Goal: Task Accomplishment & Management: Complete application form

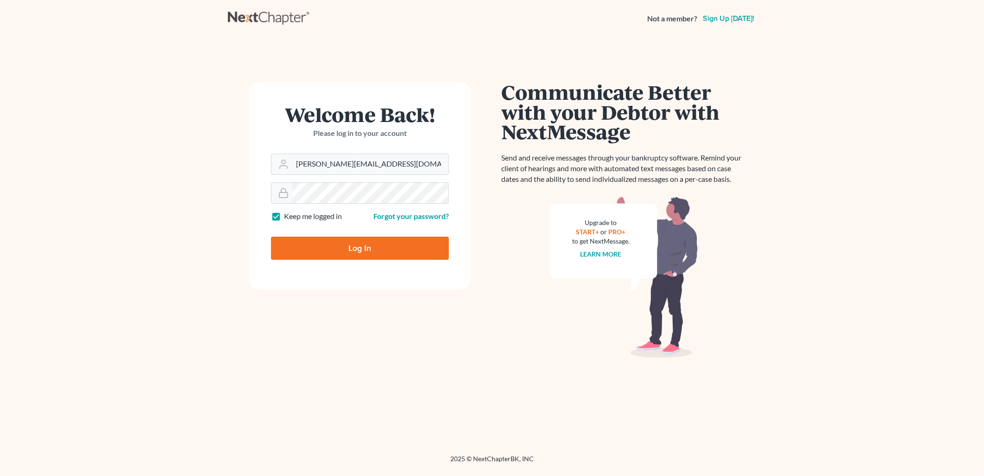
click at [405, 241] on input "Log In" at bounding box center [360, 247] width 178 height 23
type input "Thinking..."
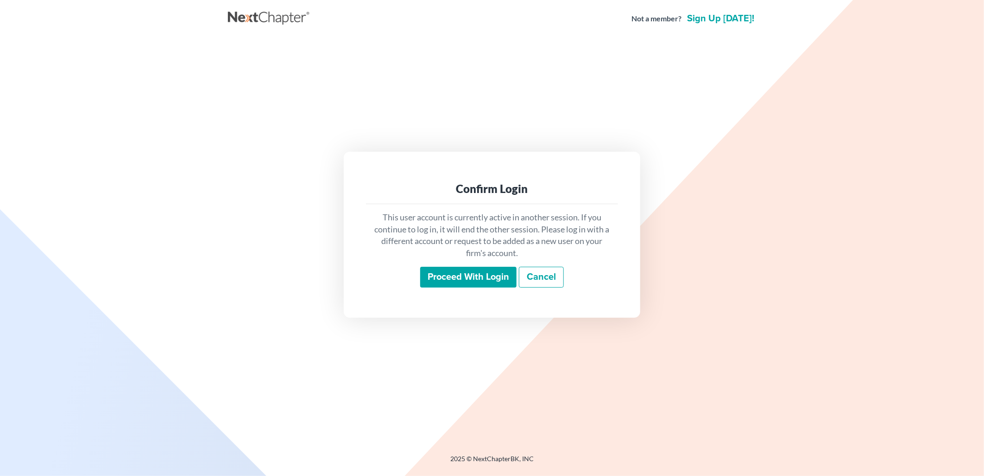
click at [471, 279] on input "Proceed with login" at bounding box center [468, 276] width 96 height 21
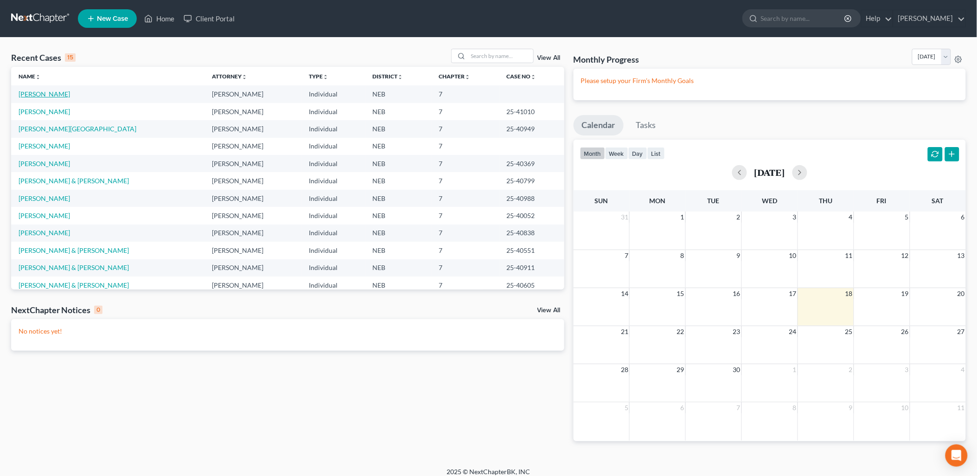
click at [48, 94] on link "Winberg, Billy" at bounding box center [44, 94] width 51 height 8
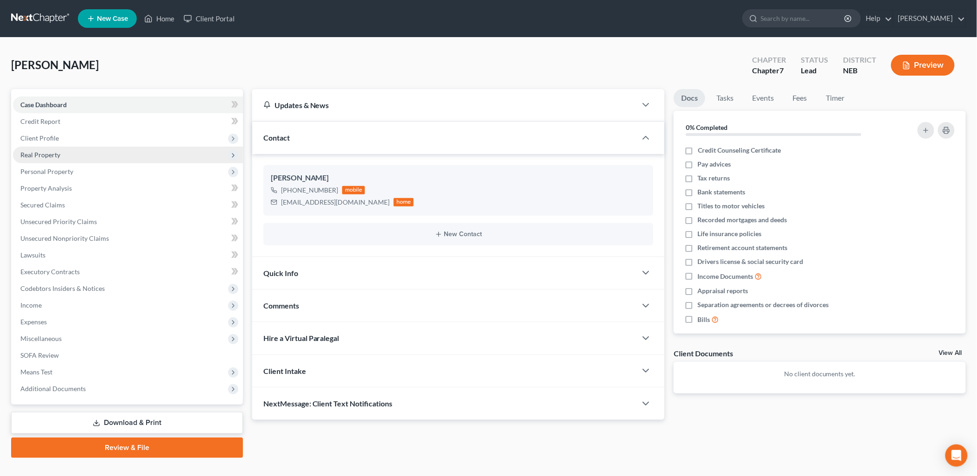
click at [50, 158] on span "Real Property" at bounding box center [40, 155] width 40 height 8
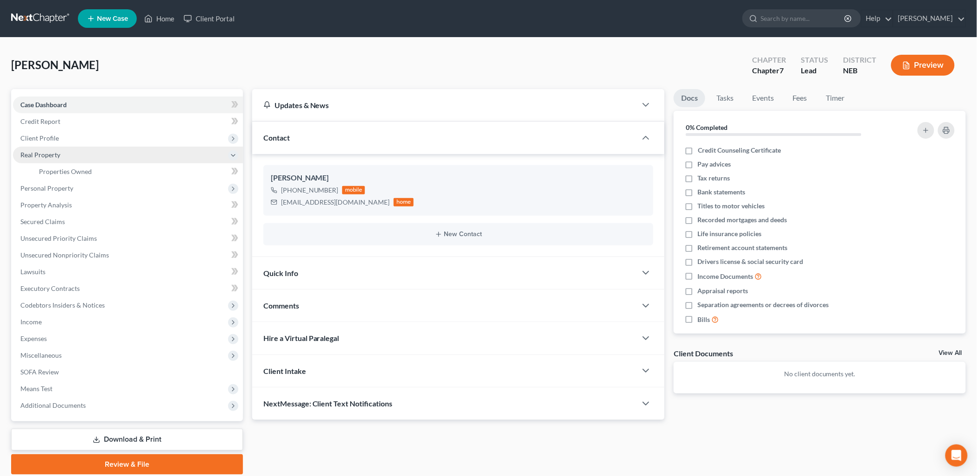
click at [50, 158] on span "Real Property" at bounding box center [40, 155] width 40 height 8
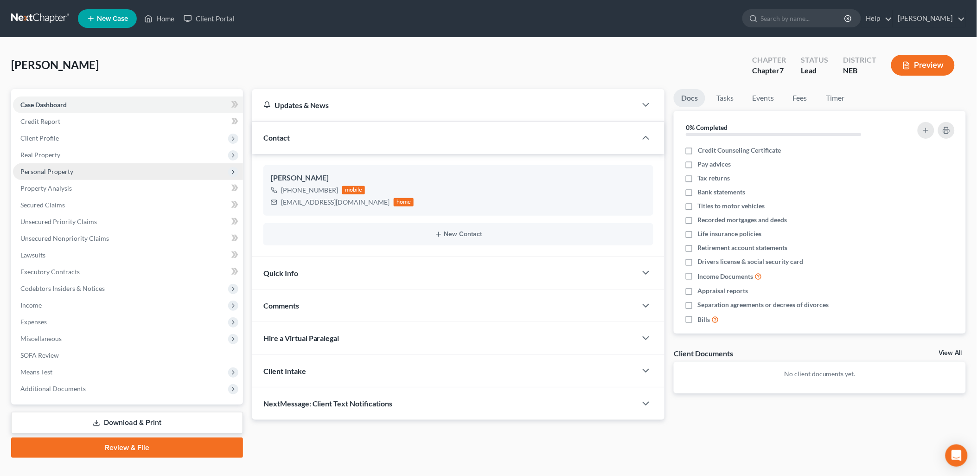
click at [50, 169] on span "Personal Property" at bounding box center [46, 171] width 53 height 8
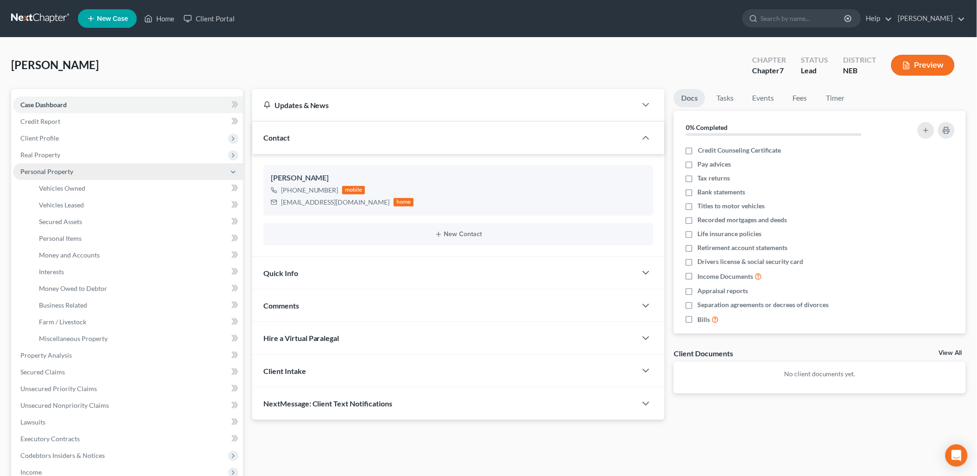
click at [57, 173] on span "Personal Property" at bounding box center [46, 171] width 53 height 8
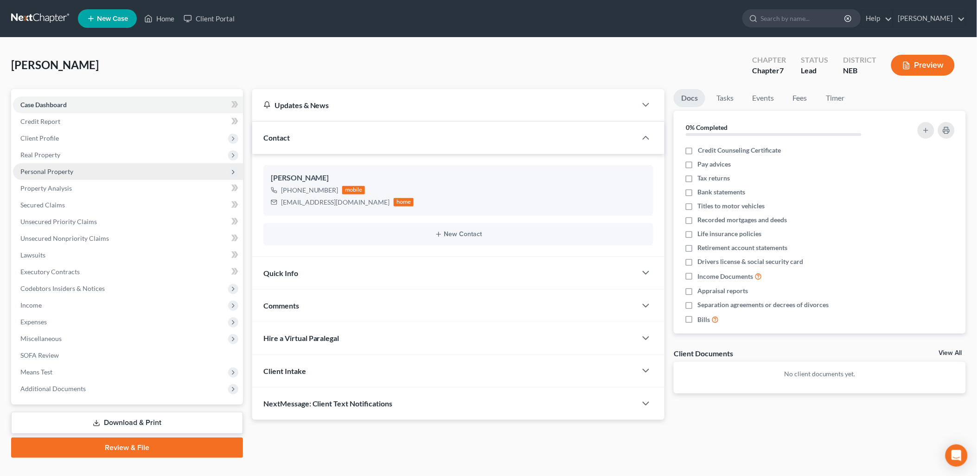
click at [57, 173] on span "Personal Property" at bounding box center [46, 171] width 53 height 8
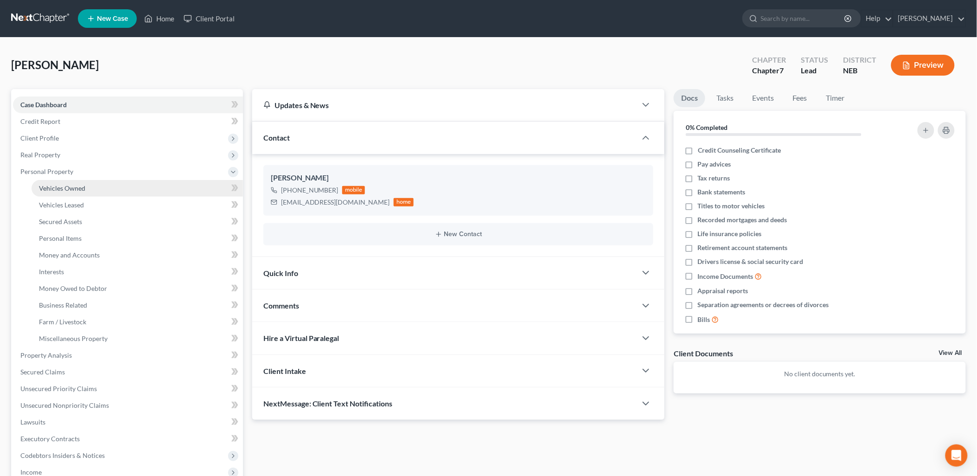
click at [56, 188] on span "Vehicles Owned" at bounding box center [62, 188] width 46 height 8
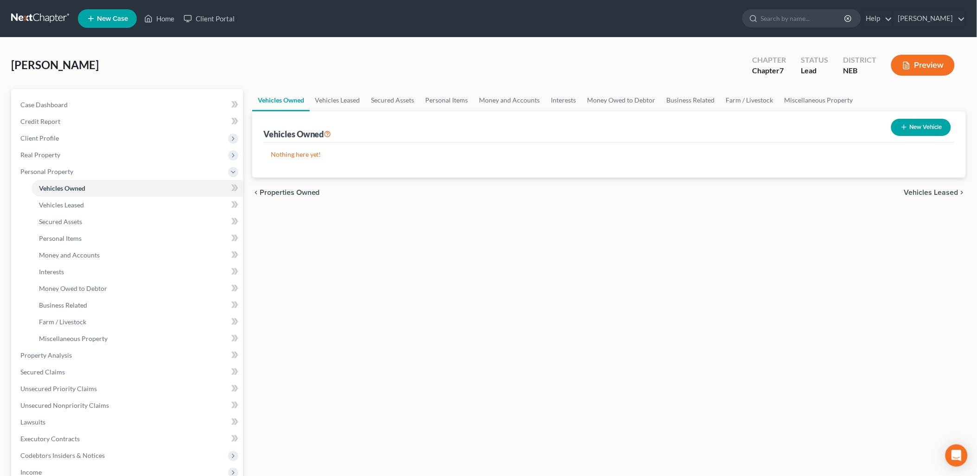
click at [903, 124] on icon "button" at bounding box center [903, 126] width 7 height 7
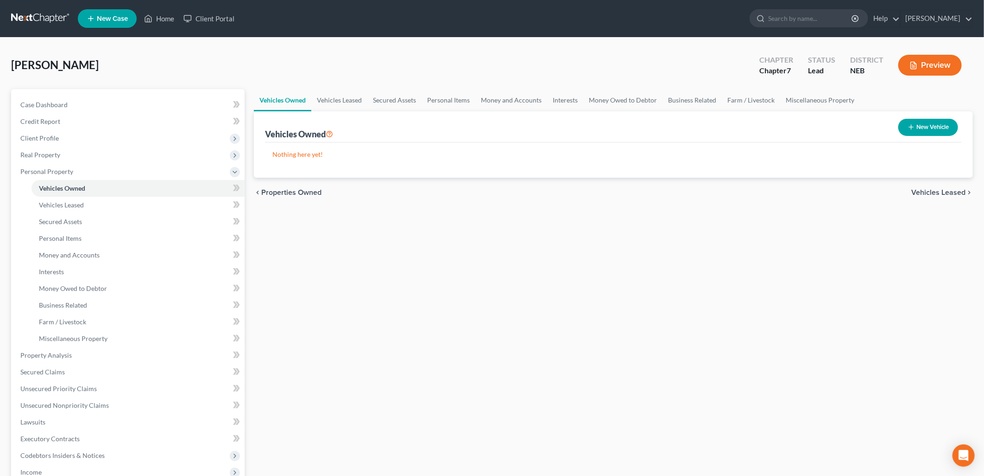
select select "0"
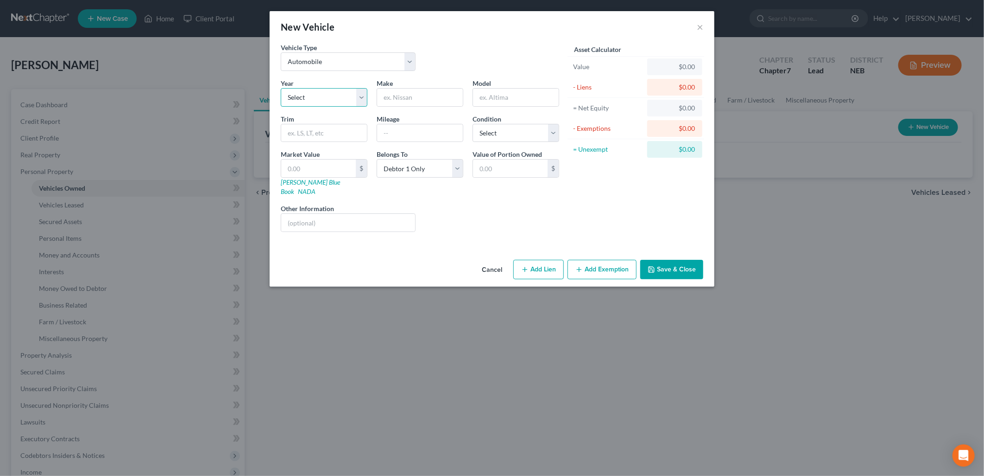
click at [323, 95] on select "Select 2026 2025 2024 2023 2022 2021 2020 2019 2018 2017 2016 2015 2014 2013 20…" at bounding box center [324, 97] width 87 height 19
select select "10"
click at [281, 88] on select "Select 2026 2025 2024 2023 2022 2021 2020 2019 2018 2017 2016 2015 2014 2013 20…" at bounding box center [324, 97] width 87 height 19
click at [432, 91] on input "text" at bounding box center [420, 98] width 86 height 18
type input "Ford"
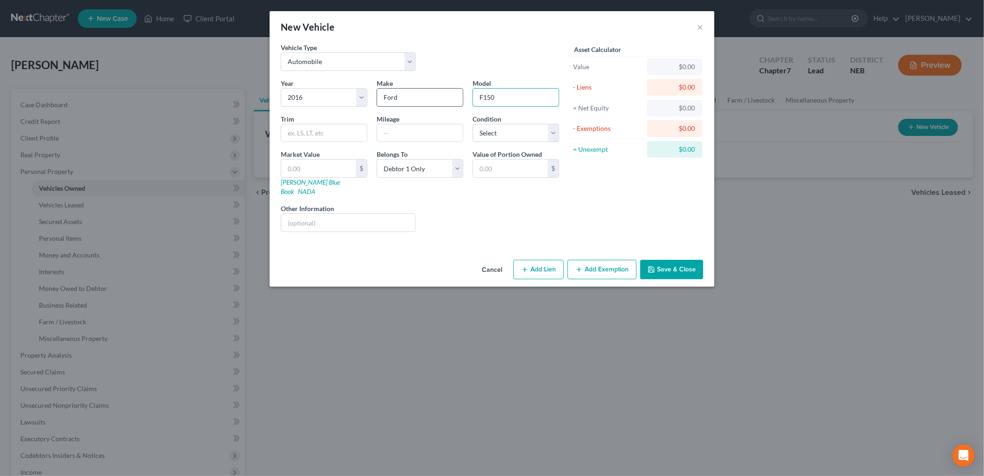
type input "F150"
type input "Supercrew"
select select "4"
click at [296, 185] on link "Kelly Blue Book" at bounding box center [310, 186] width 59 height 17
click at [316, 187] on link "NADA" at bounding box center [307, 191] width 18 height 8
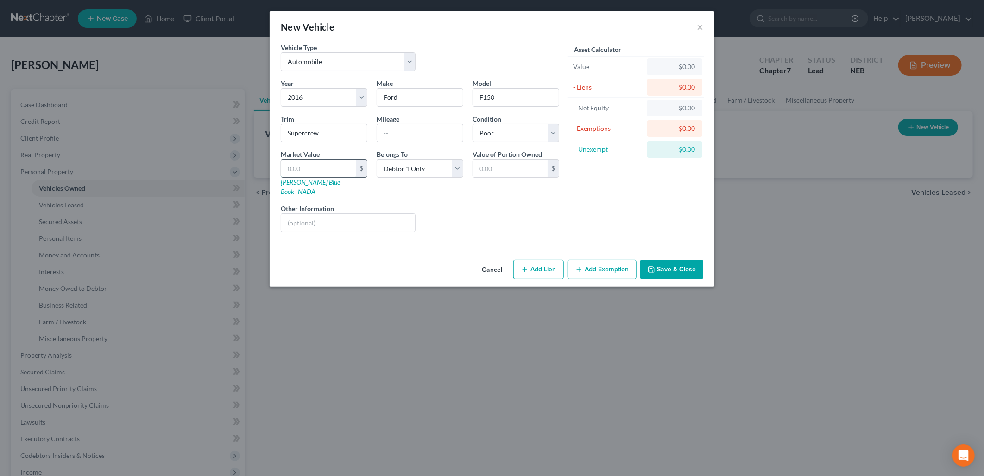
click at [321, 165] on input "text" at bounding box center [318, 168] width 75 height 18
type input "1"
type input "1.00"
type input "12"
type input "12.00"
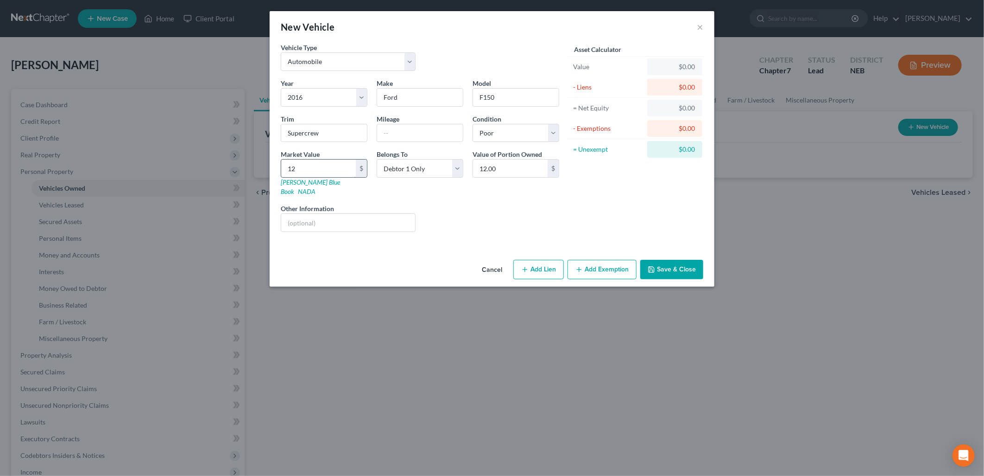
type input "125"
type input "125.00"
type input "1250"
type input "1,250.00"
type input "1,2500"
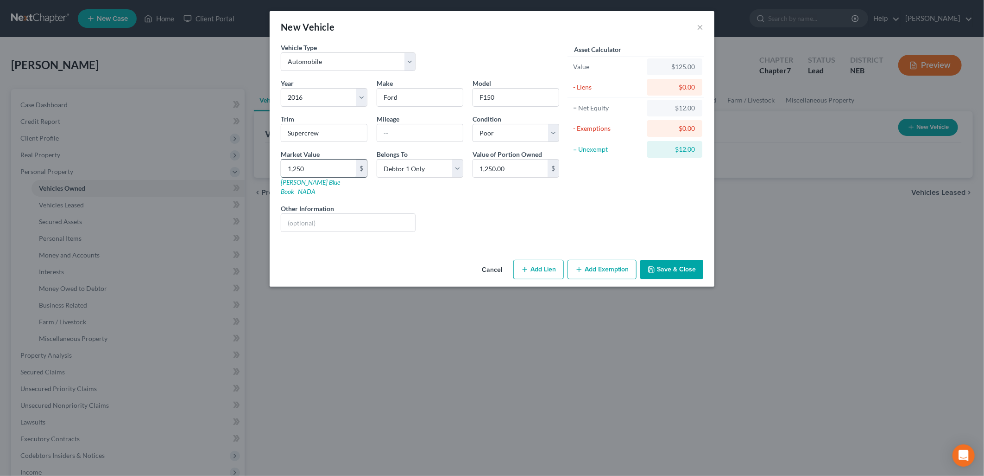
type input "12,500.00"
type input "12,500"
click at [329, 217] on input "text" at bounding box center [348, 223] width 134 height 18
type input "NADA Valuation"
click at [422, 140] on input "text" at bounding box center [420, 133] width 86 height 18
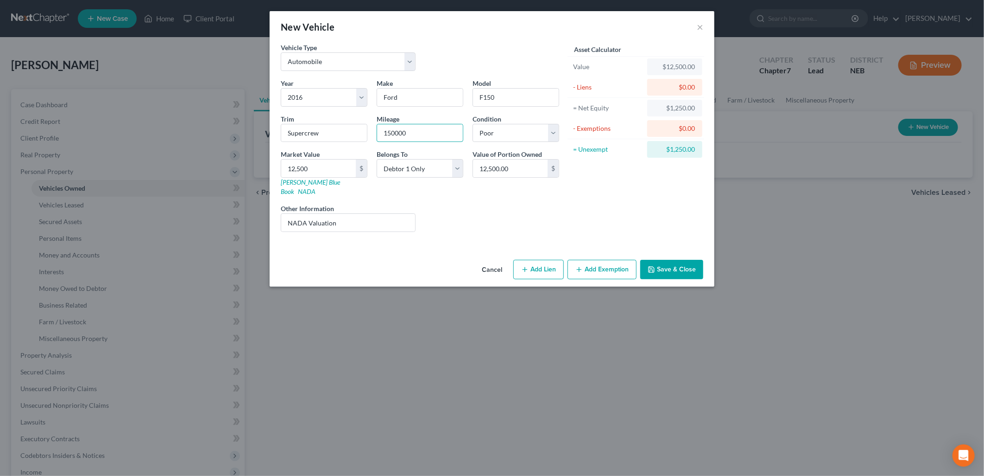
type input "150000"
click at [470, 245] on div "Vehicle Type Select Automobile Truck Trailer Watercraft Aircraft Motor Home Atv…" at bounding box center [492, 149] width 445 height 213
type input "9"
type input "9.00"
type input "96"
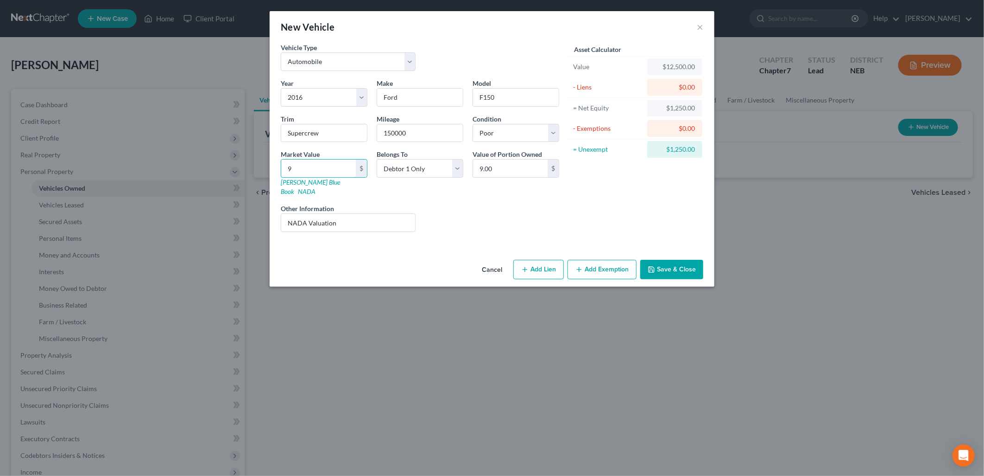
type input "96.00"
type input "962"
type input "962.00"
type input "9625"
type input "9,625.00"
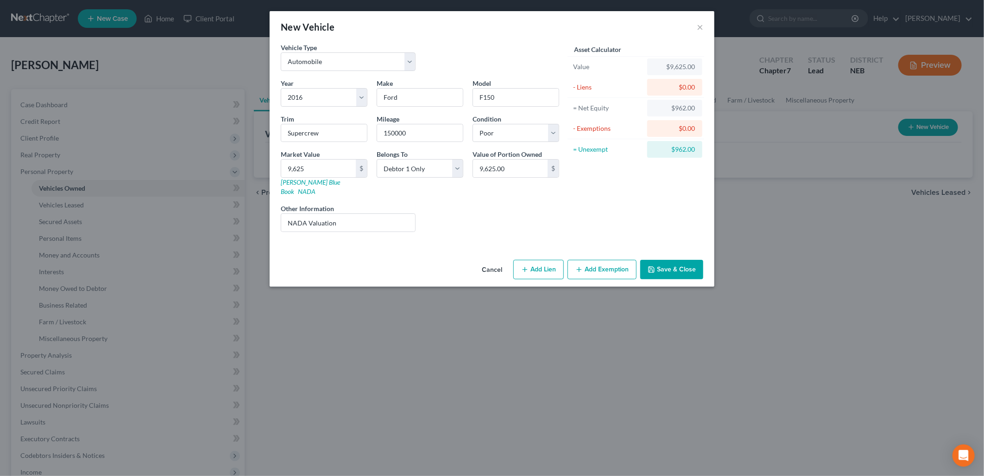
click at [466, 205] on div "Liens Select" at bounding box center [492, 217] width 144 height 28
click at [340, 167] on input "9,625" at bounding box center [318, 168] width 75 height 18
type input "9,625.00"
click at [631, 190] on div "Asset Calculator Value $9,625.00 - Liens $0.00 = Net Equity $9,625.00 - Exempti…" at bounding box center [636, 141] width 144 height 197
click at [609, 261] on button "Add Exemption" at bounding box center [602, 269] width 69 height 19
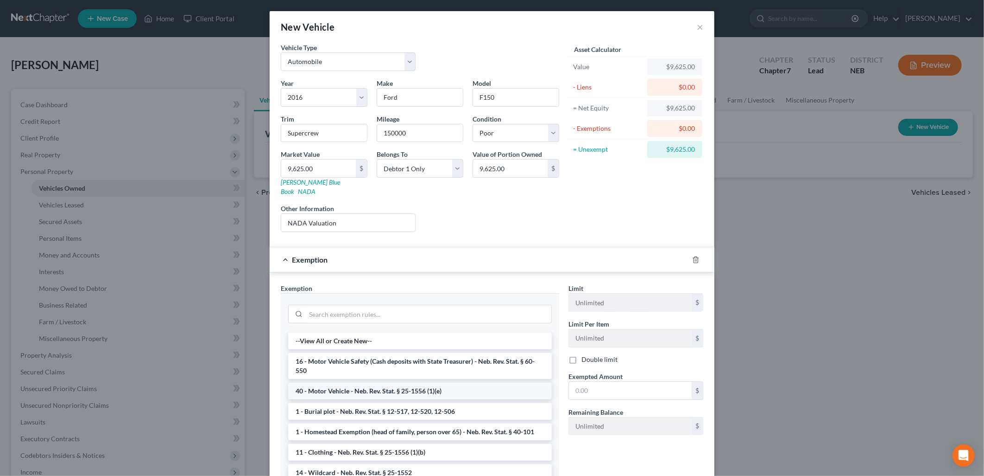
click at [411, 382] on li "40 - Motor Vehicle - Neb. Rev. Stat. § 25-1556 (1)(e)" at bounding box center [420, 390] width 264 height 17
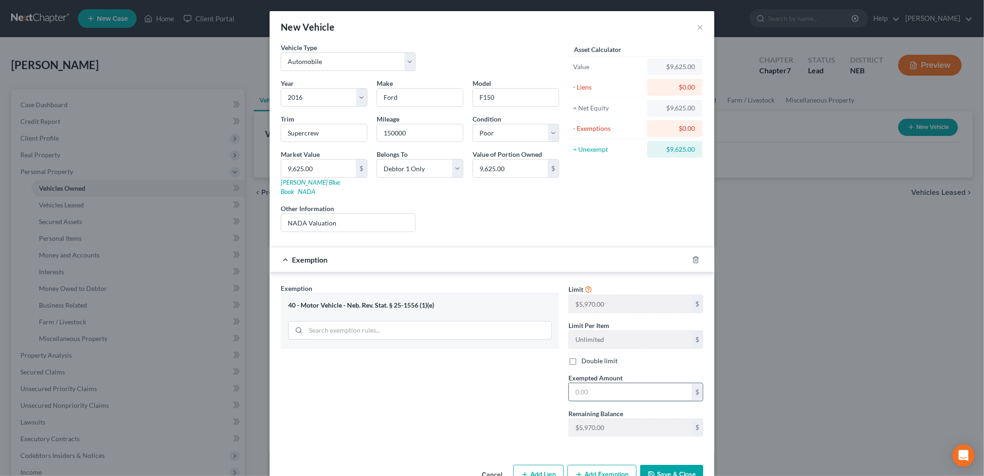
click at [613, 383] on input "text" at bounding box center [630, 392] width 123 height 18
type input "5,000.00"
click at [450, 402] on div "Exemption Set must be selected for CA. Exemption * 40 - Motor Vehicle - Neb. Re…" at bounding box center [420, 363] width 288 height 160
click at [589, 464] on button "Add Exemption" at bounding box center [602, 473] width 69 height 19
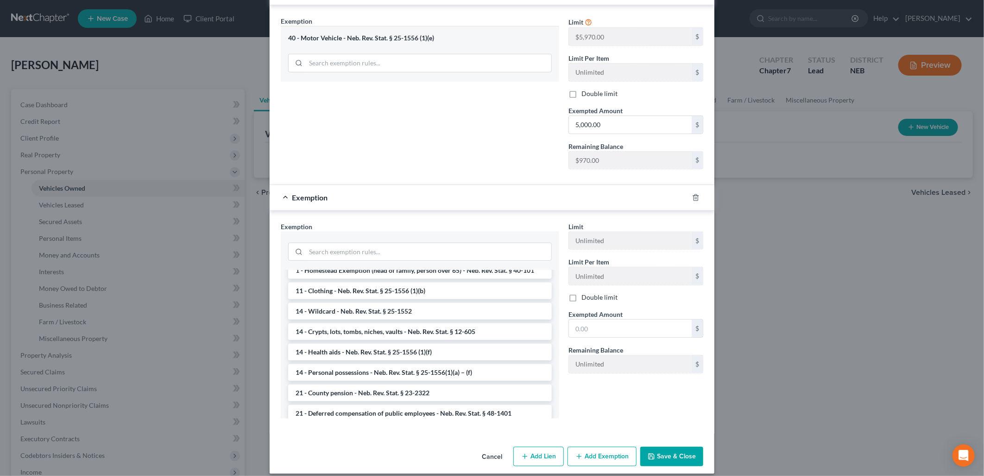
scroll to position [47, 0]
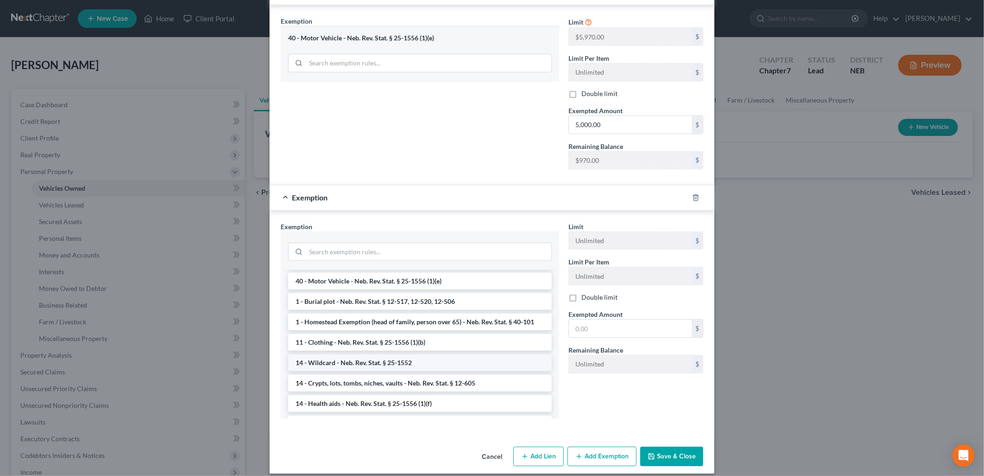
click at [423, 354] on li "14 - Wildcard - Neb. Rev. Stat. § 25-1552" at bounding box center [420, 362] width 264 height 17
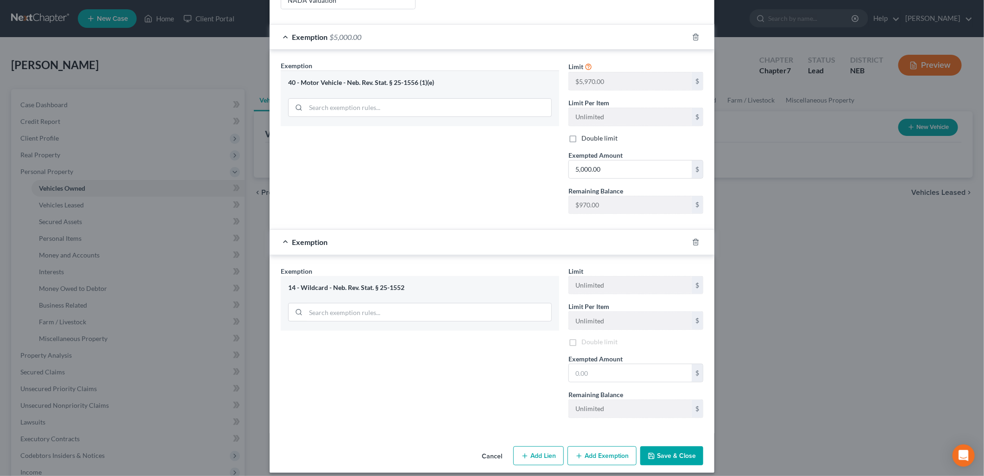
scroll to position [224, 0]
click at [431, 381] on div "Exemption Set must be selected for CA. Exemption * 14 - Wildcard - Neb. Rev. St…" at bounding box center [420, 345] width 288 height 160
click at [602, 364] on input "text" at bounding box center [630, 373] width 123 height 18
click at [598, 364] on input "text" at bounding box center [630, 373] width 123 height 18
type input "2,194.59"
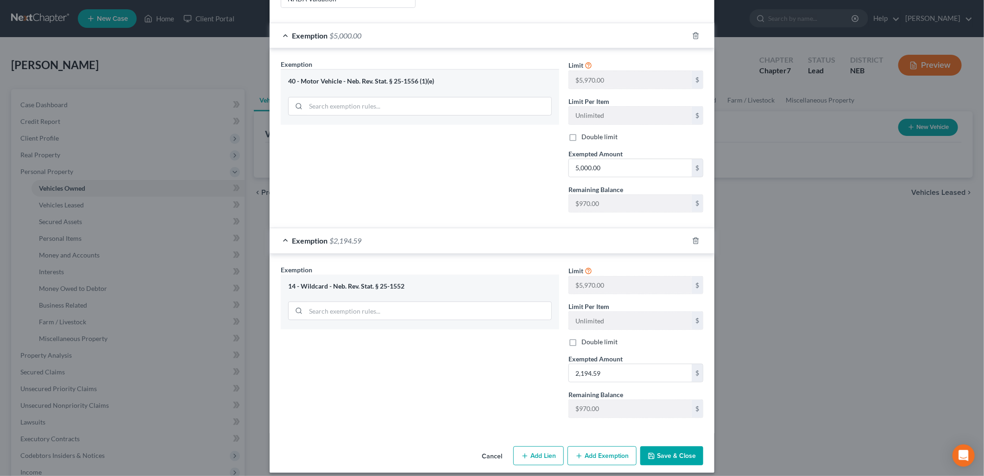
click at [461, 338] on div "Exemption Set must be selected for CA. Exemption * 14 - Wildcard - Neb. Rev. St…" at bounding box center [420, 345] width 288 height 160
click at [678, 446] on button "Save & Close" at bounding box center [671, 455] width 63 height 19
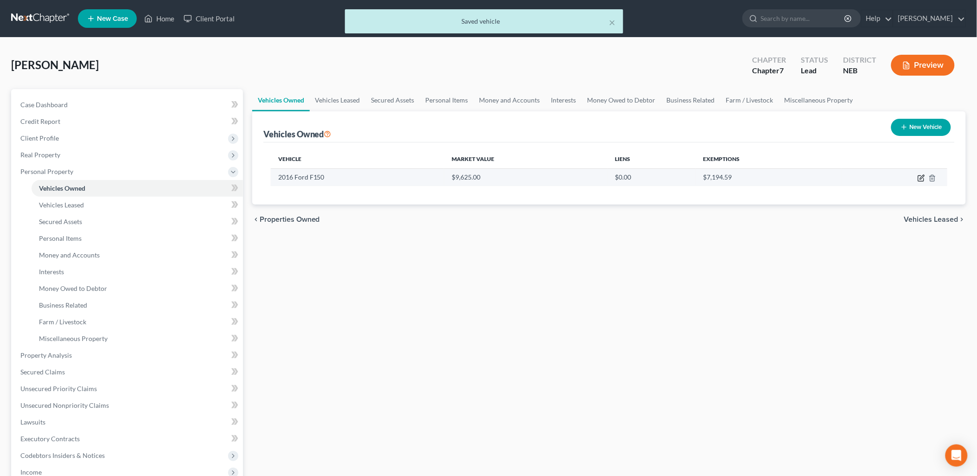
click at [919, 179] on icon "button" at bounding box center [920, 177] width 7 height 7
select select "0"
select select "10"
select select "4"
select select "0"
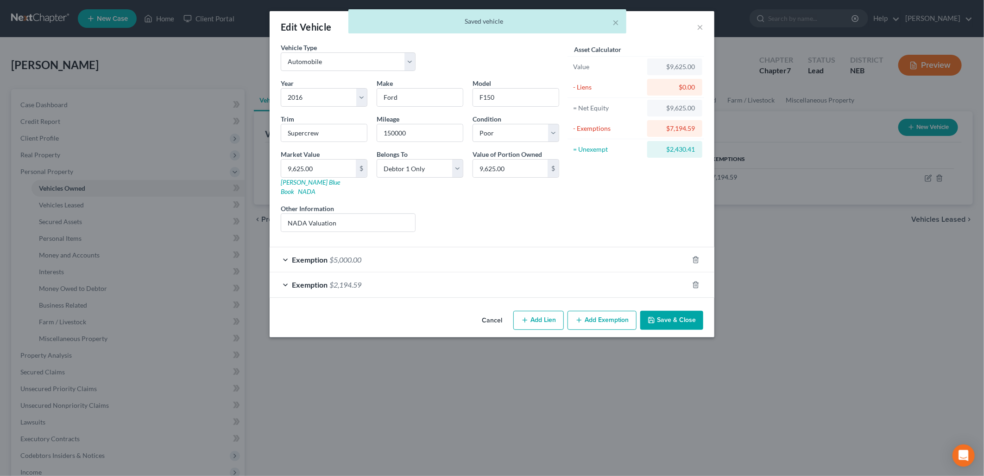
click at [476, 272] on div "Exemption $2,194.59" at bounding box center [479, 284] width 419 height 25
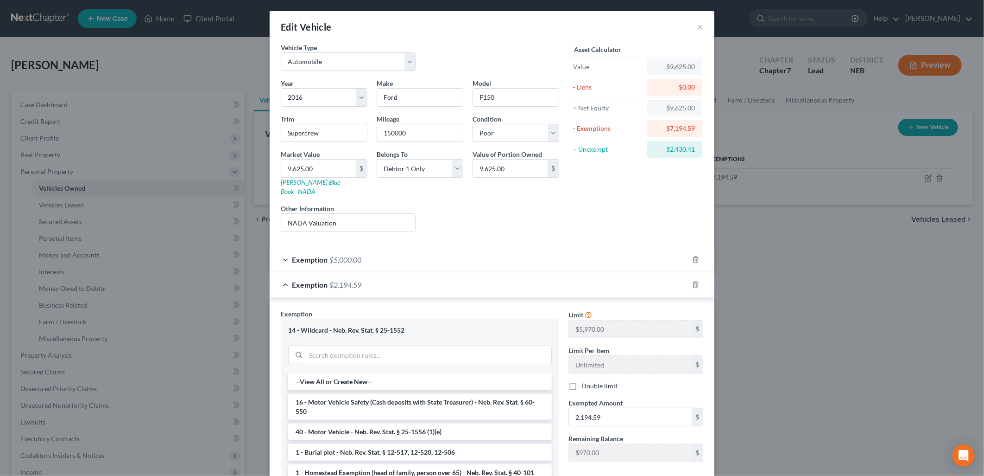
click at [762, 392] on div "Edit Vehicle × Vehicle Type Select Automobile Truck Trailer Watercraft Aircraft…" at bounding box center [492, 238] width 984 height 476
click at [697, 23] on button "×" at bounding box center [700, 26] width 6 height 11
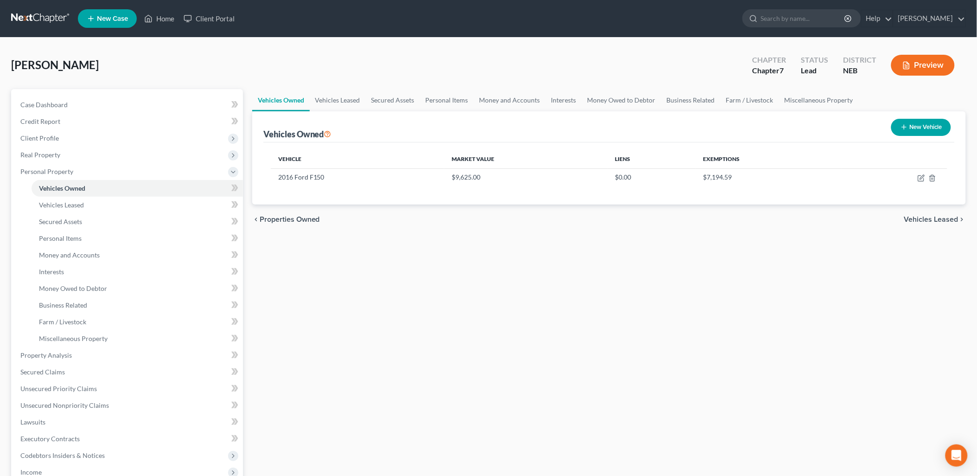
click at [721, 330] on div "Vehicles Owned Vehicles Leased Secured Assets Personal Items Money and Accounts…" at bounding box center [608, 356] width 723 height 535
click at [927, 216] on span "Vehicles Leased" at bounding box center [931, 219] width 54 height 7
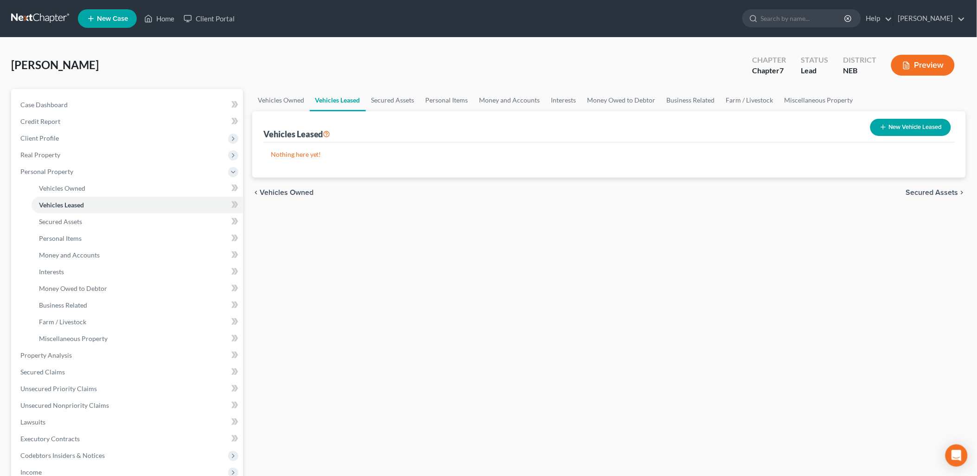
click at [930, 186] on div "chevron_left Vehicles Owned Secured Assets chevron_right" at bounding box center [608, 193] width 713 height 30
click at [930, 194] on span "Secured Assets" at bounding box center [932, 192] width 52 height 7
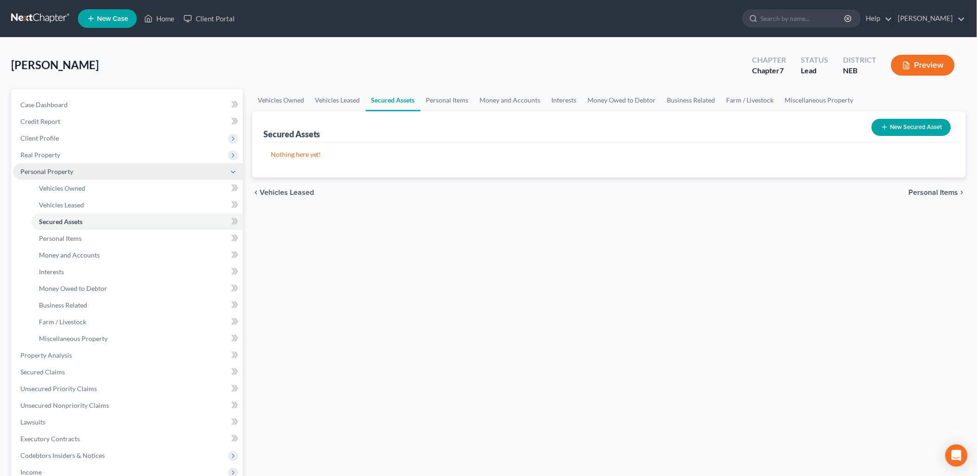
click at [66, 169] on span "Personal Property" at bounding box center [46, 171] width 53 height 8
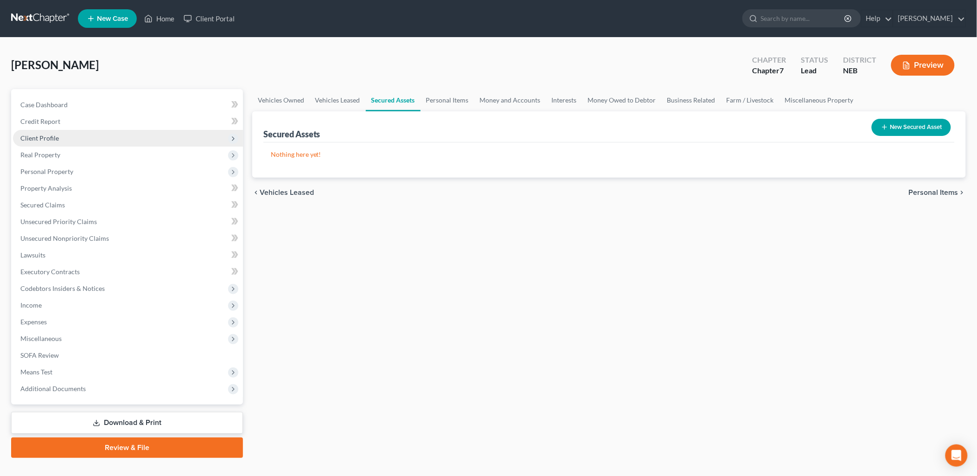
click at [57, 132] on span "Client Profile" at bounding box center [128, 138] width 230 height 17
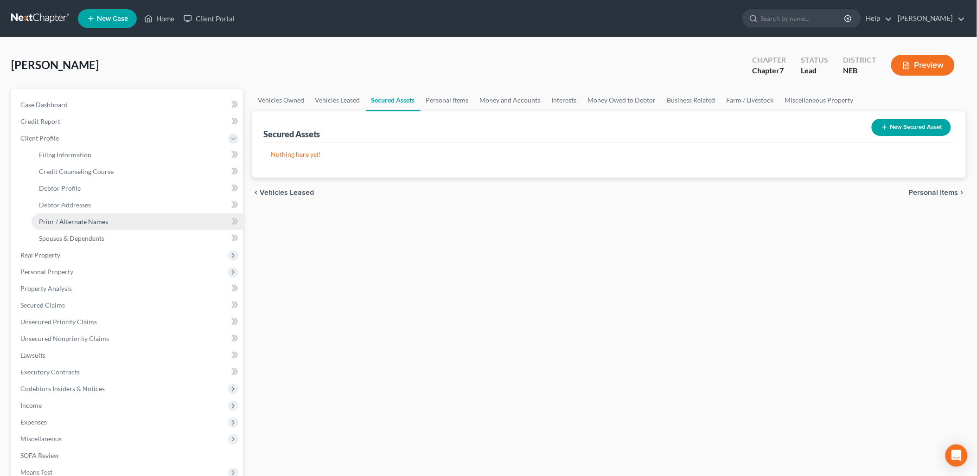
click at [81, 218] on span "Prior / Alternate Names" at bounding box center [73, 221] width 69 height 8
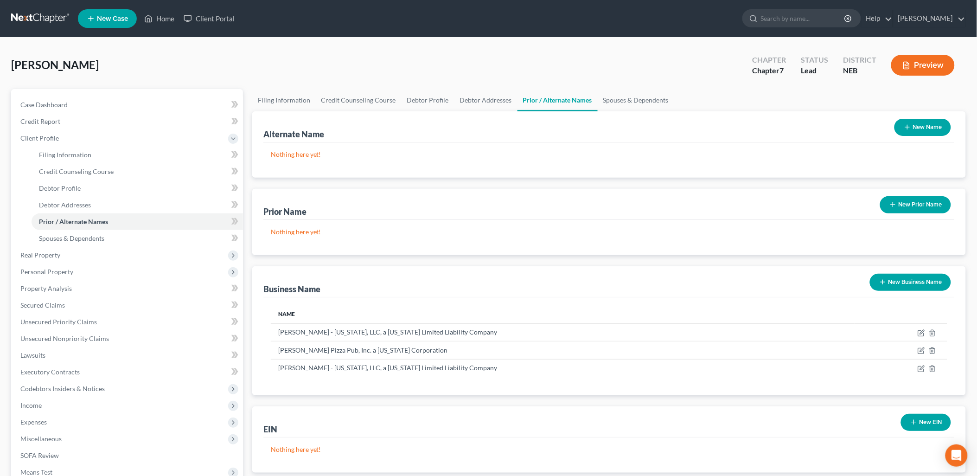
click at [897, 278] on button "New Business Name" at bounding box center [909, 281] width 81 height 17
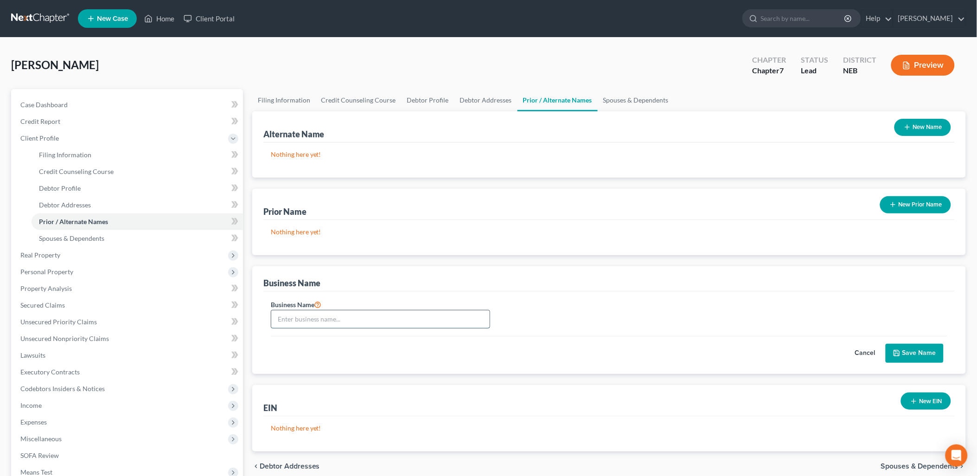
click at [422, 314] on input "text" at bounding box center [380, 319] width 218 height 18
type input "Winberg Investments, LLC"
click at [930, 358] on button "Save Name" at bounding box center [914, 352] width 58 height 19
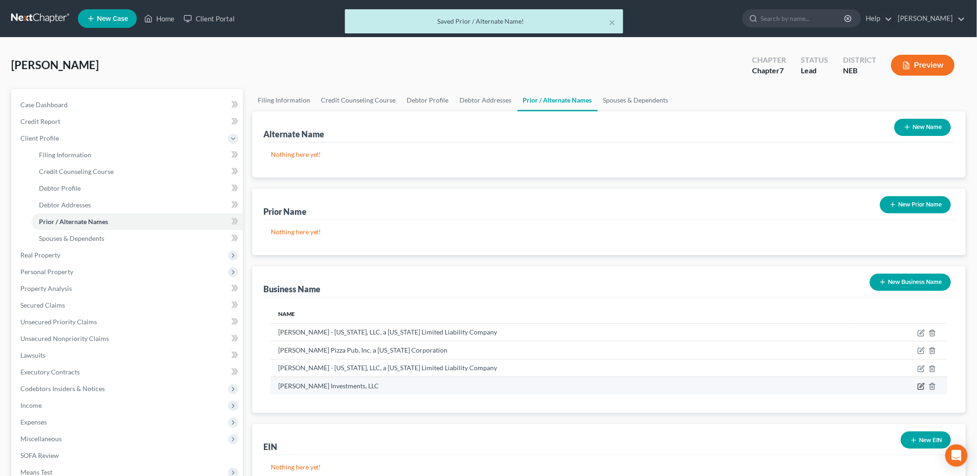
click at [920, 385] on icon "button" at bounding box center [920, 385] width 7 height 7
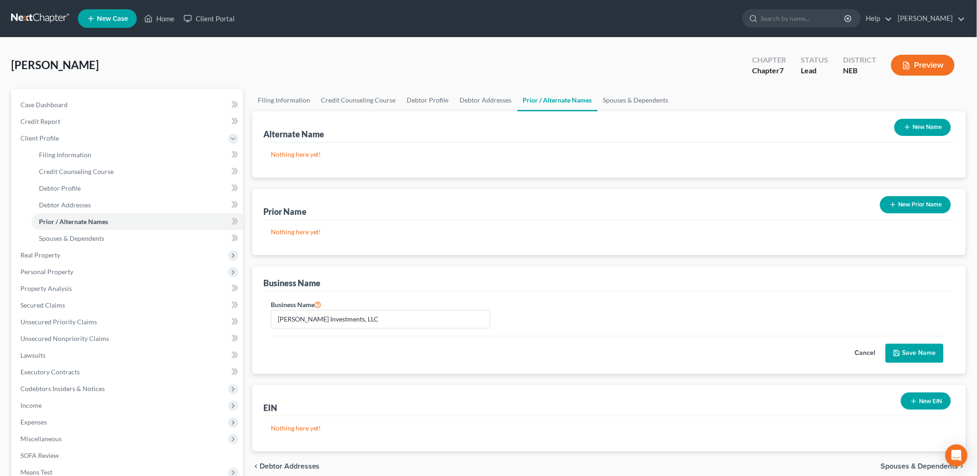
click at [866, 352] on button "Cancel" at bounding box center [864, 353] width 41 height 19
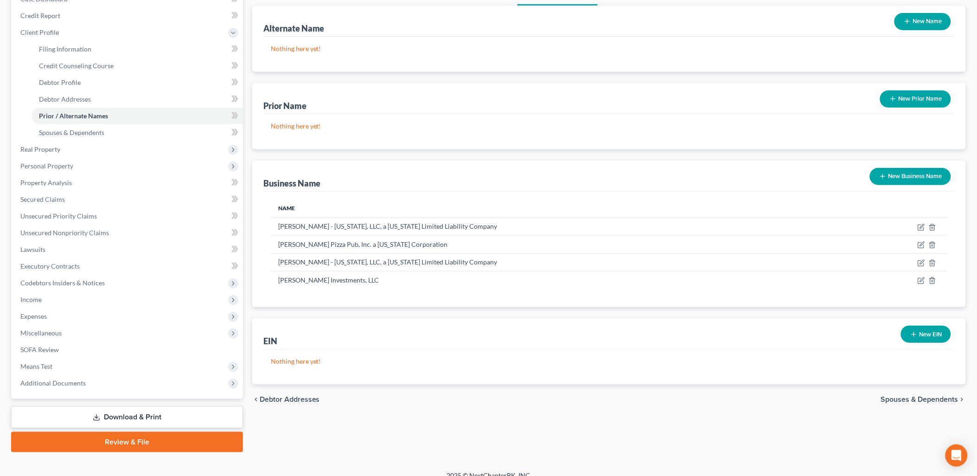
scroll to position [116, 0]
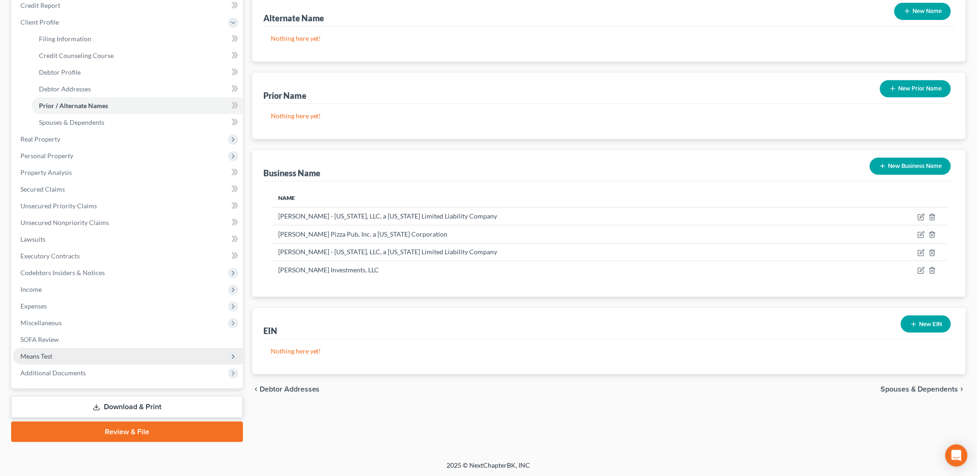
click at [53, 350] on span "Means Test" at bounding box center [128, 356] width 230 height 17
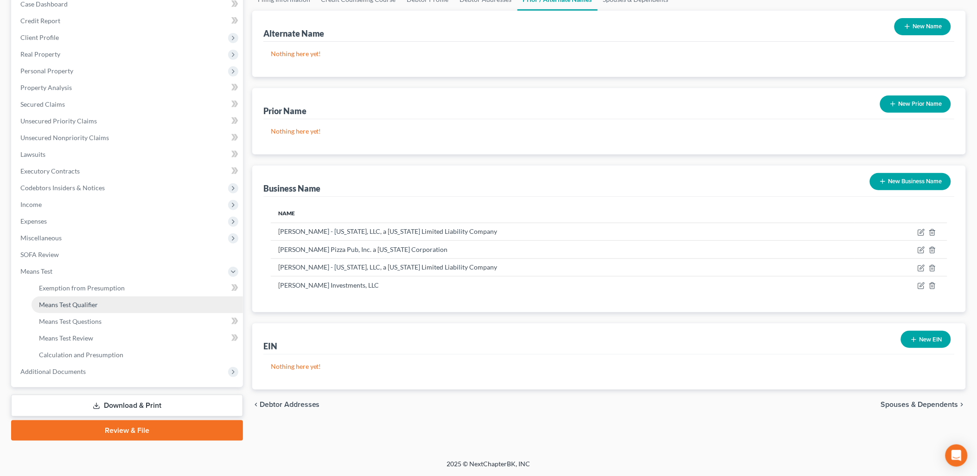
scroll to position [99, 0]
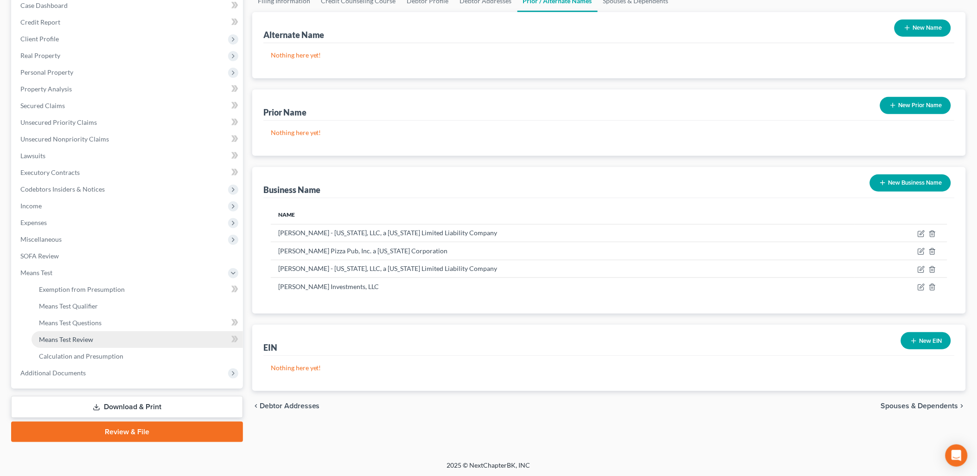
click at [110, 335] on link "Means Test Review" at bounding box center [137, 339] width 211 height 17
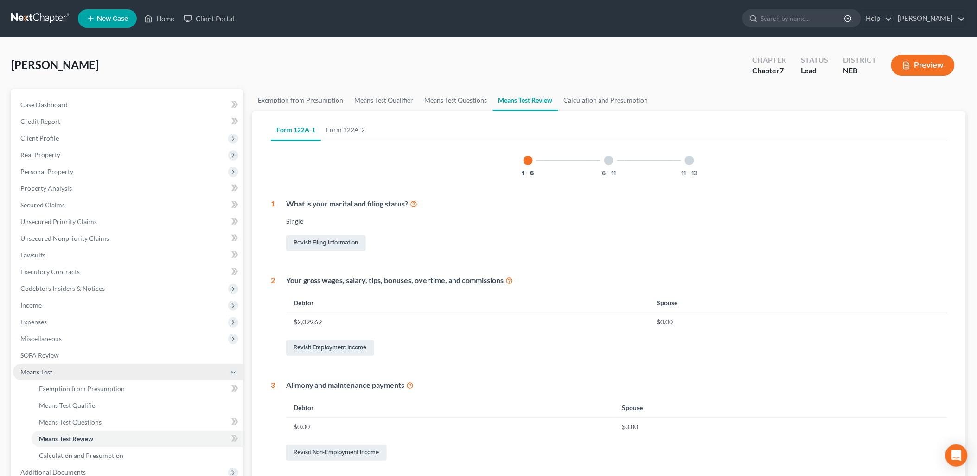
click at [28, 371] on span "Means Test" at bounding box center [36, 372] width 32 height 8
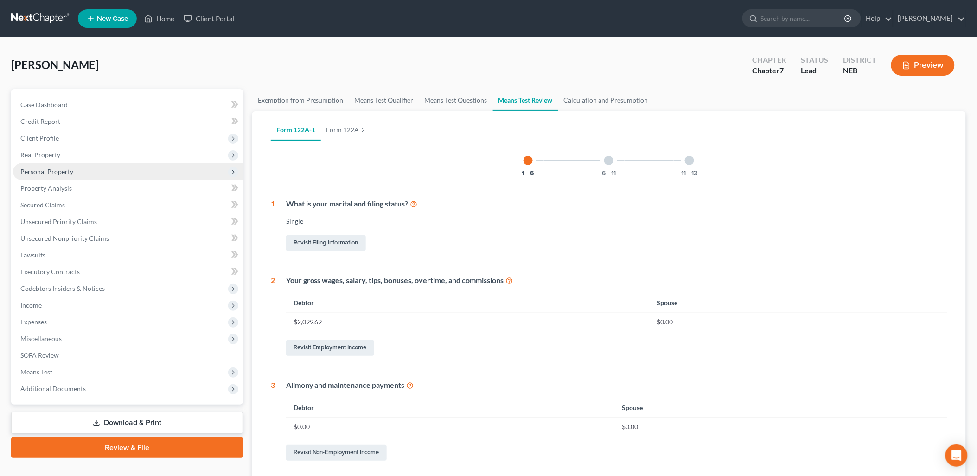
click at [69, 167] on span "Personal Property" at bounding box center [46, 171] width 53 height 8
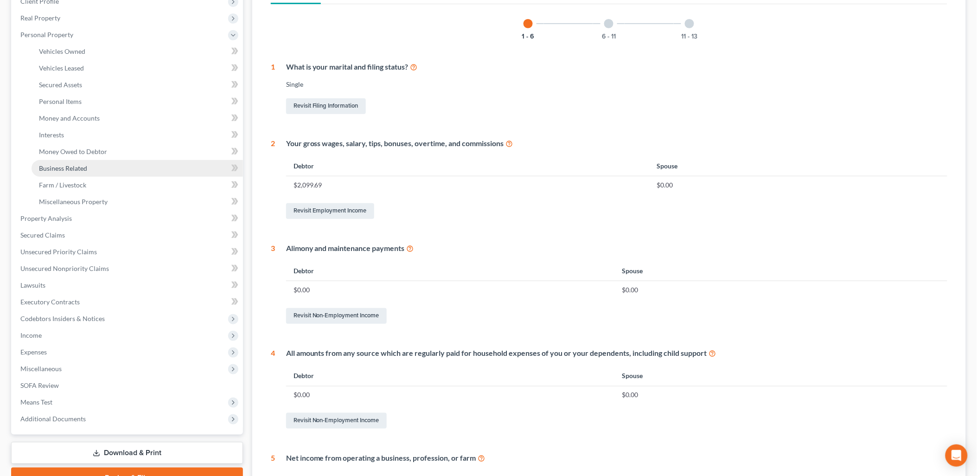
scroll to position [311, 0]
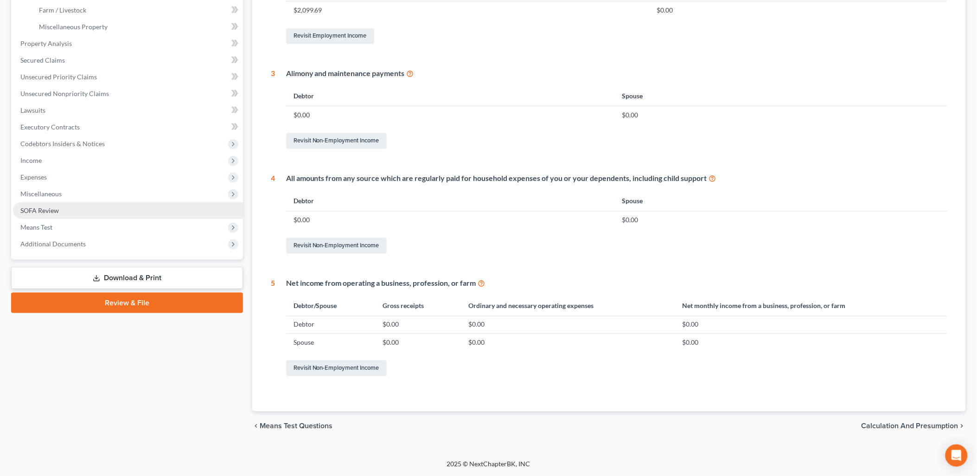
click at [40, 209] on span "SOFA Review" at bounding box center [39, 210] width 38 height 8
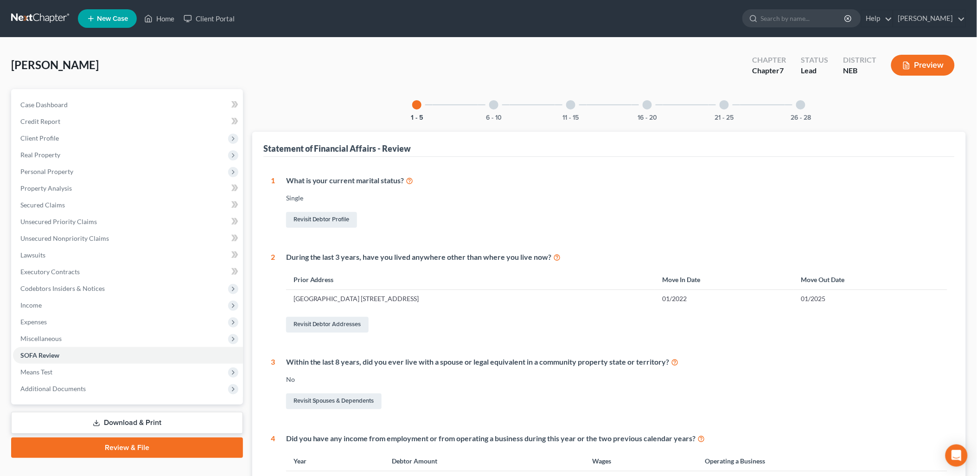
click at [652, 101] on div "16 - 20" at bounding box center [647, 105] width 32 height 32
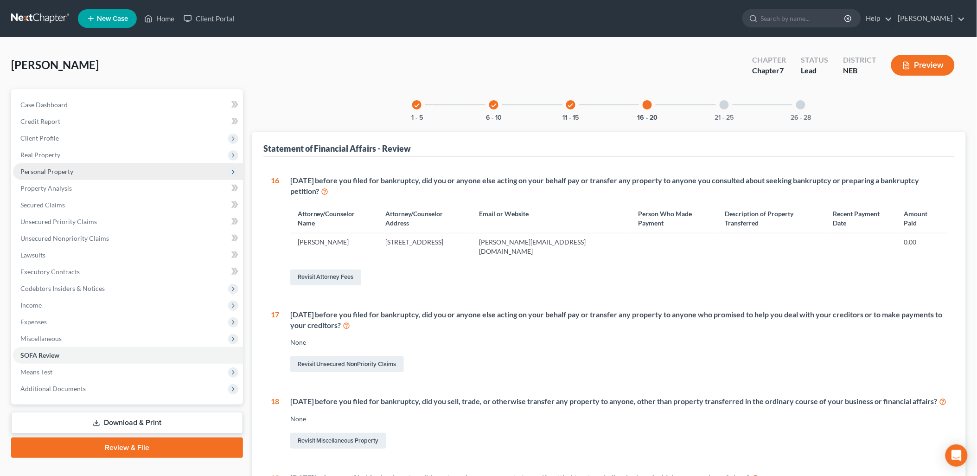
click at [79, 167] on span "Personal Property" at bounding box center [128, 171] width 230 height 17
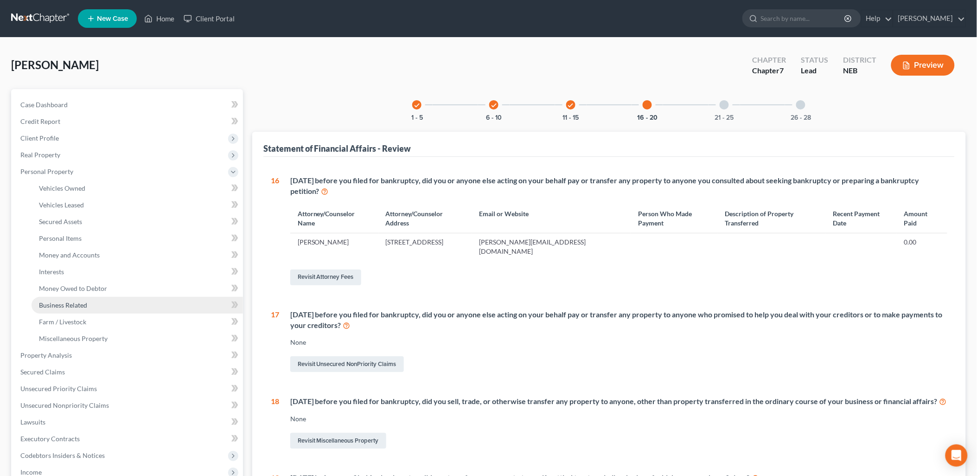
click at [115, 311] on link "Business Related" at bounding box center [137, 305] width 211 height 17
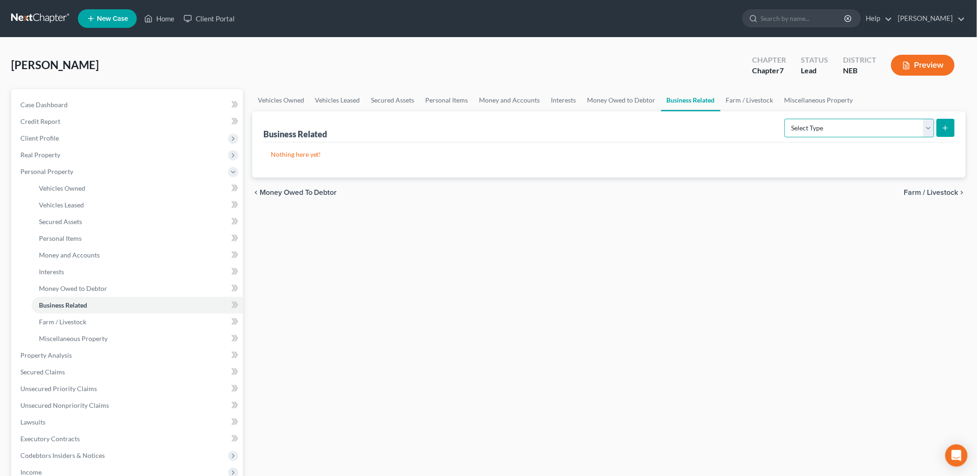
click at [892, 122] on select "Select Type Customer Lists Franchises Inventory Licenses Machinery Office Equip…" at bounding box center [859, 128] width 150 height 19
click at [107, 276] on link "Interests" at bounding box center [137, 271] width 211 height 17
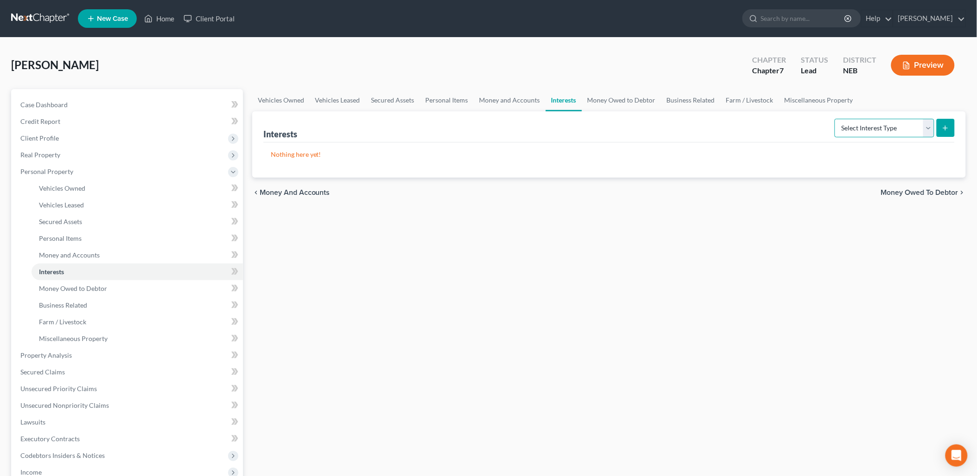
click at [864, 133] on select "Select Interest Type 401K Annuity Bond Education IRA Government Bond Government…" at bounding box center [884, 128] width 100 height 19
click at [683, 100] on link "Business Related" at bounding box center [690, 100] width 59 height 22
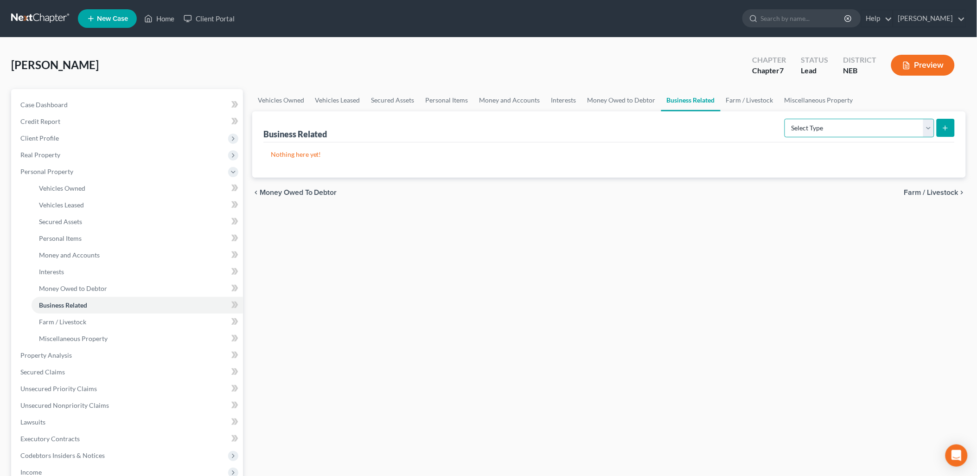
click at [870, 133] on select "Select Type Customer Lists Franchises Inventory Licenses Machinery Office Equip…" at bounding box center [859, 128] width 150 height 19
select select "other_business_related_property_not_listed"
click at [785, 119] on select "Select Type Customer Lists Franchises Inventory Licenses Machinery Office Equip…" at bounding box center [859, 128] width 150 height 19
click at [952, 127] on button "submit" at bounding box center [945, 128] width 18 height 18
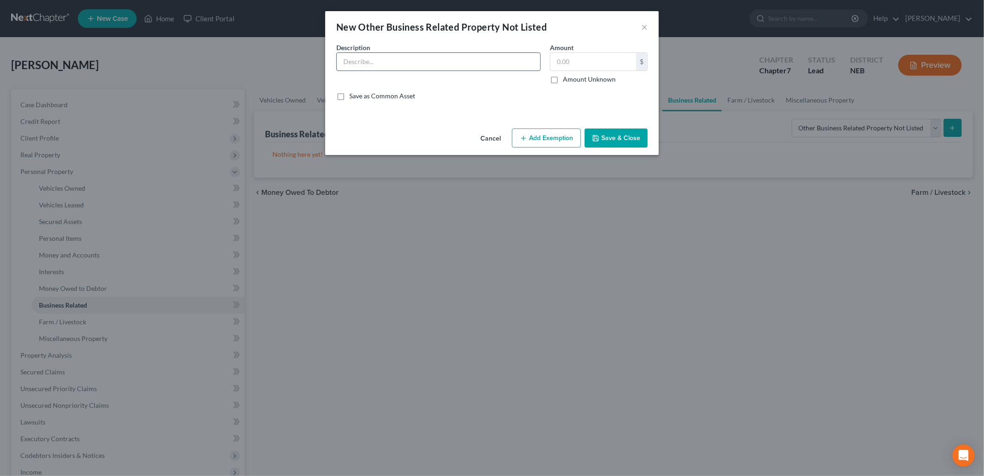
click at [382, 65] on input "text" at bounding box center [438, 62] width 203 height 18
drag, startPoint x: 363, startPoint y: 70, endPoint x: 363, endPoint y: 61, distance: 9.7
click at [363, 70] on div "Billy" at bounding box center [438, 61] width 204 height 19
click at [372, 65] on input "Billy" at bounding box center [438, 62] width 203 height 18
type input "Billy Jack's Pizza Pub, Inc. a Nebraska Corporation"
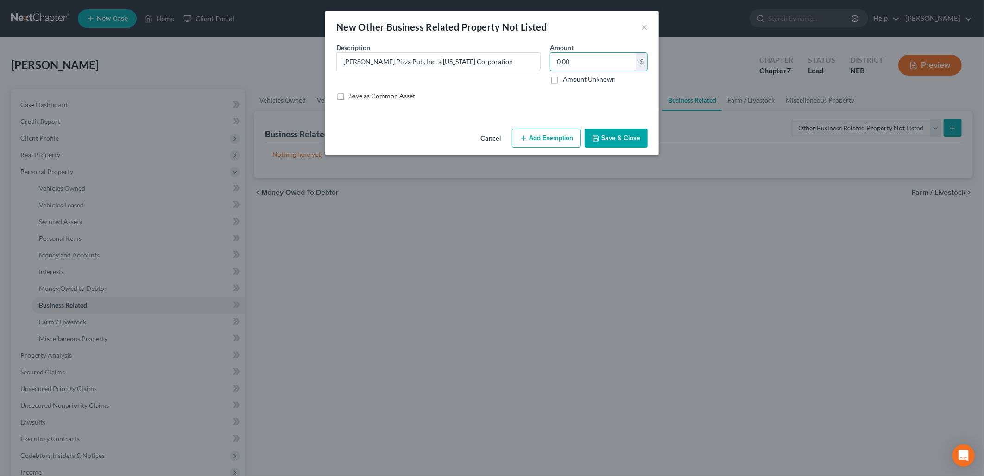
type input "0.00"
click at [615, 138] on button "Save & Close" at bounding box center [616, 137] width 63 height 19
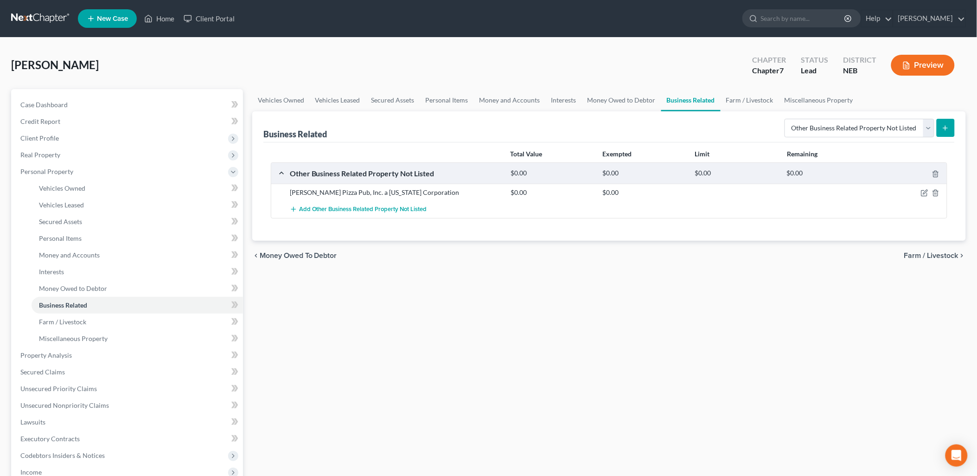
click at [947, 131] on button "submit" at bounding box center [945, 128] width 18 height 18
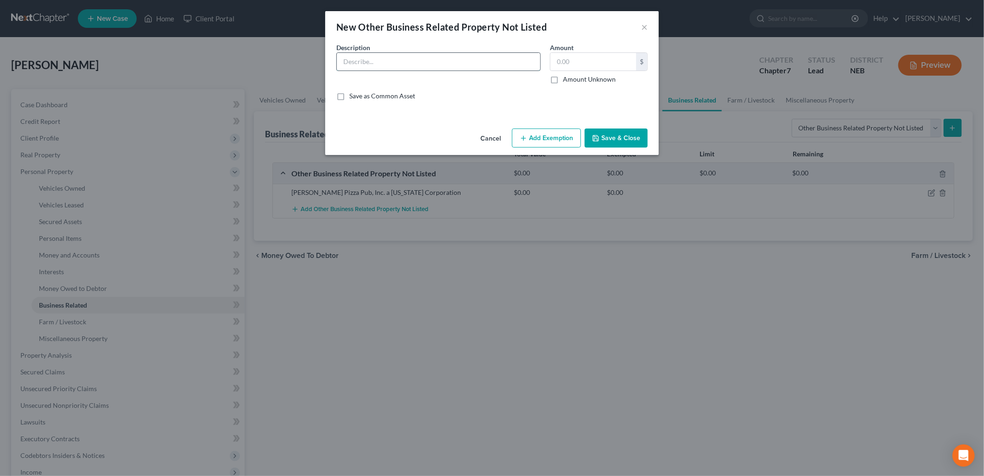
click at [436, 62] on input "text" at bounding box center [438, 62] width 203 height 18
type input "Billy Jack's - Nebraska, LLC, a Nebraska Limited Liability Company"
type input "0.00"
click at [621, 135] on button "Save & Close" at bounding box center [616, 137] width 63 height 19
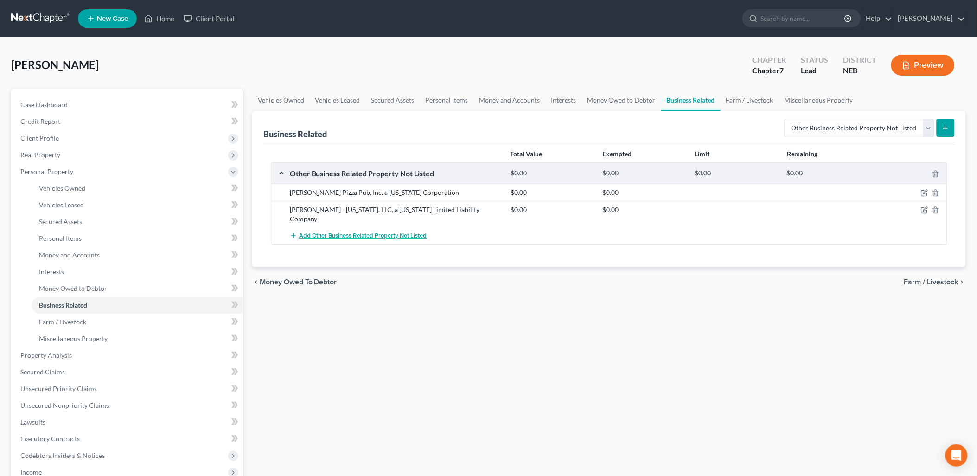
click at [363, 227] on button "Add Other Business Related Property Not Listed" at bounding box center [358, 235] width 137 height 17
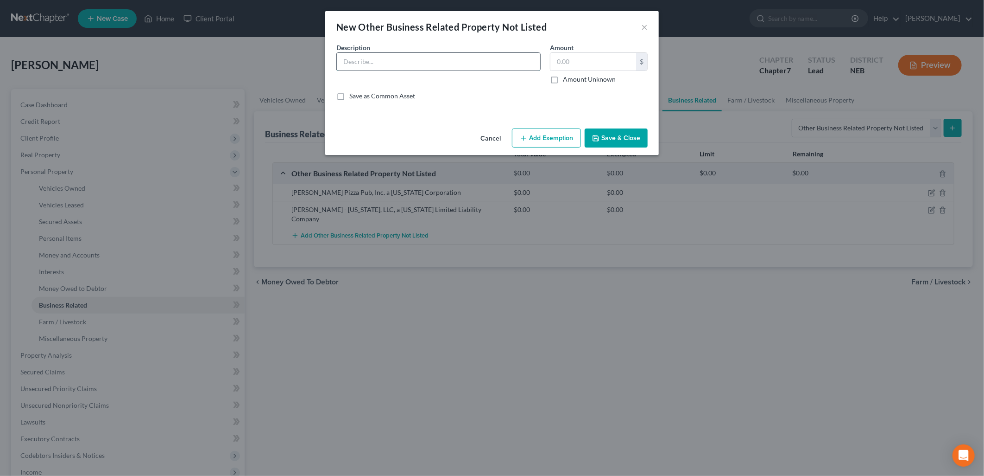
click at [426, 66] on input "text" at bounding box center [438, 62] width 203 height 18
type input "Billy Jack's - Wyoming, LLC, a Wyoming Limited Liability Company"
click at [585, 59] on input "text" at bounding box center [594, 62] width 86 height 18
type input "0.00"
click at [604, 139] on button "Save & Close" at bounding box center [616, 137] width 63 height 19
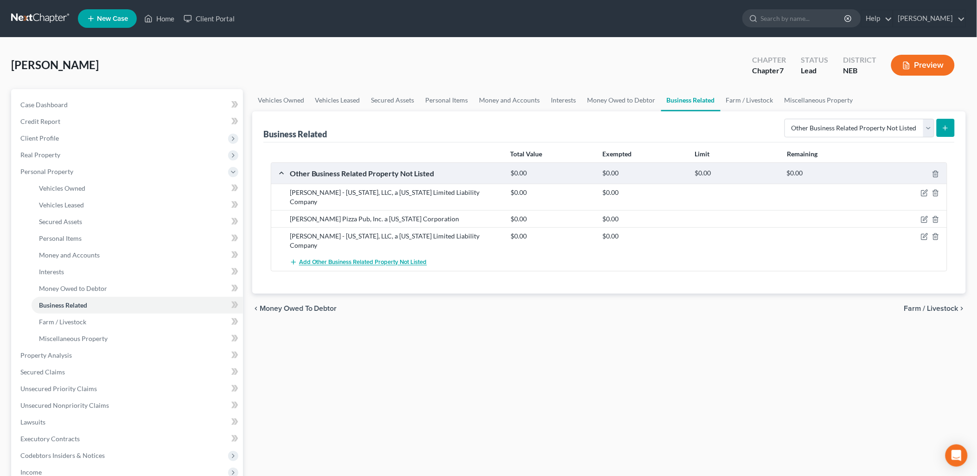
click at [386, 259] on span "Add Other Business Related Property Not Listed" at bounding box center [363, 262] width 128 height 7
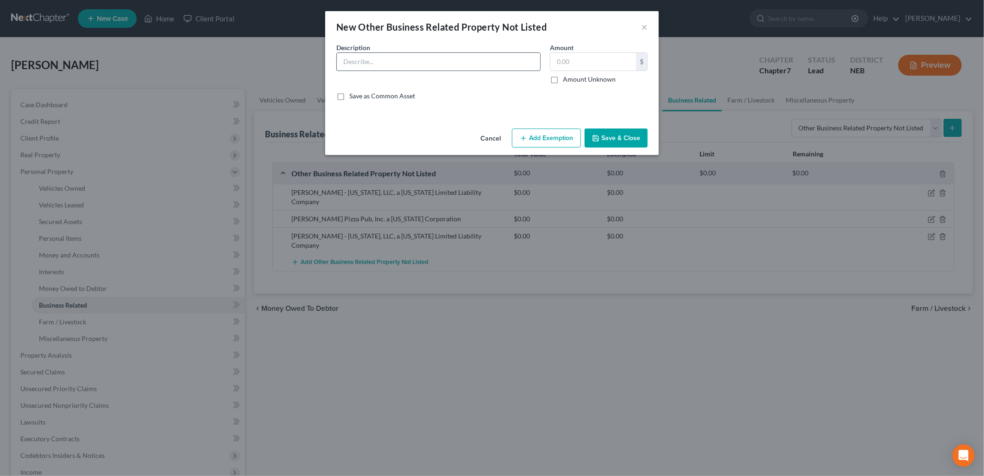
click at [423, 63] on input "text" at bounding box center [438, 62] width 203 height 18
type input "B"
type input "Winberg Investments, LLC"
click at [592, 66] on input "text" at bounding box center [594, 62] width 86 height 18
type input "0.00"
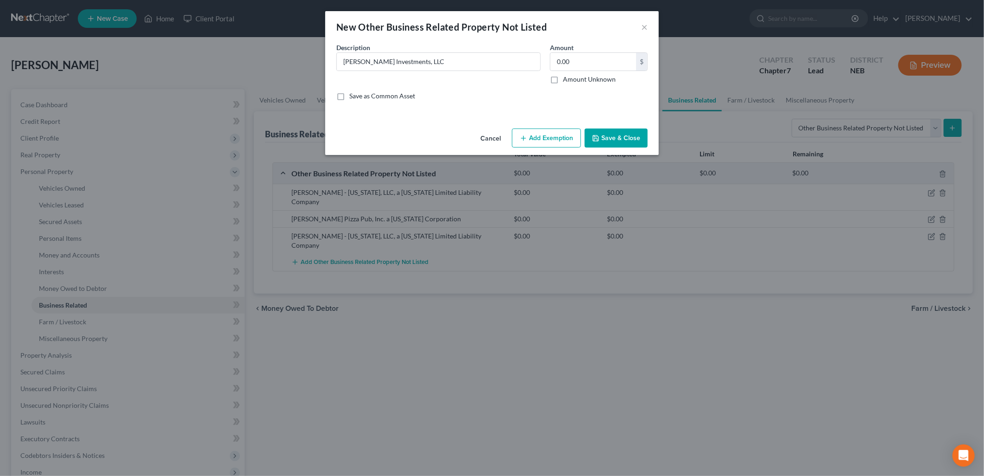
click at [618, 140] on button "Save & Close" at bounding box center [616, 137] width 63 height 19
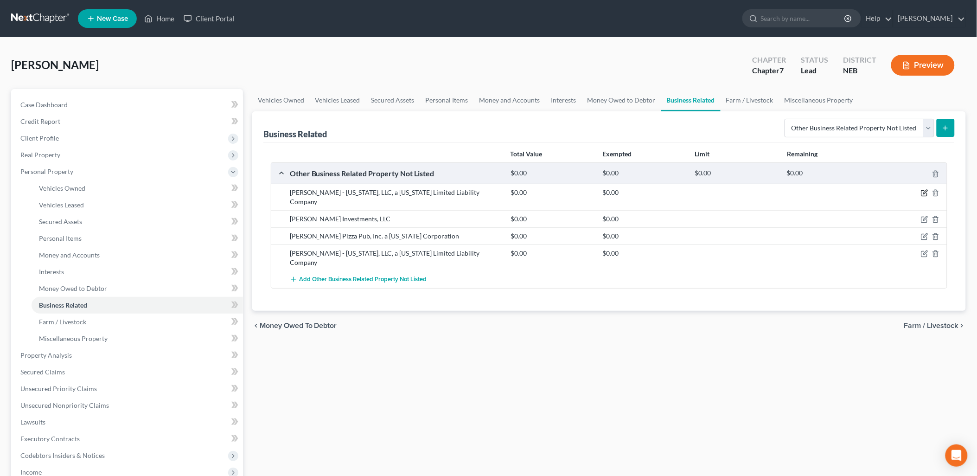
click at [925, 191] on icon "button" at bounding box center [925, 192] width 4 height 4
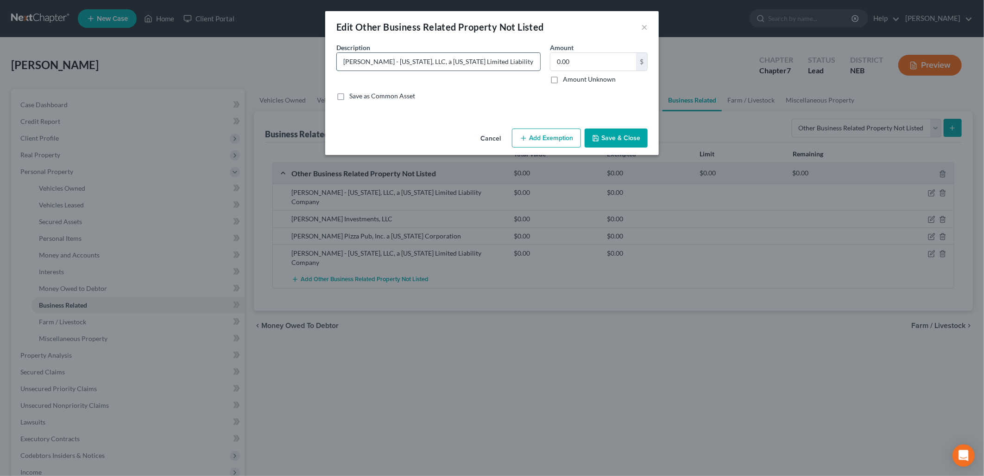
click at [423, 61] on input "Billy Jack's - Wyoming, LLC, a Wyoming Limited Liability Company" at bounding box center [438, 62] width 203 height 18
type input "Billy Jack's - Wyoming, LLC"
click at [611, 138] on button "Save & Close" at bounding box center [616, 137] width 63 height 19
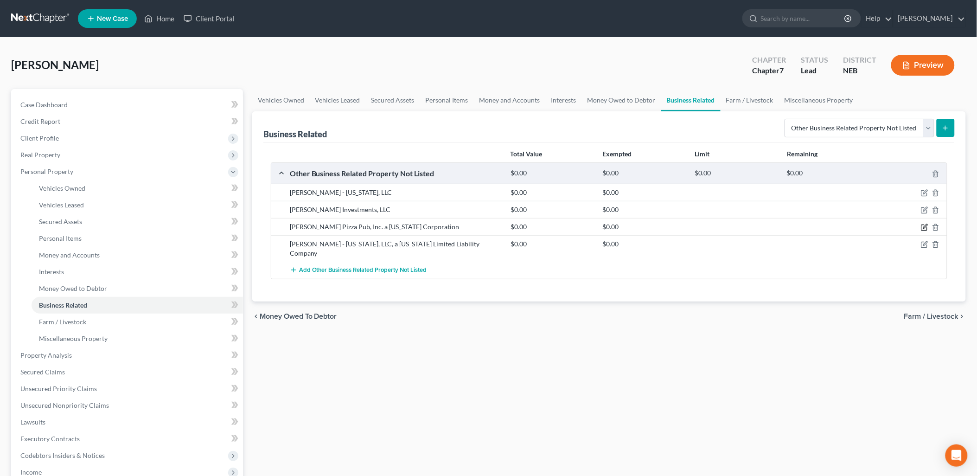
click at [924, 225] on icon "button" at bounding box center [923, 226] width 7 height 7
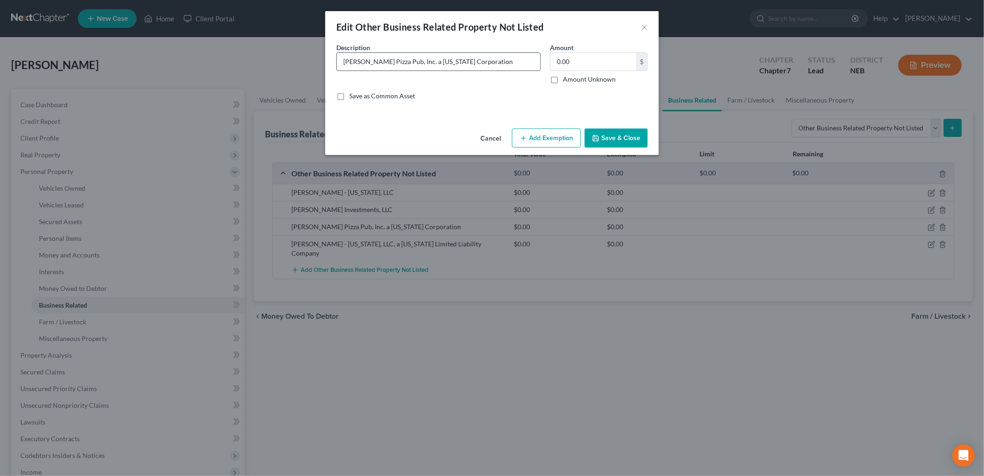
click at [499, 63] on input "Billy Jack's Pizza Pub, Inc. a Nebraska Corporation" at bounding box center [438, 62] width 203 height 18
drag, startPoint x: 499, startPoint y: 63, endPoint x: 418, endPoint y: 62, distance: 81.6
click at [418, 62] on input "Billy Jack's Pizza Pub, Inc. a Nebraska Corporation" at bounding box center [438, 62] width 203 height 18
type input "Billy Jack's Pizza Pub, Inc."
click at [599, 131] on button "Save & Close" at bounding box center [616, 137] width 63 height 19
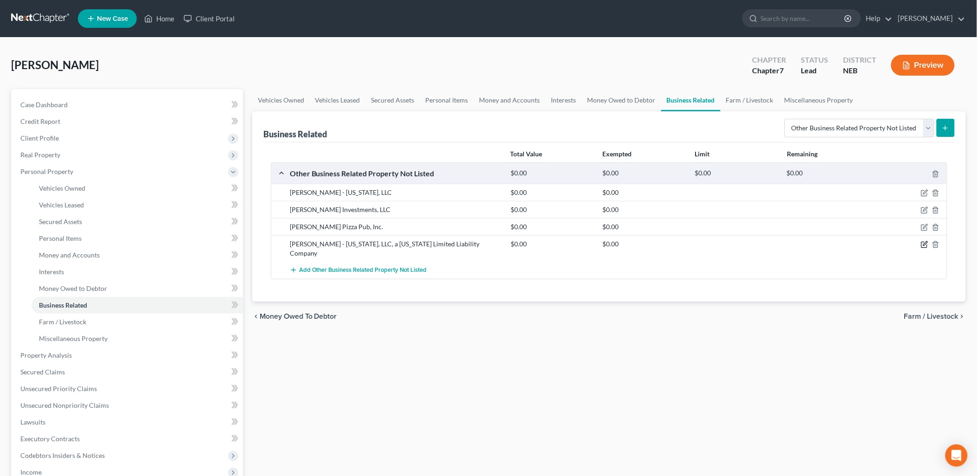
click at [921, 243] on icon "button" at bounding box center [924, 245] width 6 height 6
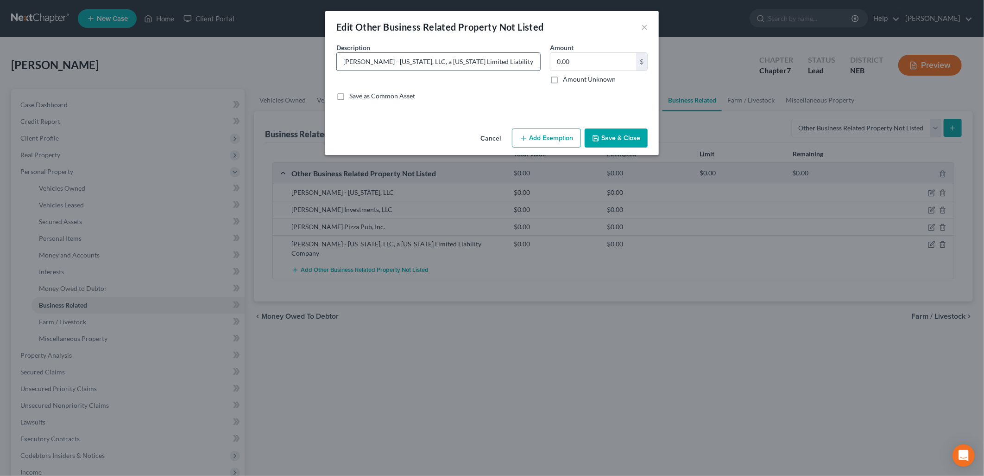
drag, startPoint x: 532, startPoint y: 61, endPoint x: 423, endPoint y: 67, distance: 109.1
click at [423, 67] on input "Billy Jack's - Nebraska, LLC, a Nebraska Limited Liability Company" at bounding box center [438, 62] width 203 height 18
type input "Billy Jack's - Nebraska, LLC"
click at [616, 137] on button "Save & Close" at bounding box center [616, 137] width 63 height 19
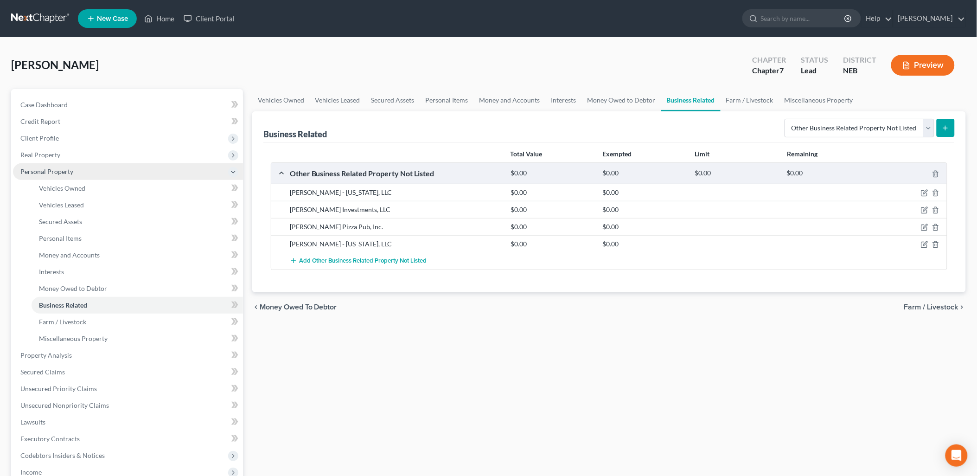
click at [40, 171] on span "Personal Property" at bounding box center [46, 171] width 53 height 8
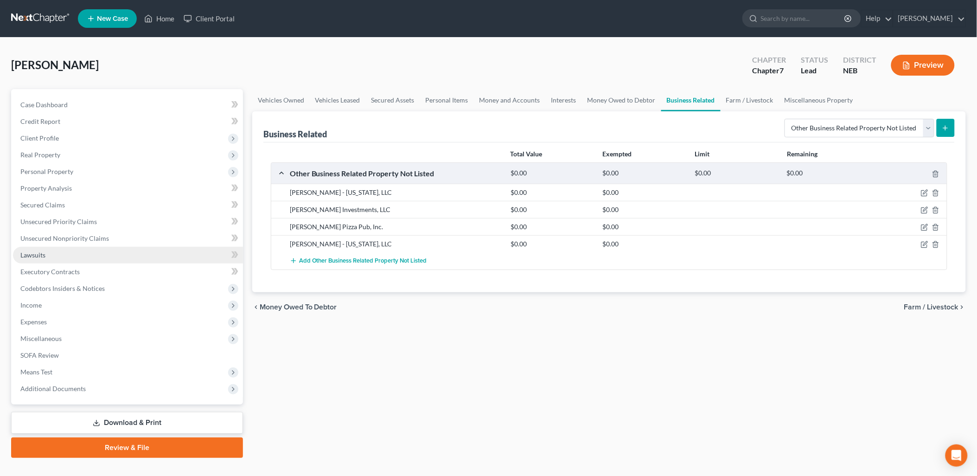
click at [52, 247] on link "Lawsuits" at bounding box center [128, 255] width 230 height 17
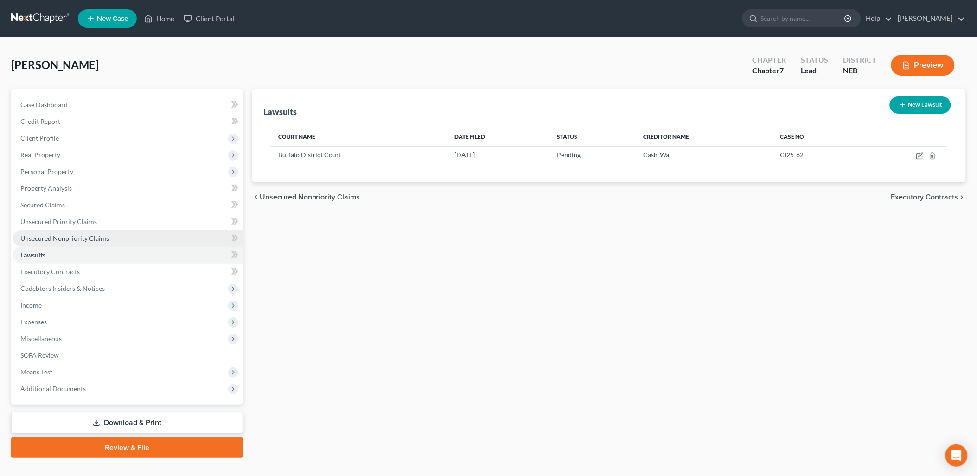
click at [59, 234] on span "Unsecured Nonpriority Claims" at bounding box center [64, 238] width 89 height 8
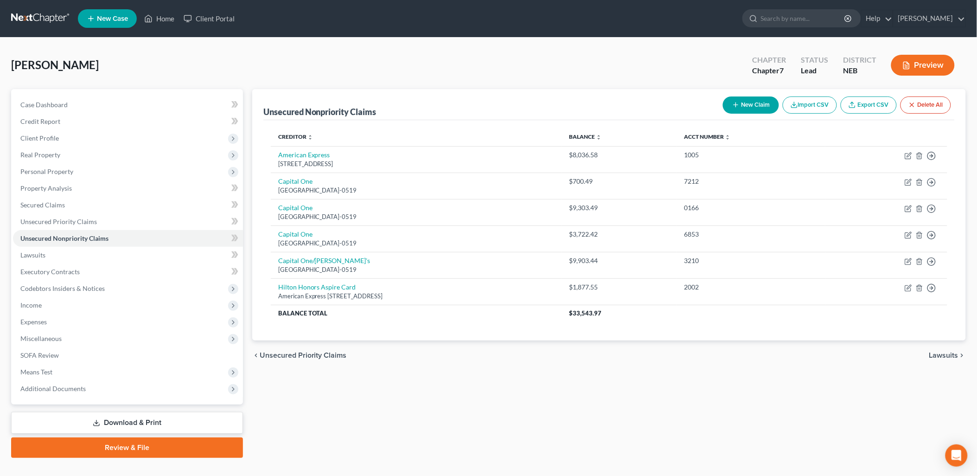
click at [736, 105] on icon "button" at bounding box center [735, 104] width 7 height 7
select select "0"
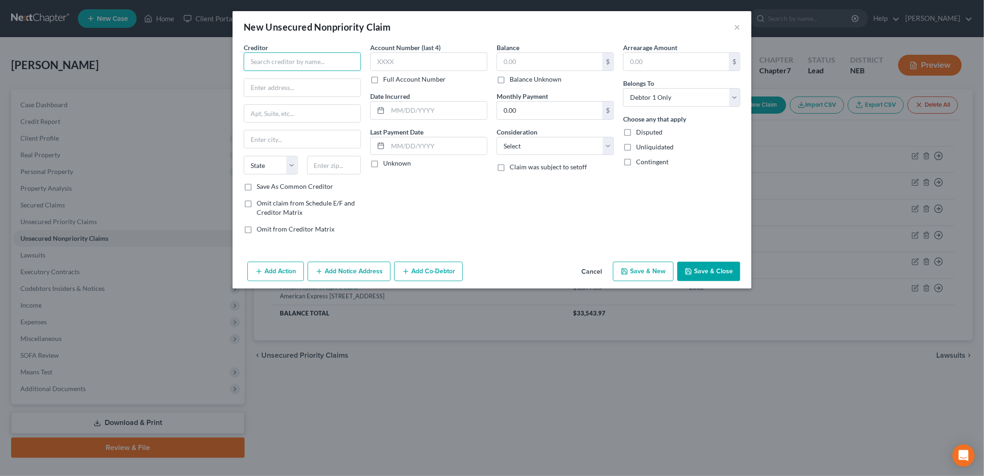
click at [299, 61] on input "text" at bounding box center [302, 61] width 117 height 19
type input "Cash-Wa"
click at [288, 82] on input "text" at bounding box center [302, 88] width 116 height 18
click at [269, 84] on input "text" at bounding box center [302, 88] width 116 height 18
type input "401 W. 4th St."
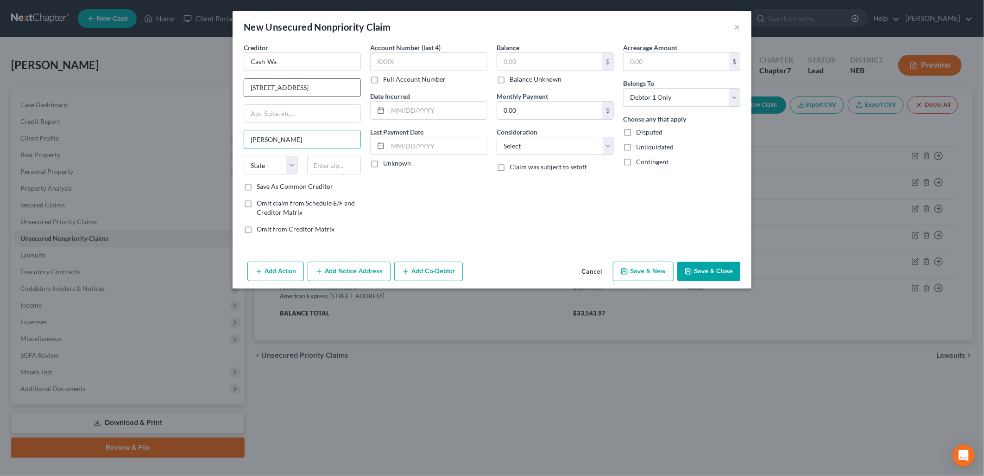
type input "Kearney"
select select "30"
type input "68845"
click at [406, 63] on input "text" at bounding box center [428, 61] width 117 height 19
drag, startPoint x: 374, startPoint y: 165, endPoint x: 420, endPoint y: 168, distance: 46.4
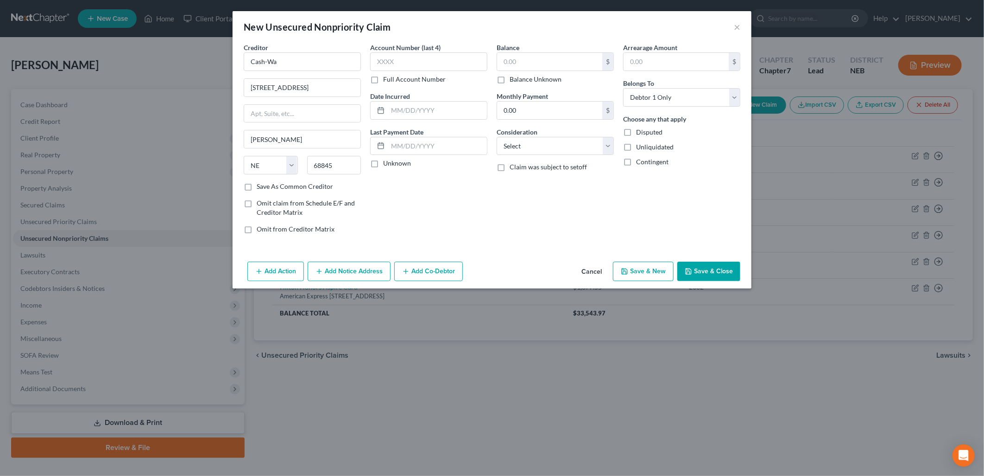
click at [383, 165] on label "Unknown" at bounding box center [397, 163] width 28 height 9
click at [387, 165] on input "Unknown" at bounding box center [390, 162] width 6 height 6
checkbox input "true"
click at [543, 62] on input "text" at bounding box center [549, 62] width 105 height 18
click at [548, 146] on select "Select Cable / Satellite Services Collection Agency Credit Card Debt Debt Couns…" at bounding box center [555, 146] width 117 height 19
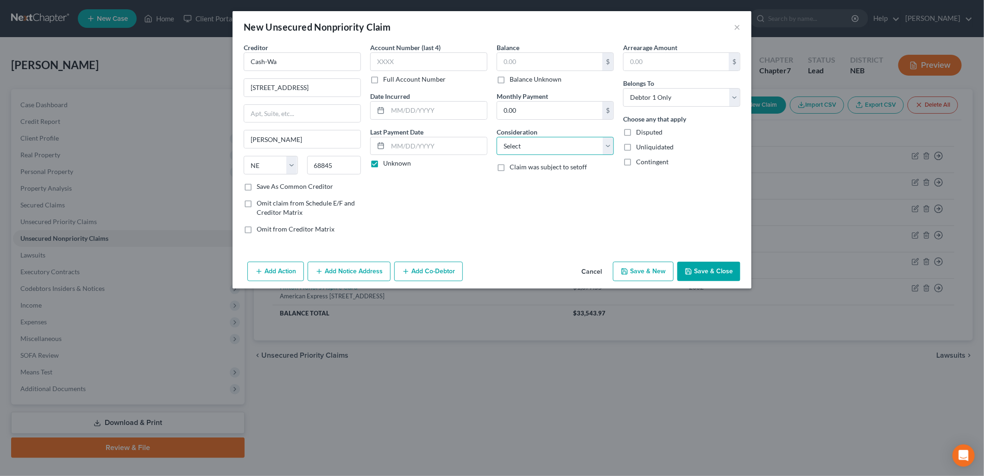
select select "18"
click at [497, 137] on select "Select Cable / Satellite Services Collection Agency Credit Card Debt Debt Couns…" at bounding box center [555, 146] width 117 height 19
click at [509, 241] on div "Creditor * Cash-Wa 401 W. 4th St. Kearney State AL AK AR AZ CA CO CT DE DC FL G…" at bounding box center [492, 150] width 519 height 215
click at [713, 272] on button "Save & Close" at bounding box center [709, 270] width 63 height 19
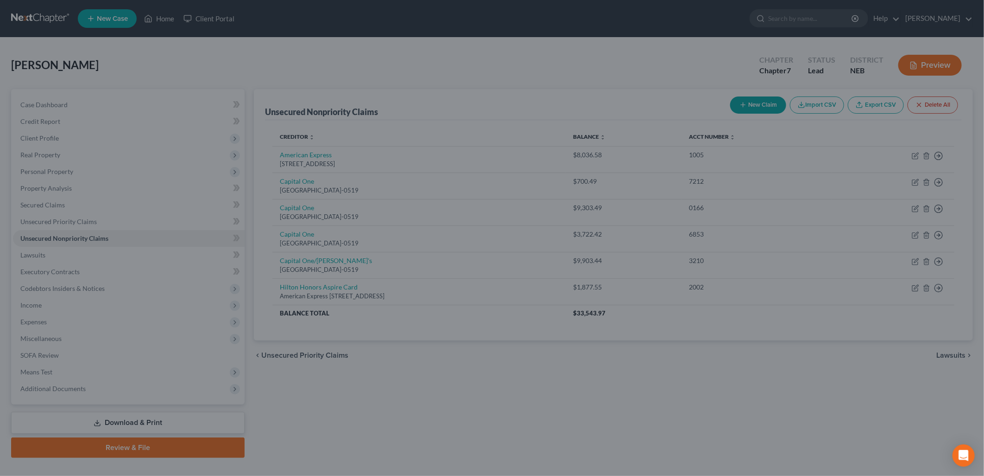
type input "0.00"
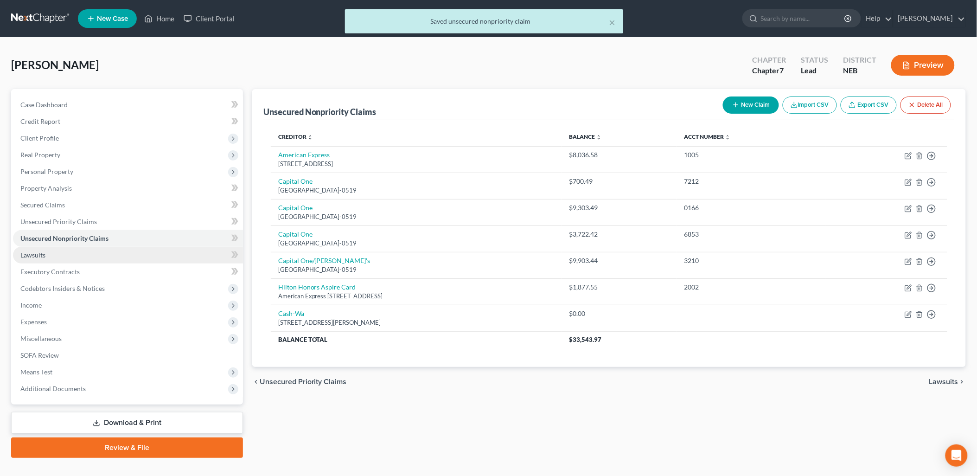
click at [54, 256] on link "Lawsuits" at bounding box center [128, 255] width 230 height 17
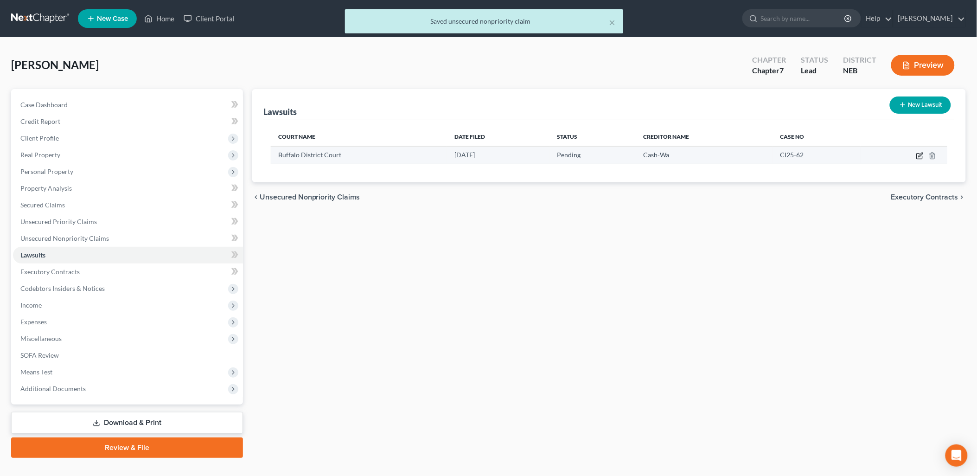
click at [918, 154] on icon "button" at bounding box center [919, 155] width 7 height 7
select select "30"
select select "0"
select select "1"
select select "30"
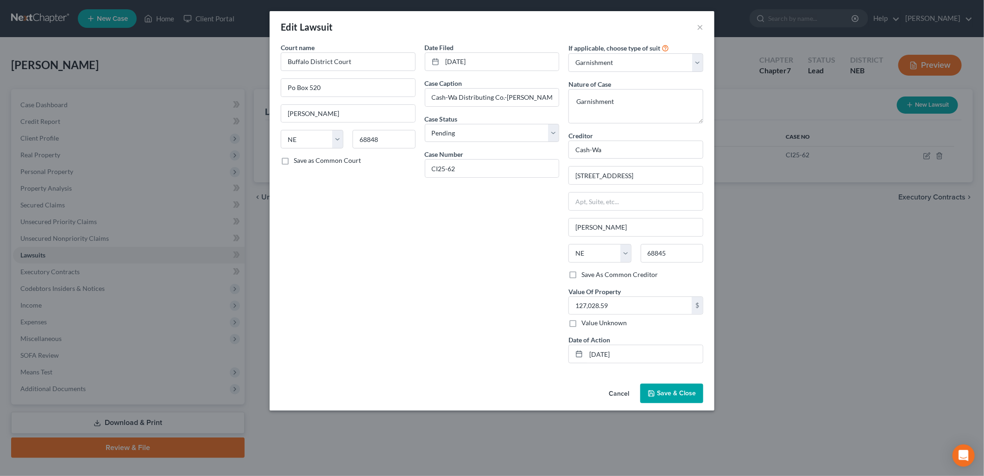
click at [619, 394] on button "Cancel" at bounding box center [619, 393] width 35 height 19
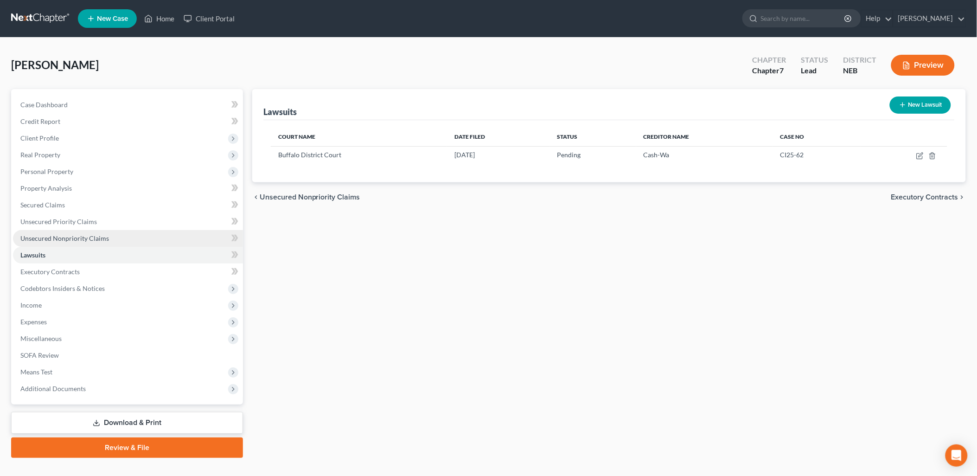
click at [95, 235] on span "Unsecured Nonpriority Claims" at bounding box center [64, 238] width 89 height 8
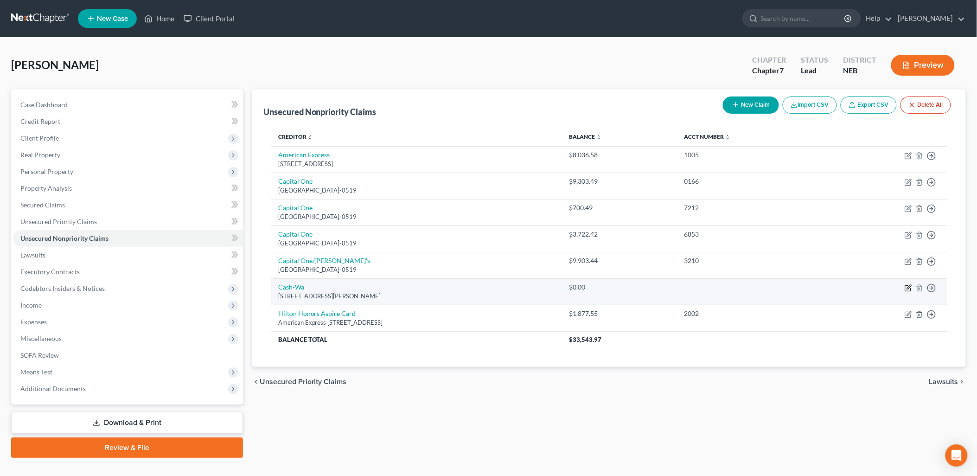
click at [907, 289] on icon "button" at bounding box center [907, 287] width 7 height 7
select select "30"
select select "18"
select select "0"
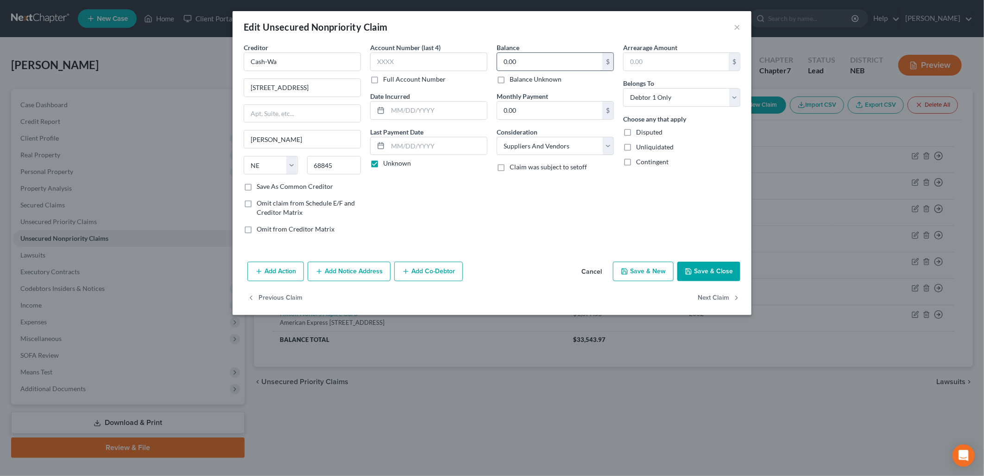
click at [543, 58] on input "0.00" at bounding box center [549, 62] width 105 height 18
type input "127,028.59"
click at [506, 224] on div "Balance 127,028.59 $ Balance Unknown Balance Undetermined 127,028.59 $ Balance …" at bounding box center [555, 142] width 127 height 198
click at [284, 269] on button "Add Action" at bounding box center [275, 270] width 57 height 19
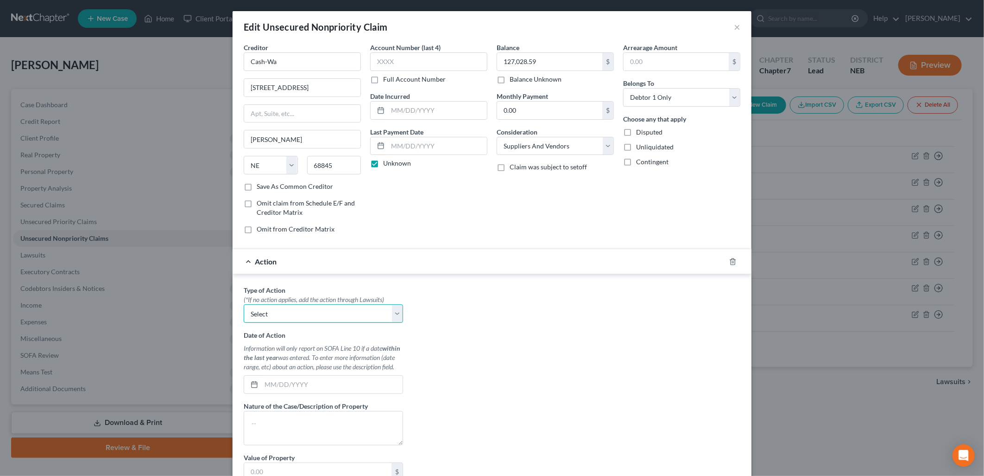
click at [284, 314] on select "Select Repossession Garnishment Foreclosure Personal Injury Attached, Seized, O…" at bounding box center [323, 313] width 159 height 19
select select "1"
click at [244, 304] on select "Select Repossession Garnishment Foreclosure Personal Injury Attached, Seized, O…" at bounding box center [323, 313] width 159 height 19
click at [286, 379] on input "text" at bounding box center [331, 384] width 141 height 18
drag, startPoint x: 303, startPoint y: 380, endPoint x: 311, endPoint y: 377, distance: 9.1
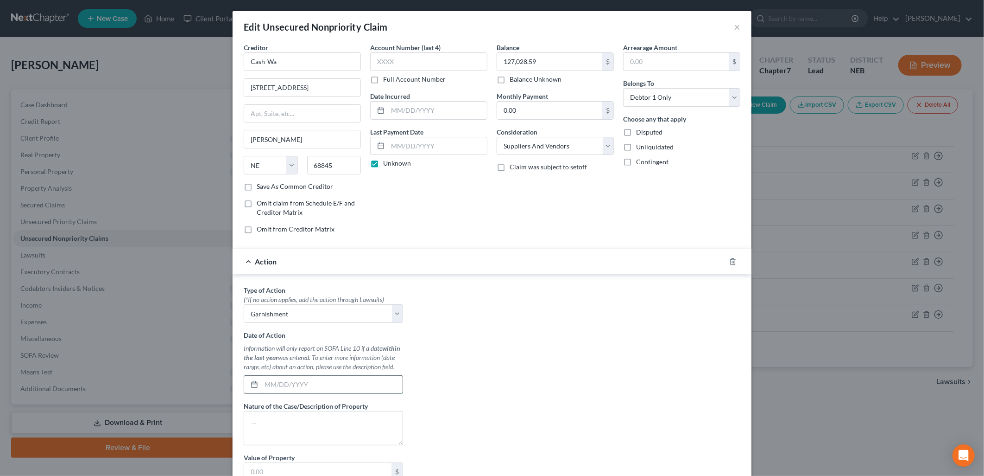
click at [303, 380] on input "text" at bounding box center [331, 384] width 141 height 18
type input "02/19/2025"
click at [285, 428] on textarea at bounding box center [323, 428] width 159 height 34
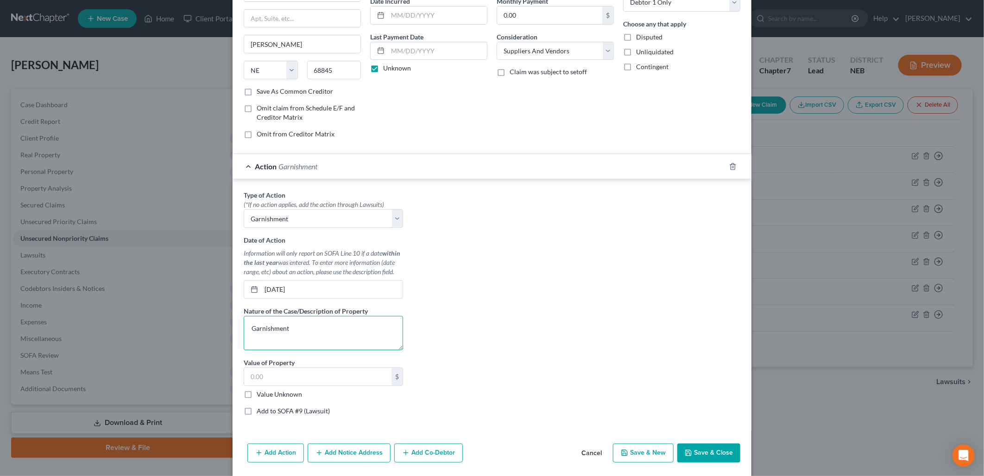
scroll to position [103, 0]
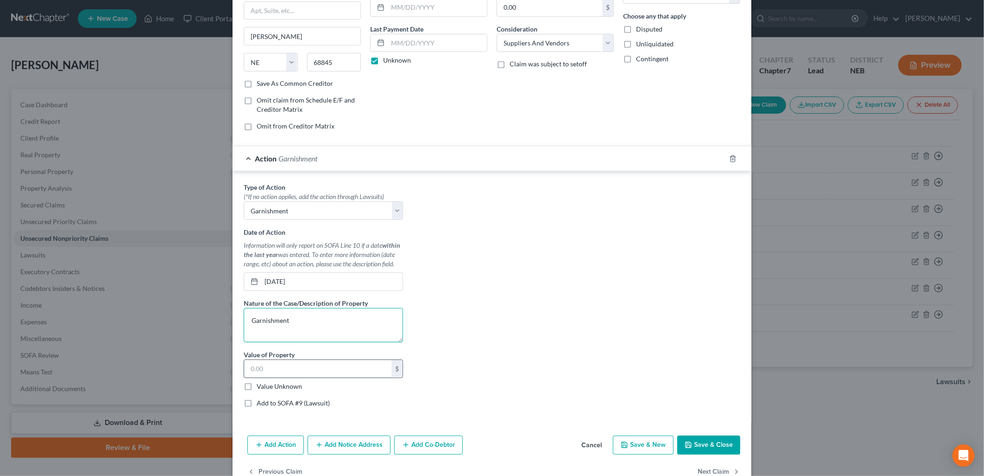
type textarea "Garnishment"
click at [298, 371] on input "text" at bounding box center [317, 369] width 147 height 18
type input "127,028.59"
click at [517, 314] on div "Type of Action * (*If no action applies, add the action through Lawsuits) Selec…" at bounding box center [492, 298] width 506 height 232
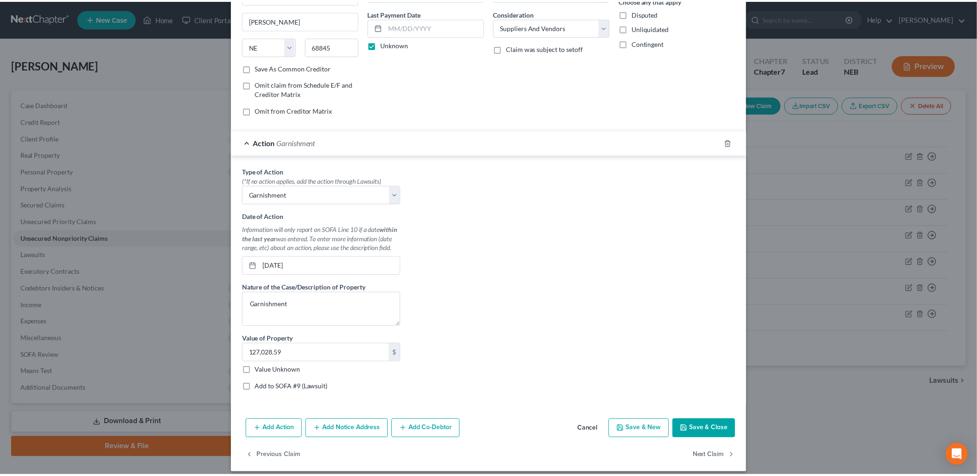
scroll to position [127, 0]
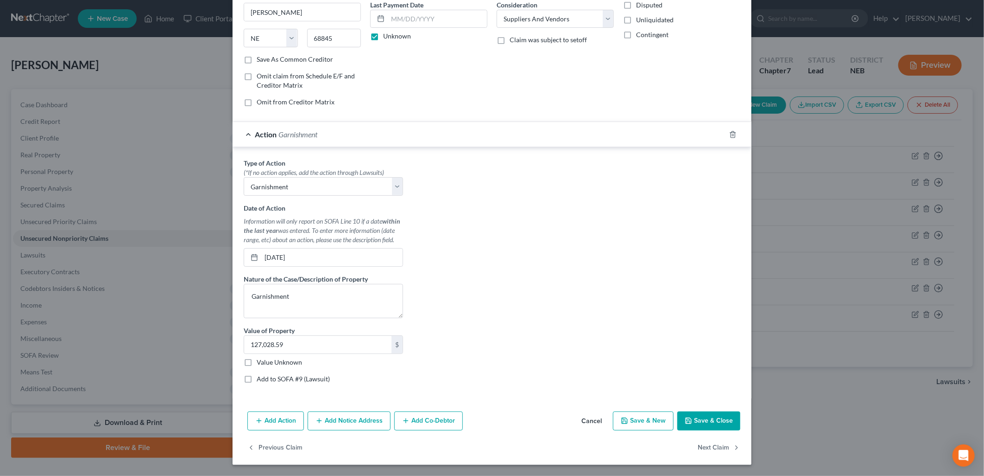
click at [704, 421] on button "Save & Close" at bounding box center [709, 420] width 63 height 19
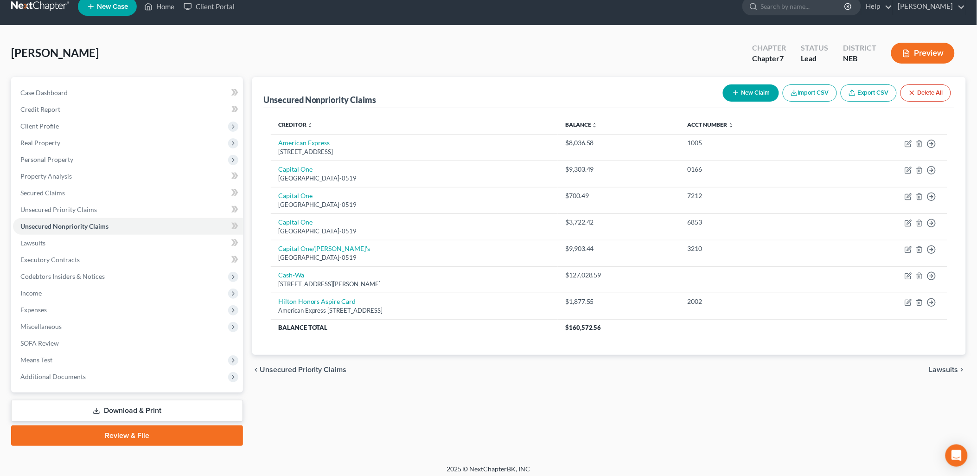
scroll to position [16, 0]
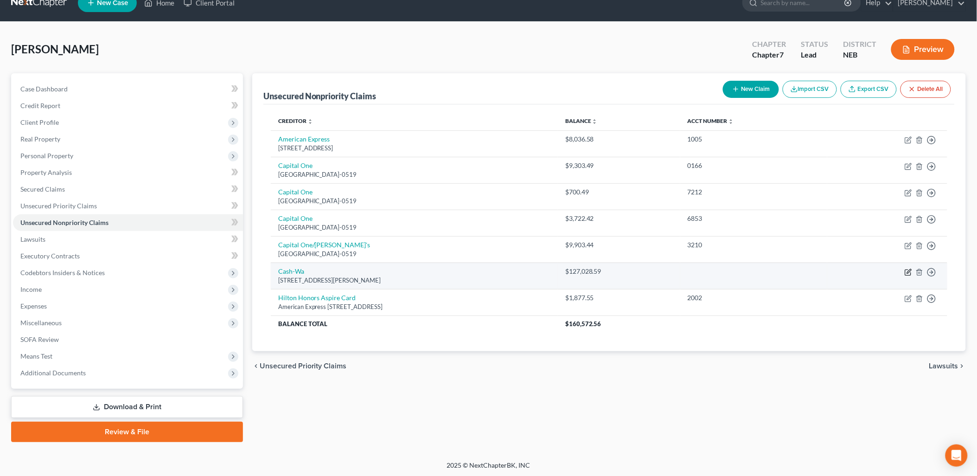
click at [908, 269] on icon "button" at bounding box center [907, 271] width 7 height 7
select select "30"
select select "18"
select select "0"
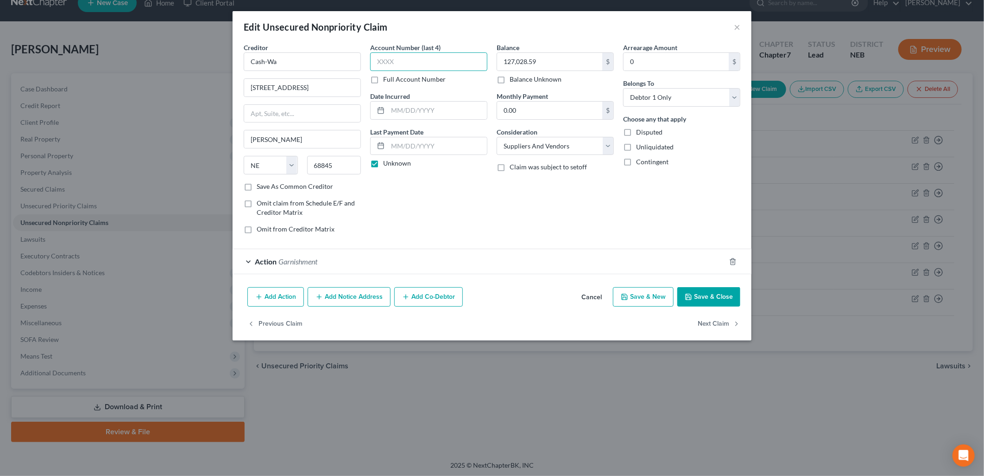
click at [434, 65] on input "text" at bounding box center [428, 61] width 117 height 19
type input "6451"
click at [729, 298] on button "Save & Close" at bounding box center [709, 296] width 63 height 19
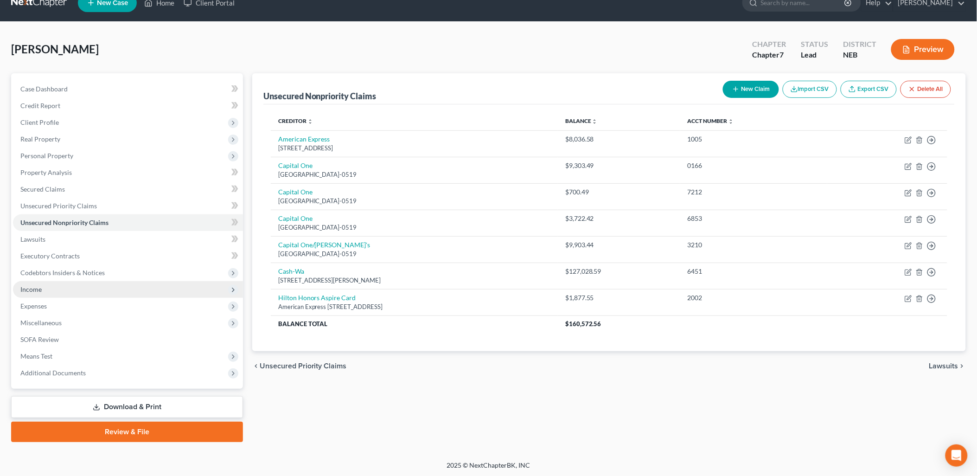
click at [38, 283] on span "Income" at bounding box center [128, 289] width 230 height 17
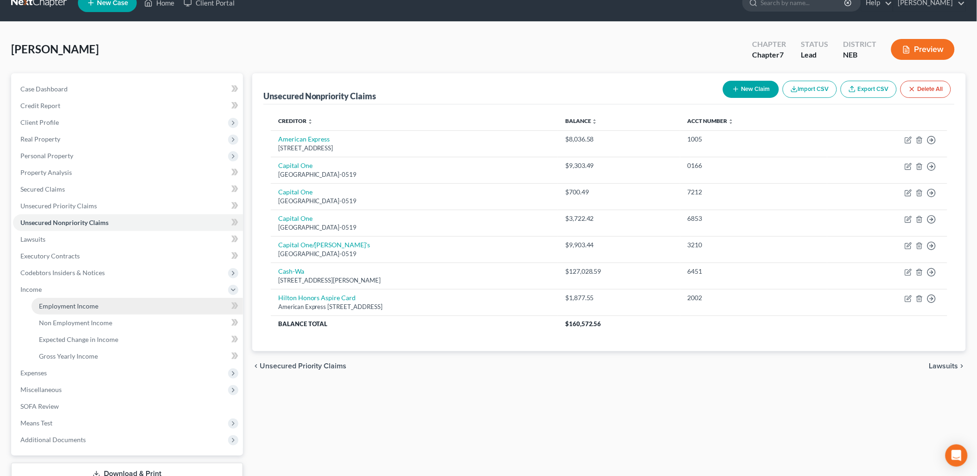
click at [82, 302] on span "Employment Income" at bounding box center [68, 306] width 59 height 8
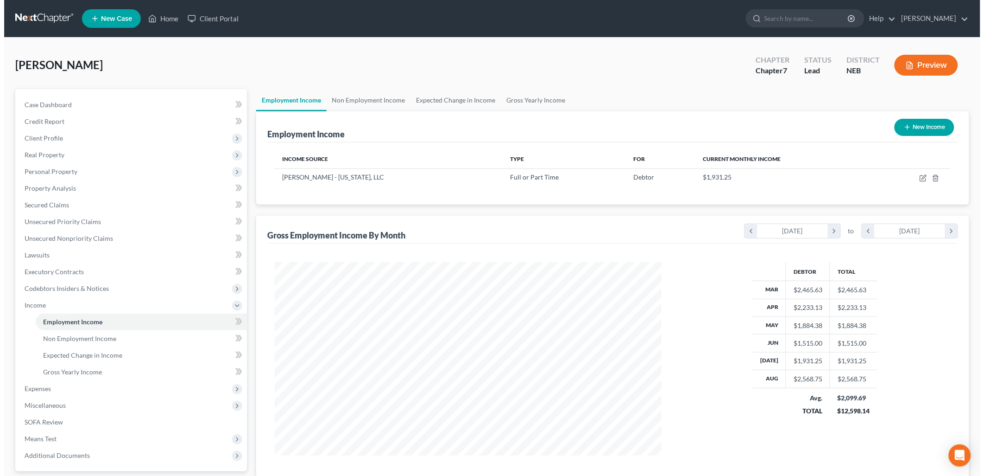
scroll to position [193, 406]
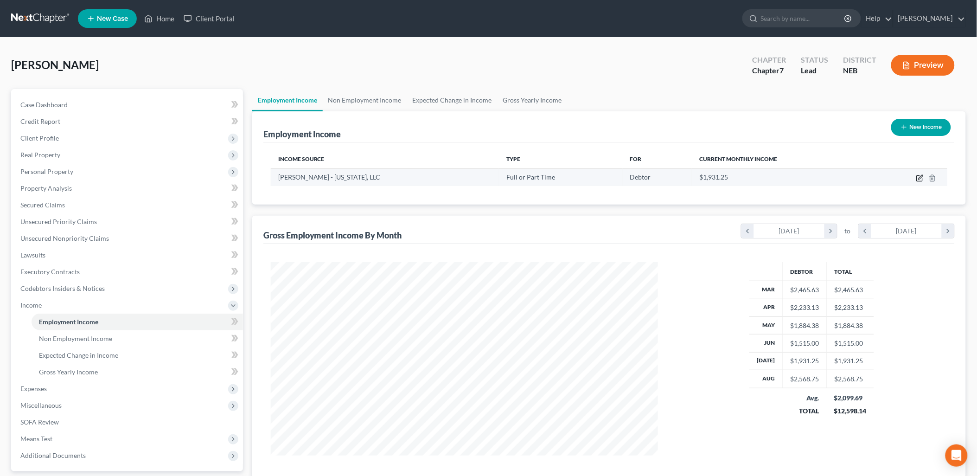
click at [920, 175] on icon "button" at bounding box center [919, 177] width 7 height 7
select select "0"
select select "30"
select select "0"
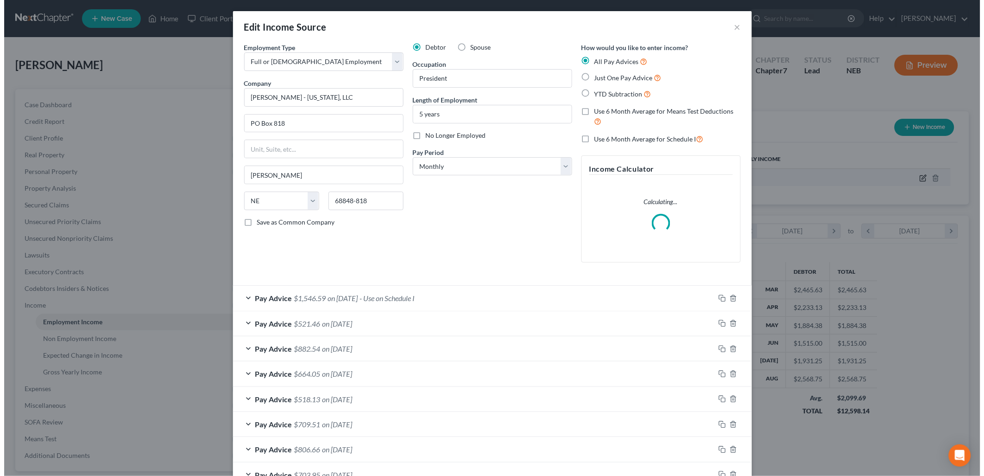
scroll to position [195, 409]
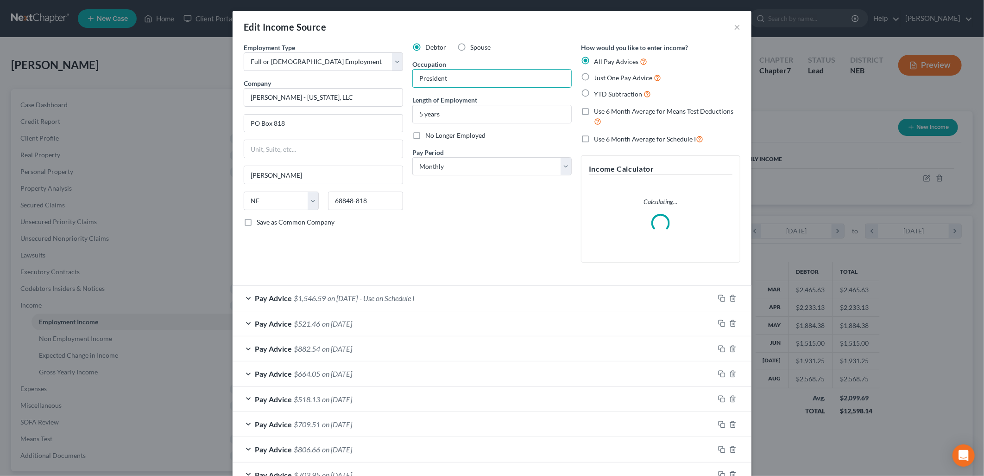
drag, startPoint x: 474, startPoint y: 82, endPoint x: 309, endPoint y: 86, distance: 164.6
click at [309, 86] on div "Employment Type * Select Full or Part Time Employment Self Employment Company *…" at bounding box center [492, 160] width 506 height 235
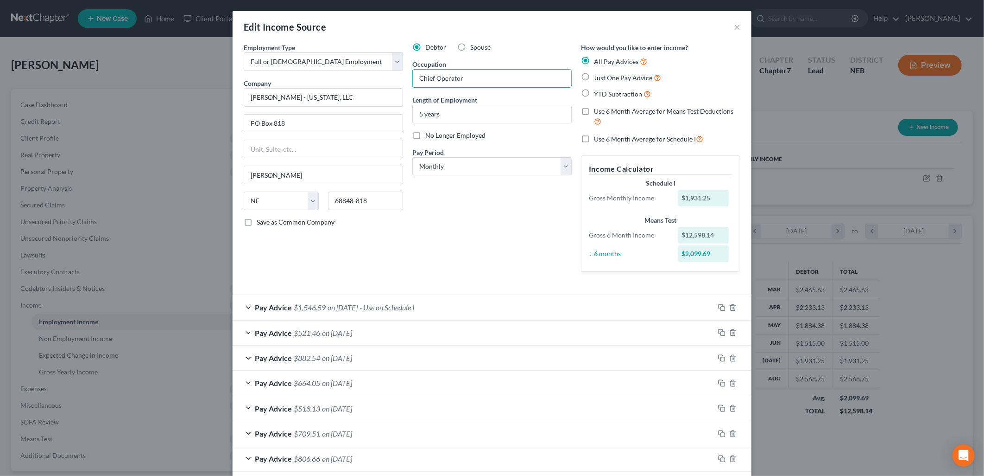
type input "Chief Operator"
click at [469, 249] on div "Debtor Spouse Occupation Chief Operator Length of Employment 5 years No Longer …" at bounding box center [492, 161] width 169 height 236
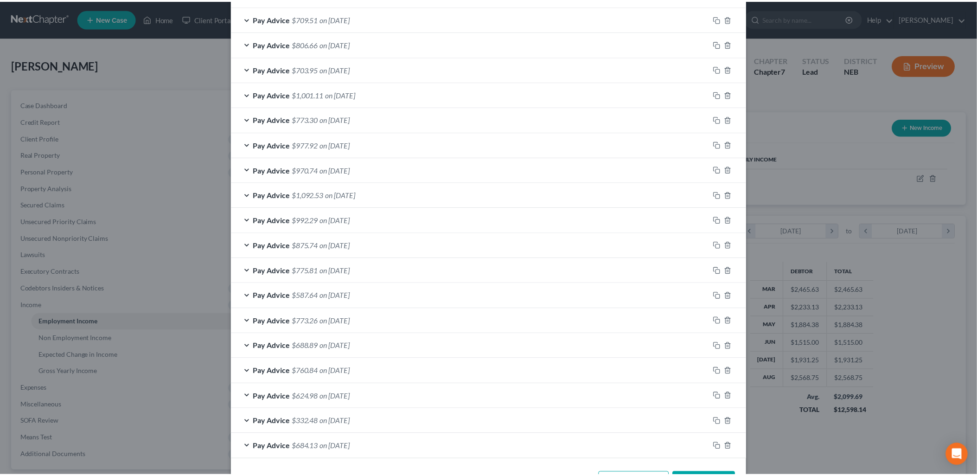
scroll to position [450, 0]
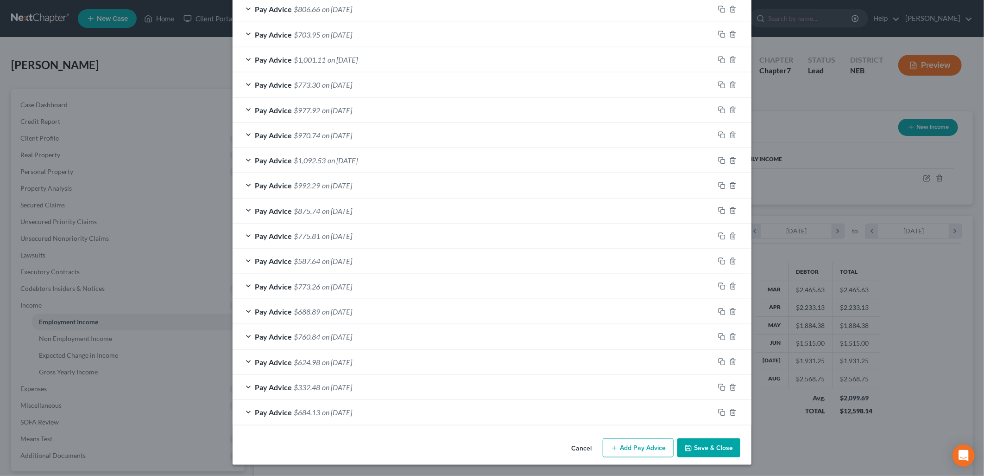
click at [720, 443] on button "Save & Close" at bounding box center [709, 447] width 63 height 19
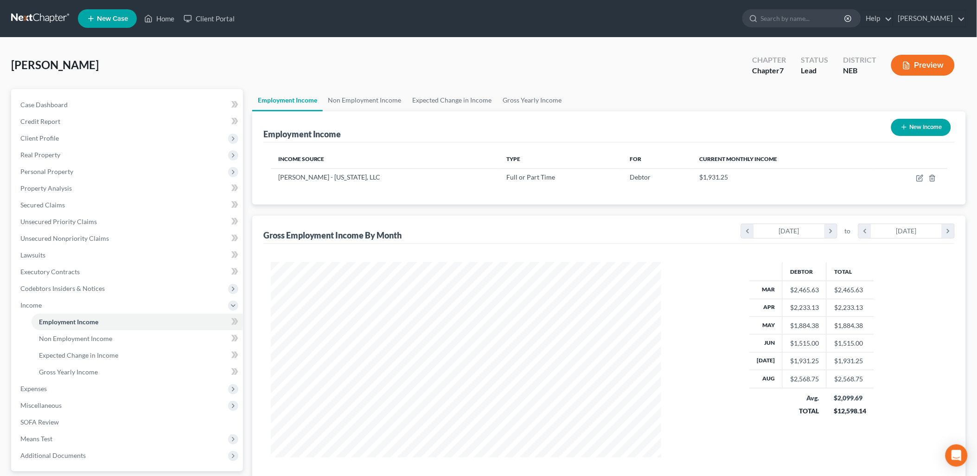
scroll to position [463264, 463052]
click at [26, 308] on span "Income" at bounding box center [30, 305] width 21 height 8
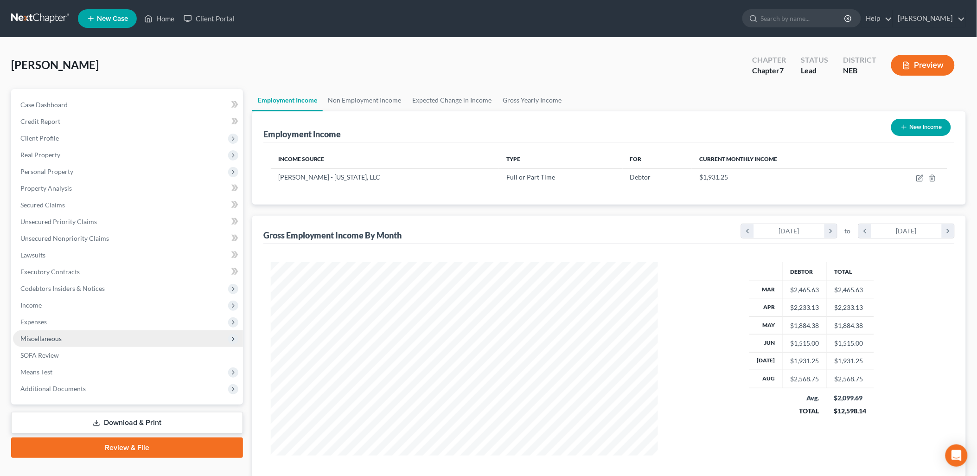
click at [92, 335] on span "Miscellaneous" at bounding box center [128, 338] width 230 height 17
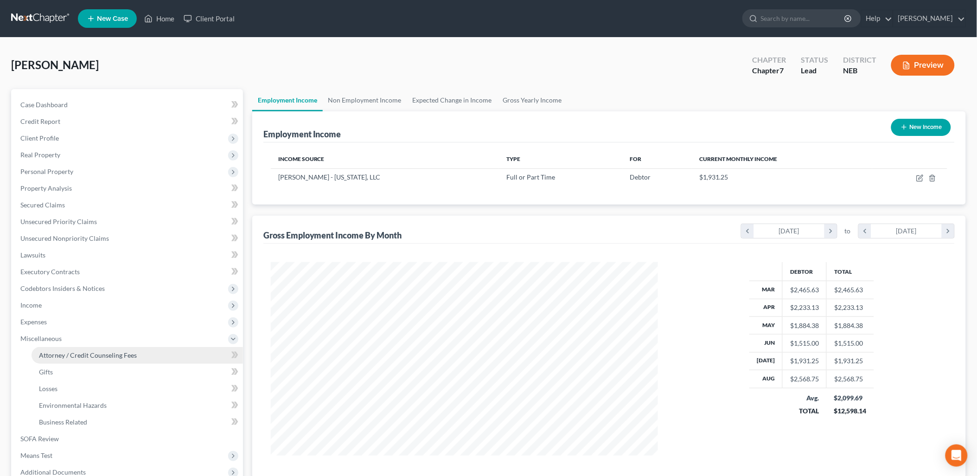
click at [95, 359] on link "Attorney / Credit Counseling Fees" at bounding box center [137, 355] width 211 height 17
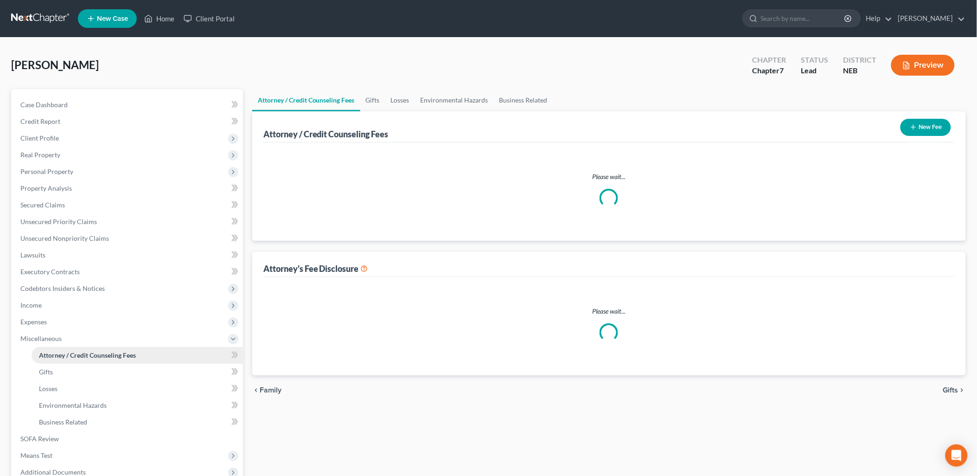
select select "0"
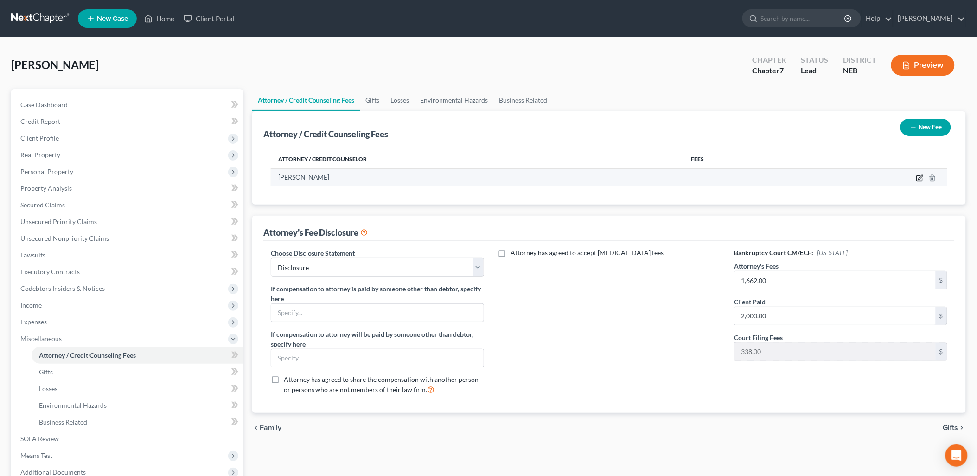
click at [916, 175] on icon "button" at bounding box center [919, 177] width 7 height 7
select select "30"
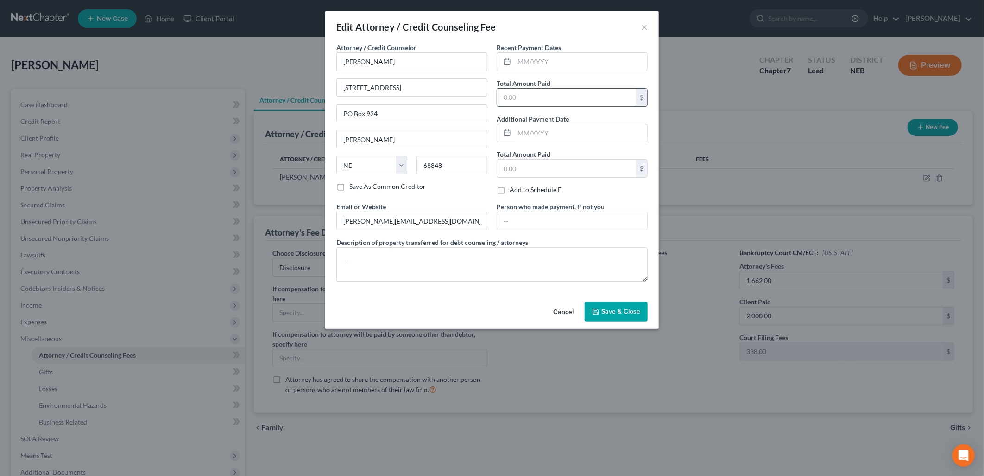
click at [541, 97] on input "text" at bounding box center [566, 98] width 139 height 18
type input "2,000.00"
click at [610, 52] on div at bounding box center [572, 61] width 151 height 19
click at [604, 59] on input "text" at bounding box center [580, 62] width 133 height 18
type input "09/18/2025"
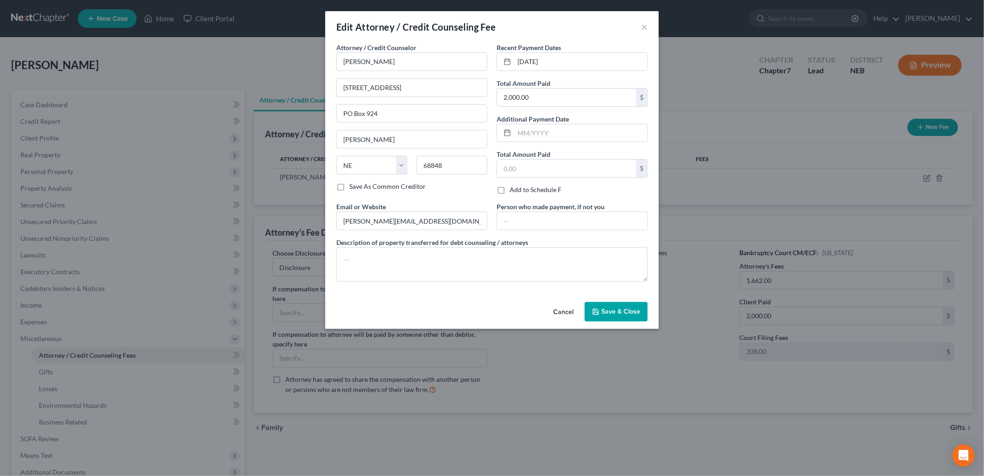
click at [626, 311] on span "Save & Close" at bounding box center [621, 311] width 39 height 8
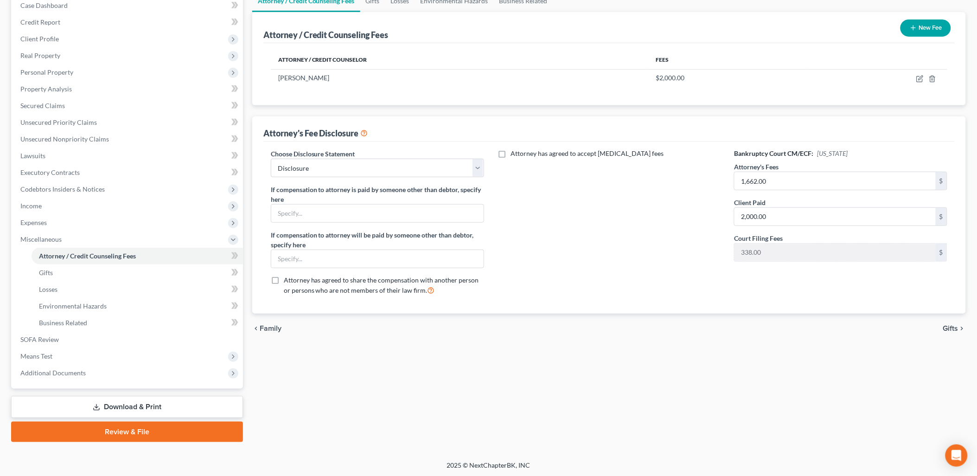
scroll to position [48, 0]
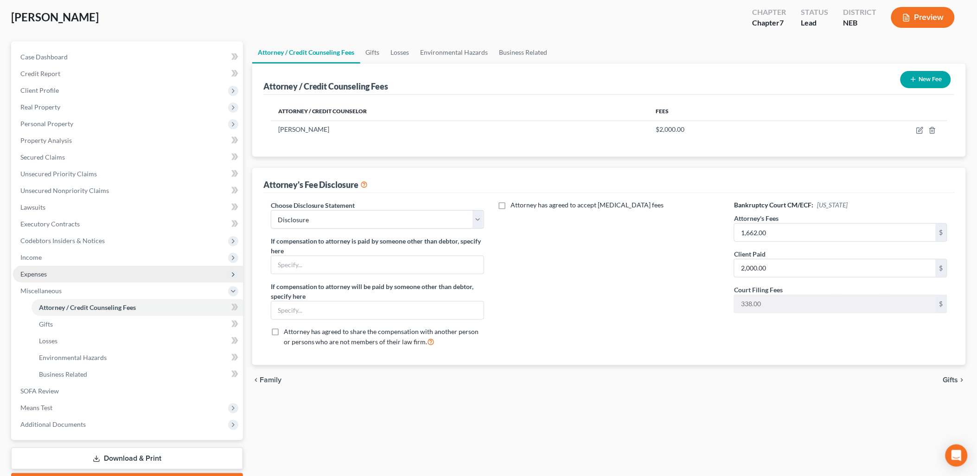
click at [46, 270] on span "Expenses" at bounding box center [33, 274] width 26 height 8
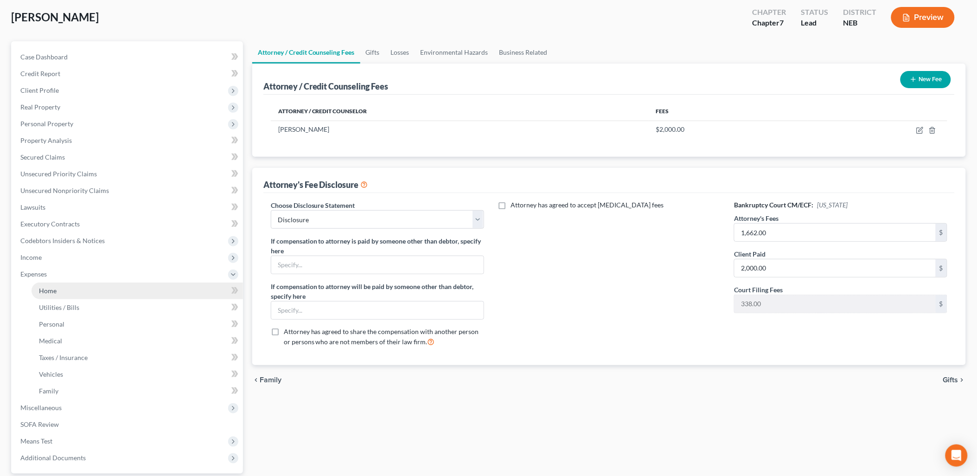
click at [140, 297] on link "Home" at bounding box center [137, 290] width 211 height 17
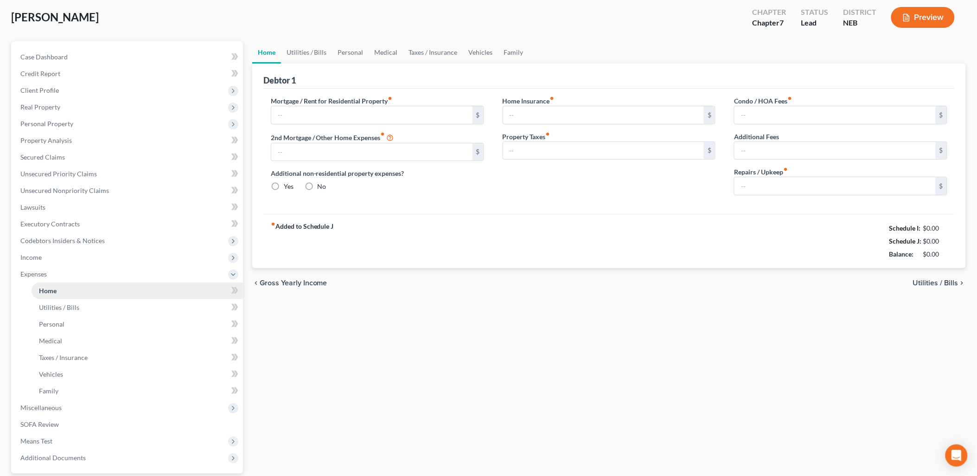
scroll to position [2, 0]
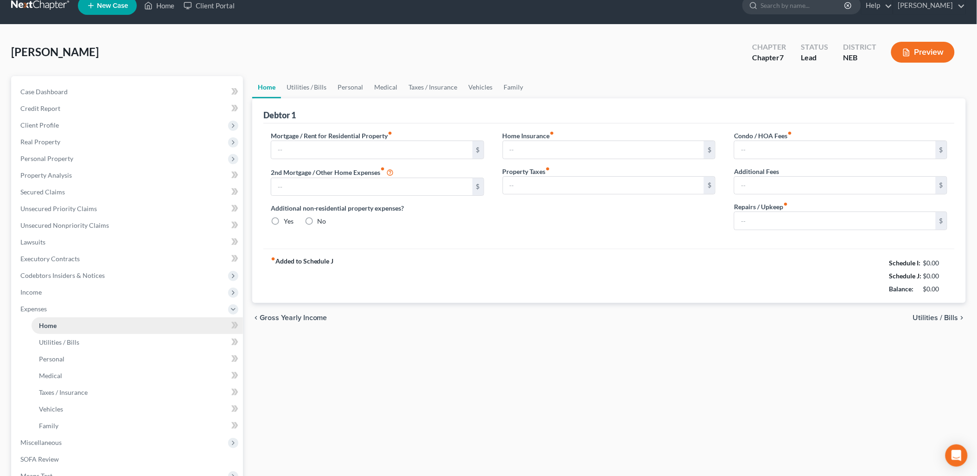
type input "100.00"
type input "0.00"
radio input "true"
type input "0.00"
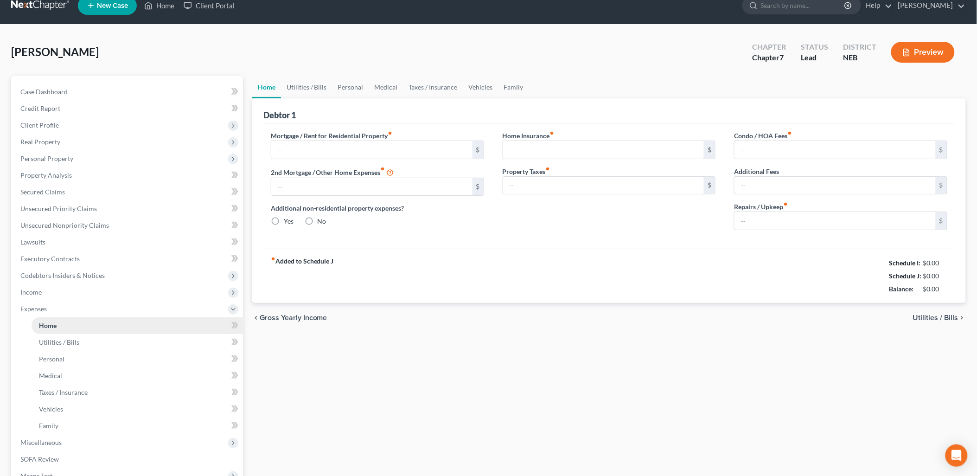
type input "0.00"
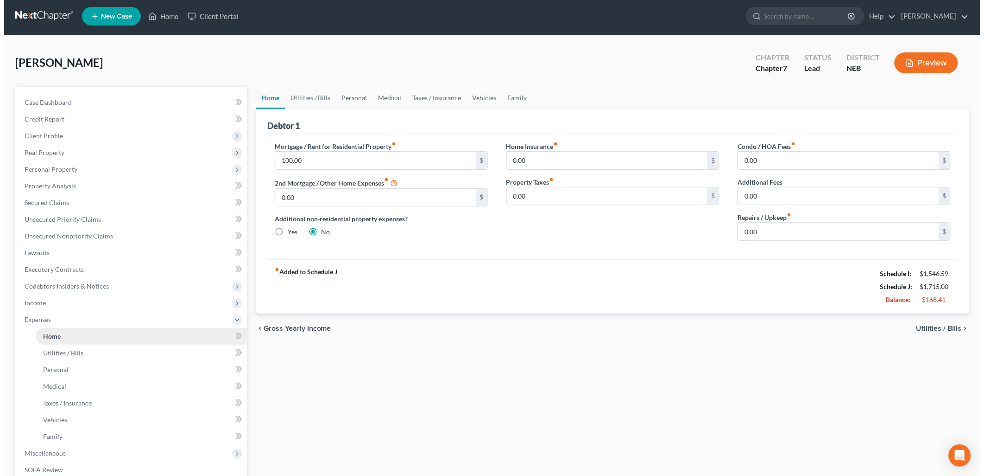
scroll to position [0, 0]
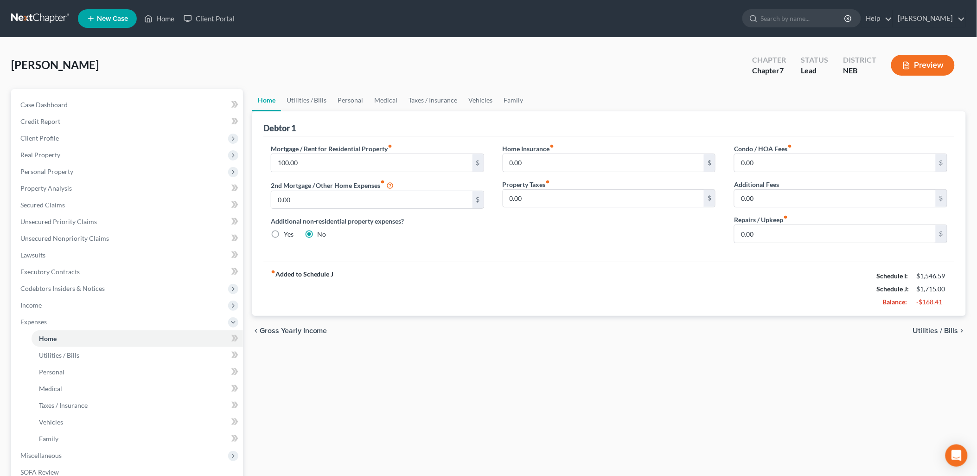
click at [946, 330] on span "Utilities / Bills" at bounding box center [935, 330] width 45 height 7
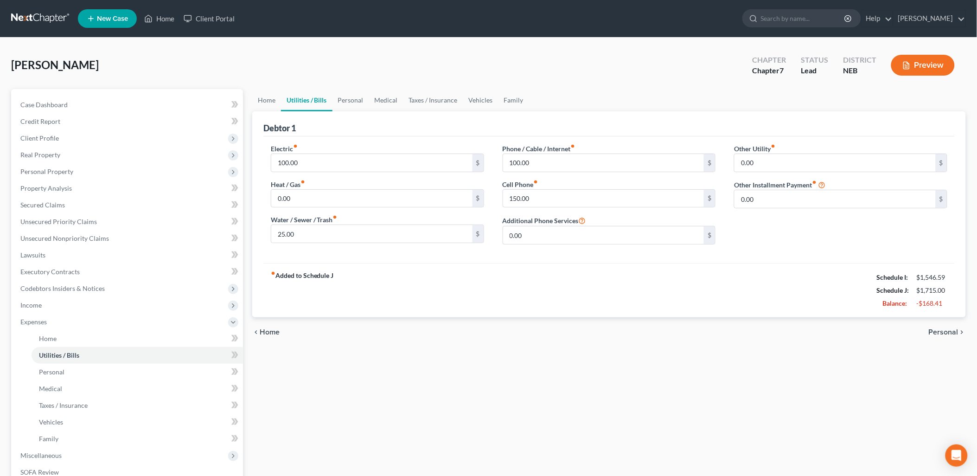
click at [946, 330] on span "Personal" at bounding box center [943, 331] width 30 height 7
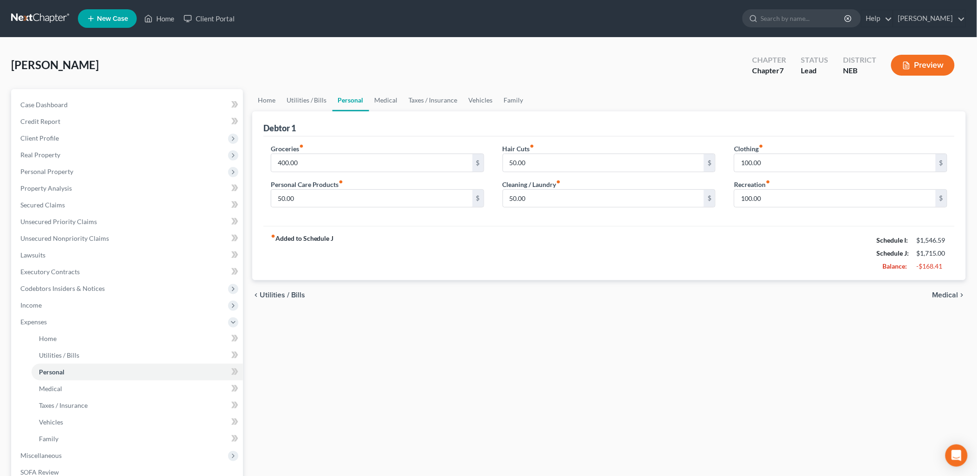
click at [942, 293] on span "Medical" at bounding box center [945, 294] width 26 height 7
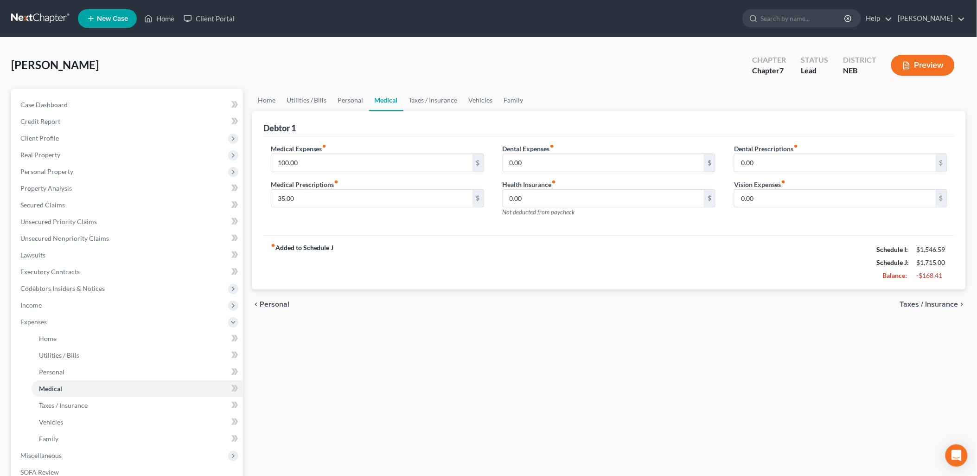
click at [345, 328] on div "Home Utilities / Bills Personal Medical Taxes / Insurance Vehicles Family Debto…" at bounding box center [608, 331] width 723 height 485
click at [36, 319] on span "Expenses" at bounding box center [33, 321] width 26 height 8
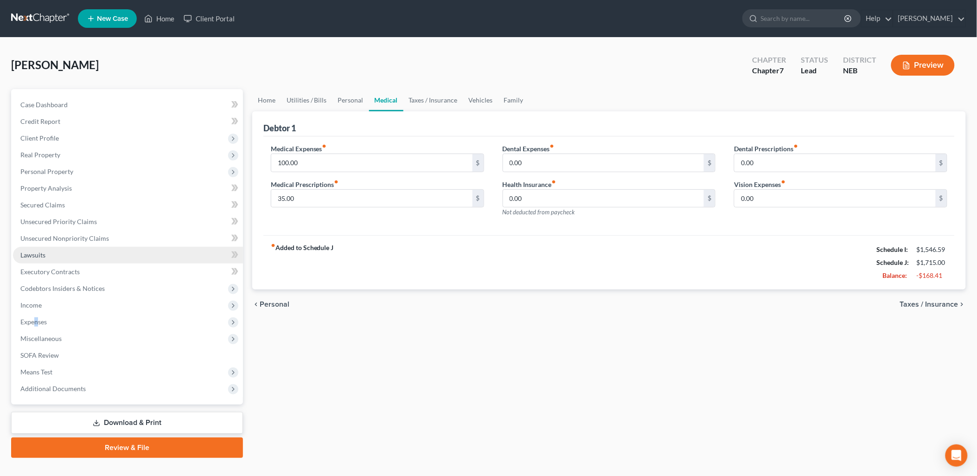
drag, startPoint x: 36, startPoint y: 319, endPoint x: 21, endPoint y: 256, distance: 64.3
click at [21, 256] on span "Lawsuits" at bounding box center [32, 255] width 25 height 8
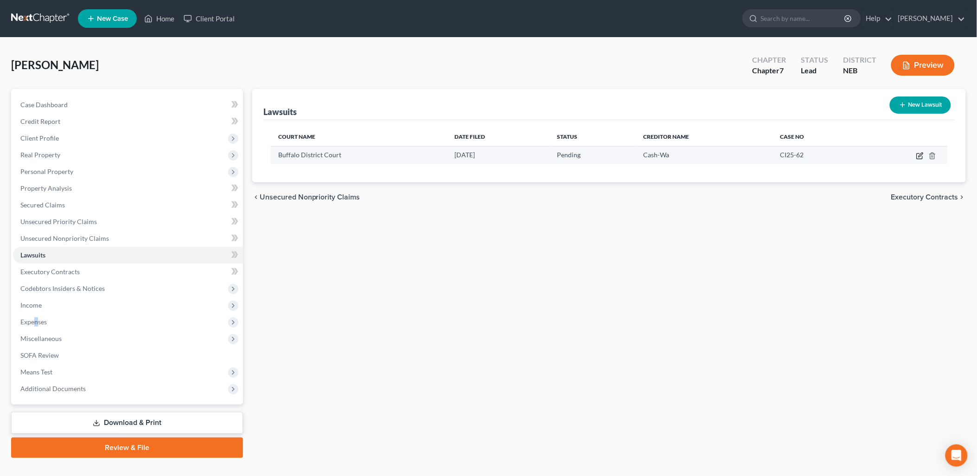
click at [920, 154] on icon "button" at bounding box center [919, 155] width 7 height 7
select select "30"
select select "0"
select select "1"
select select "30"
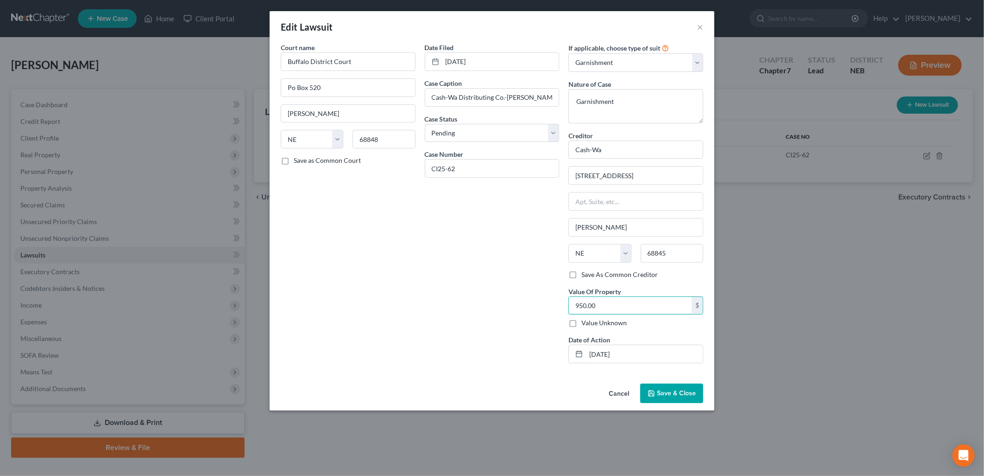
type input "950.00"
click at [552, 320] on div "Date Filed 02/19/2025 Case Caption Cash-Wa Distributing Co.-Kearney v. Bill Win…" at bounding box center [492, 207] width 144 height 328
click at [688, 396] on span "Save & Close" at bounding box center [676, 393] width 39 height 8
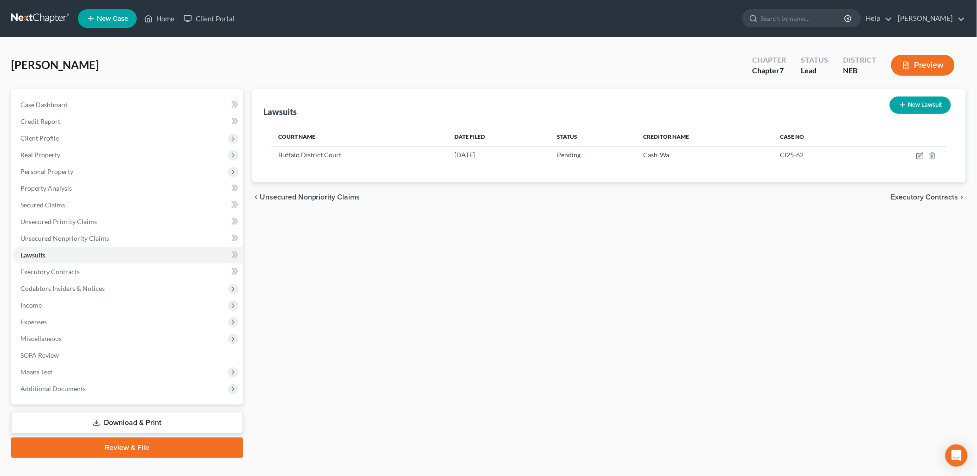
click at [538, 336] on div "Lawsuits New Lawsuit Court Name Date Filed Status Creditor Name Case No Buffalo…" at bounding box center [608, 273] width 723 height 368
click at [466, 302] on div "Lawsuits New Lawsuit Court Name Date Filed Status Creditor Name Case No Buffalo…" at bounding box center [608, 273] width 723 height 368
click at [937, 61] on button "Preview" at bounding box center [922, 65] width 63 height 21
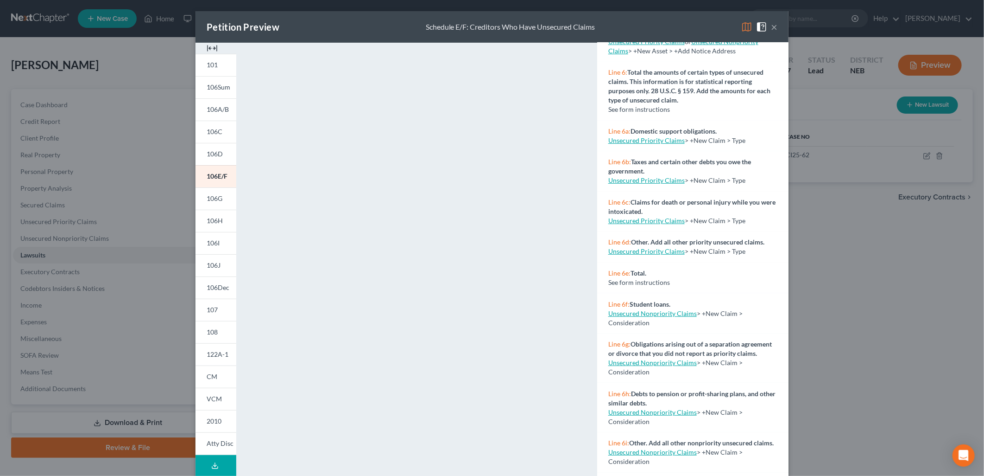
scroll to position [271, 0]
click at [207, 350] on span "122A-1" at bounding box center [218, 354] width 22 height 8
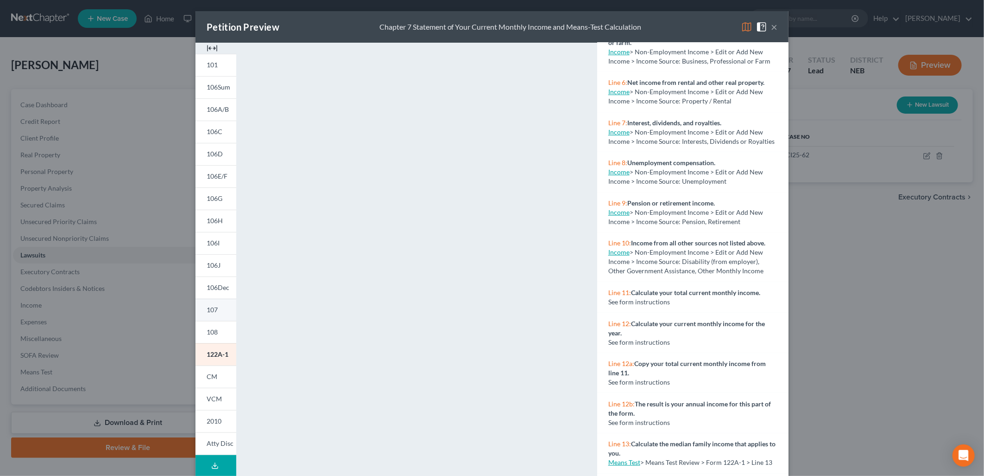
click at [216, 302] on link "107" at bounding box center [216, 309] width 41 height 22
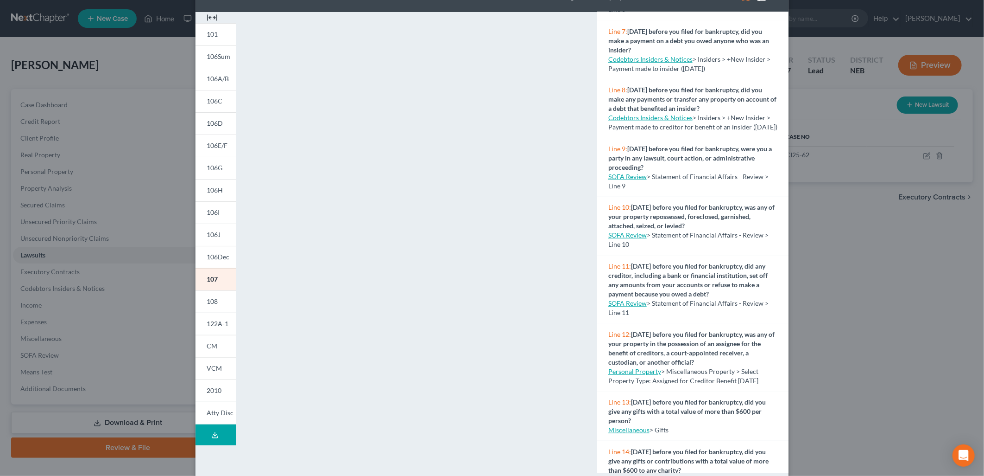
scroll to position [47, 0]
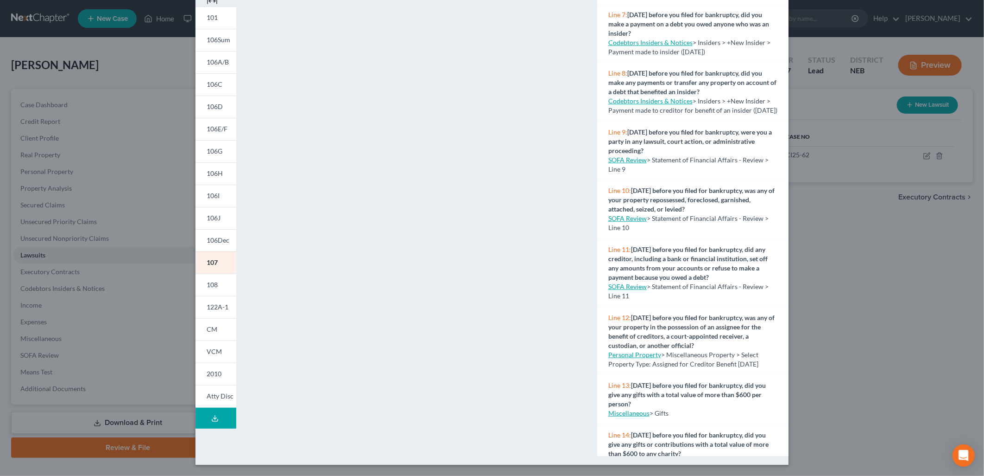
click at [903, 327] on div "Petition Preview Your Statement of Financial Affairs for Individuals Filing for…" at bounding box center [492, 238] width 984 height 476
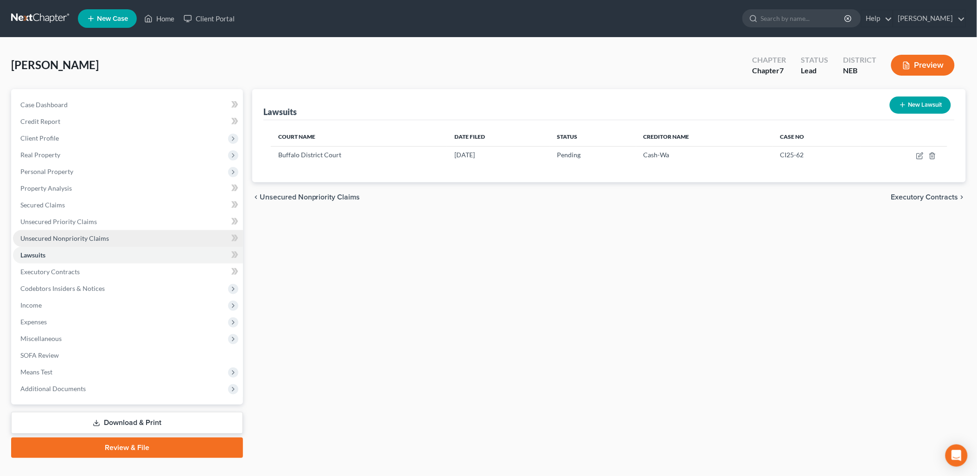
click at [90, 237] on span "Unsecured Nonpriority Claims" at bounding box center [64, 238] width 89 height 8
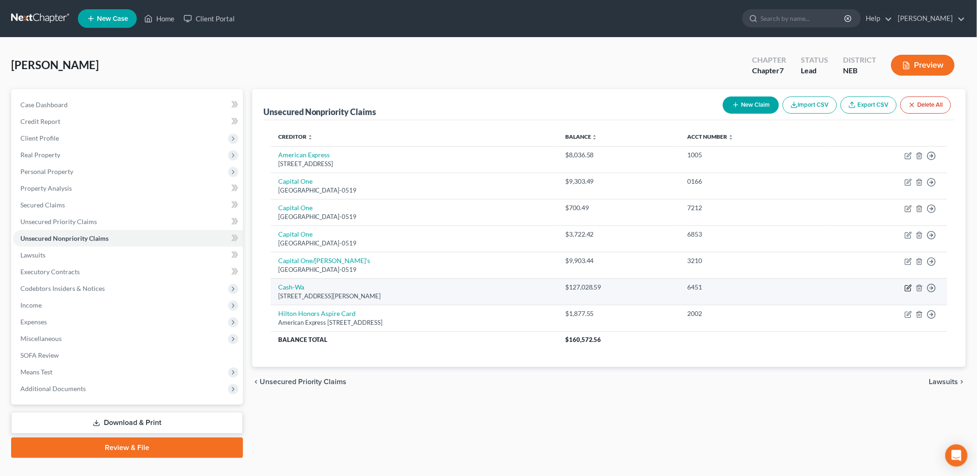
click at [909, 285] on icon "button" at bounding box center [907, 287] width 7 height 7
select select "30"
select select "18"
select select "0"
select select "1"
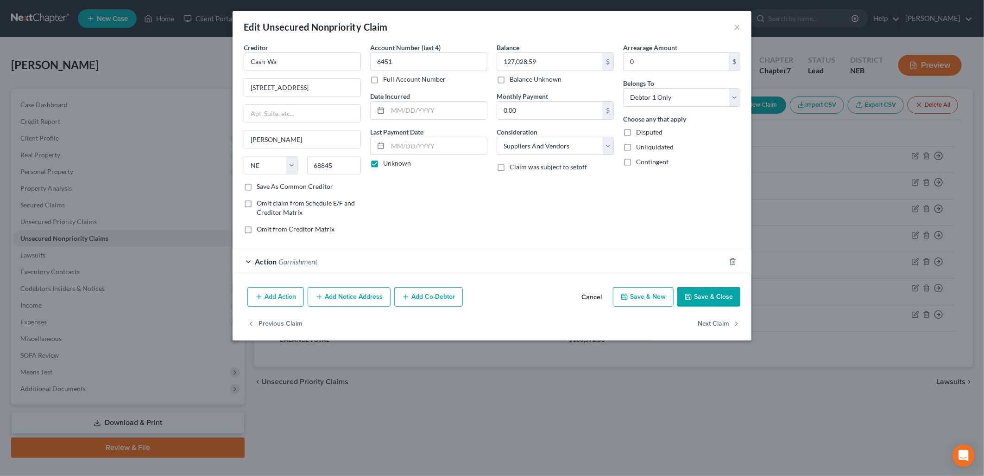
click at [294, 258] on span "Garnishment" at bounding box center [298, 261] width 39 height 9
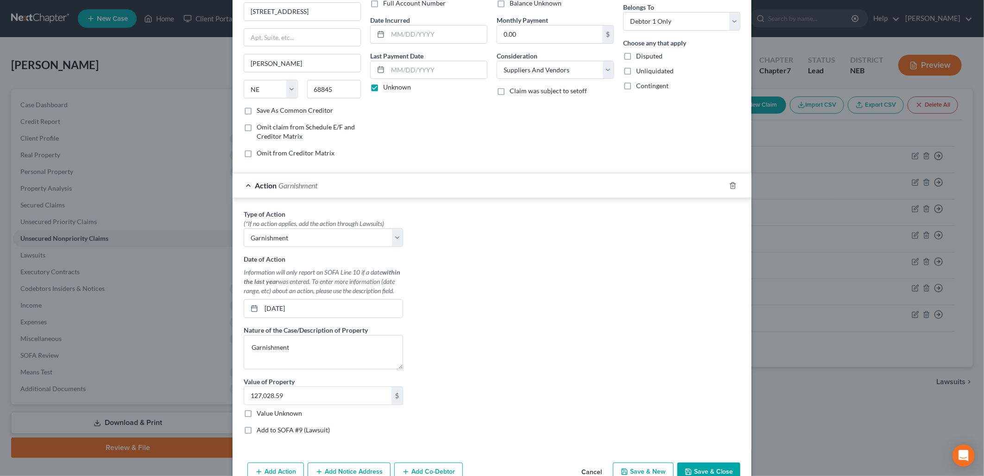
scroll to position [127, 0]
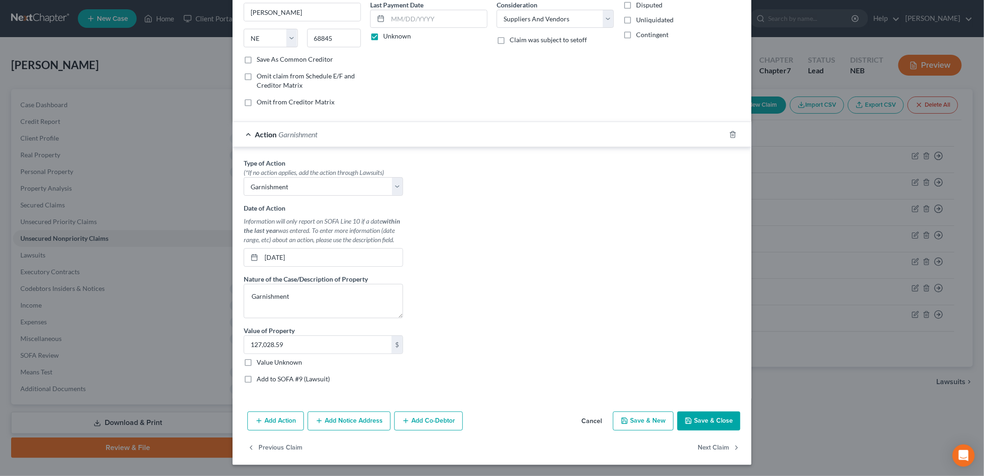
click at [713, 419] on button "Save & Close" at bounding box center [709, 420] width 63 height 19
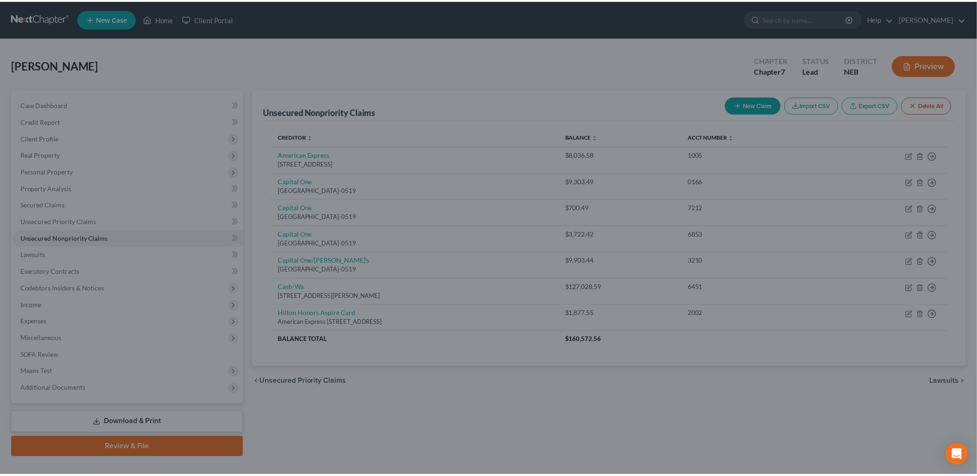
scroll to position [0, 0]
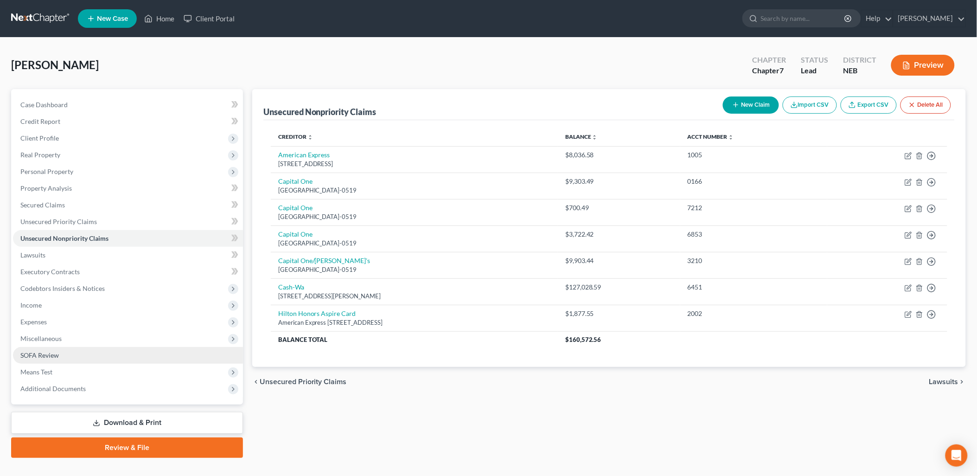
click at [48, 351] on span "SOFA Review" at bounding box center [39, 355] width 38 height 8
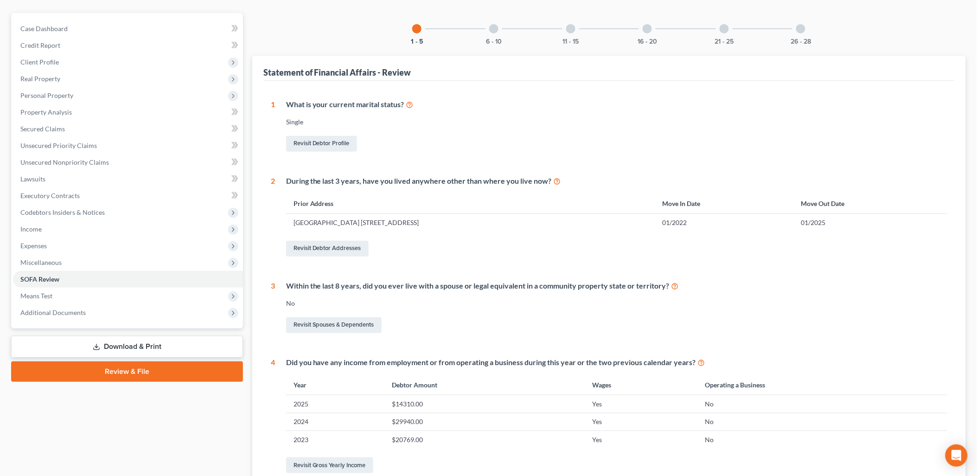
scroll to position [43, 0]
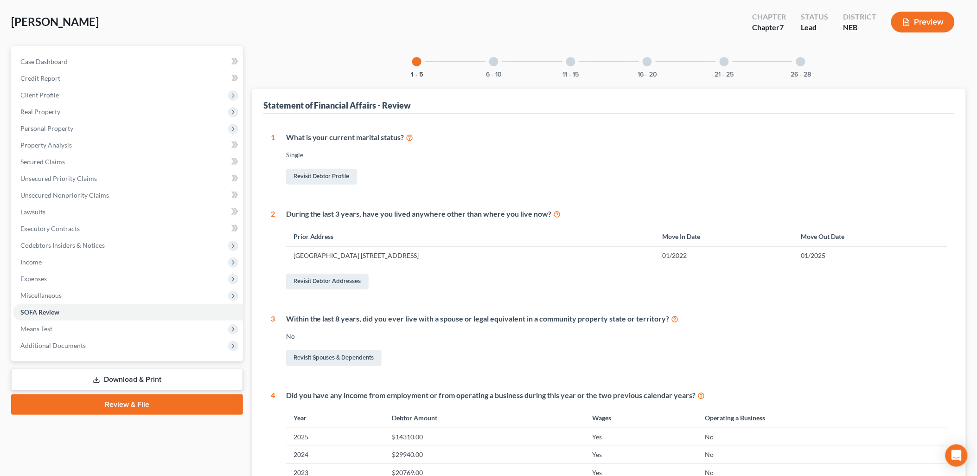
click at [492, 62] on div at bounding box center [493, 61] width 9 height 9
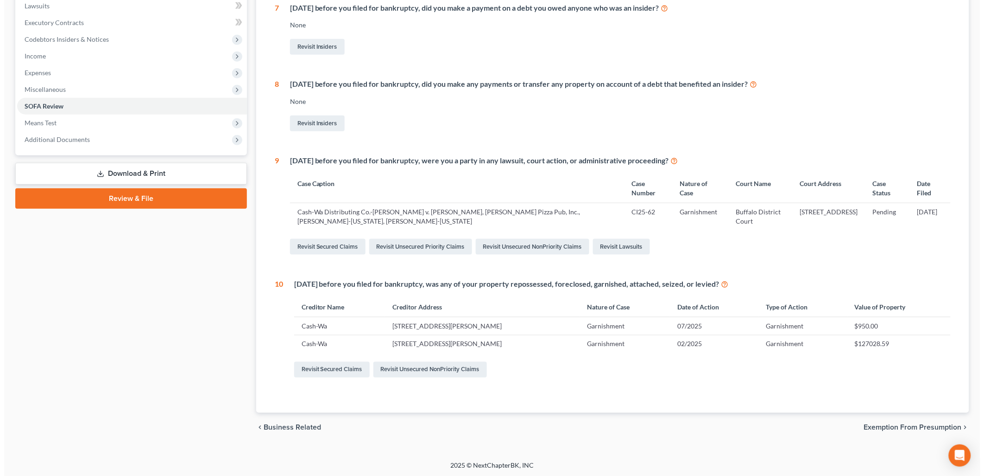
scroll to position [0, 0]
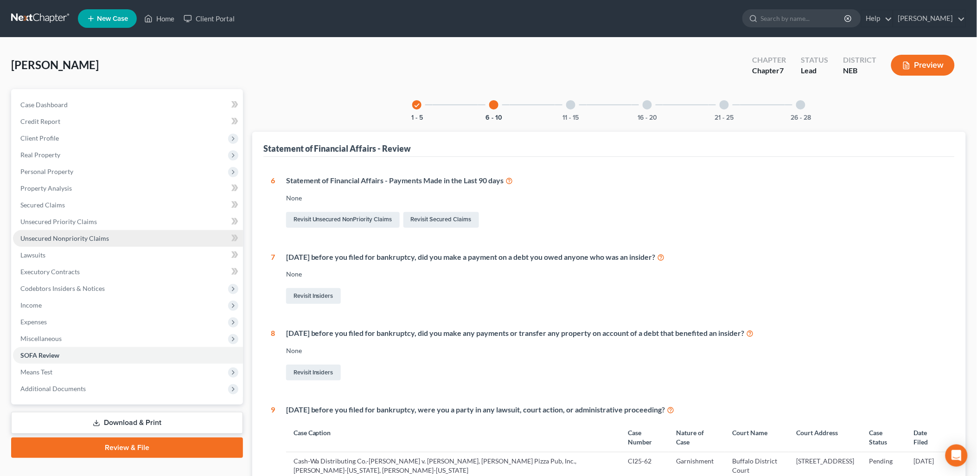
drag, startPoint x: 62, startPoint y: 235, endPoint x: 77, endPoint y: 240, distance: 15.8
click at [62, 235] on span "Unsecured Nonpriority Claims" at bounding box center [64, 238] width 89 height 8
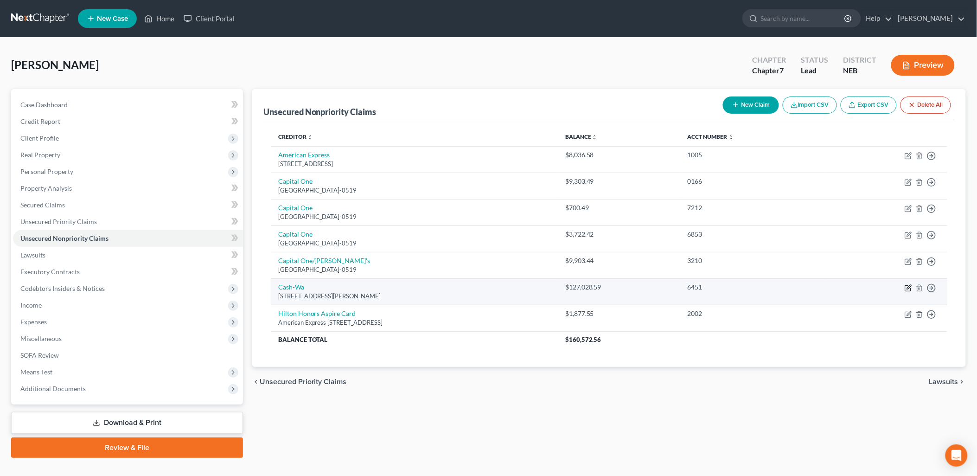
click at [907, 286] on icon "button" at bounding box center [907, 287] width 7 height 7
select select "30"
select select "18"
select select "0"
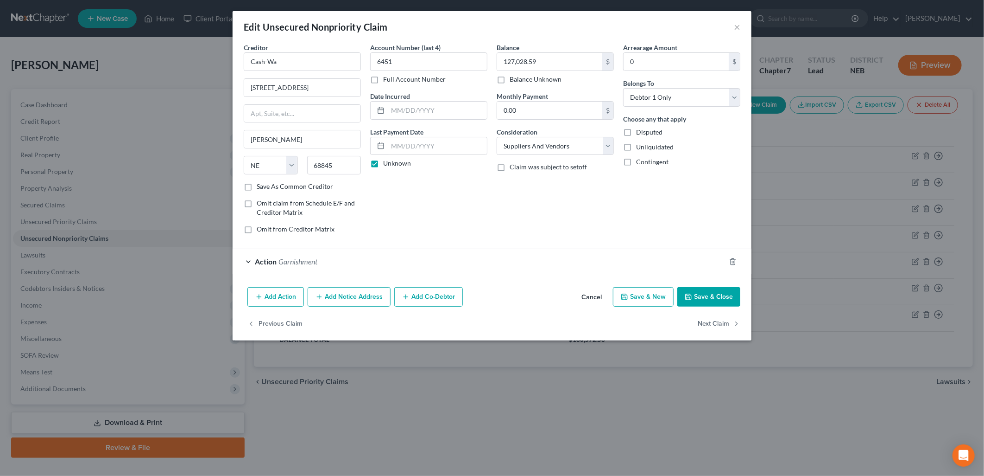
click at [524, 267] on div "Action Garnishment" at bounding box center [479, 261] width 493 height 25
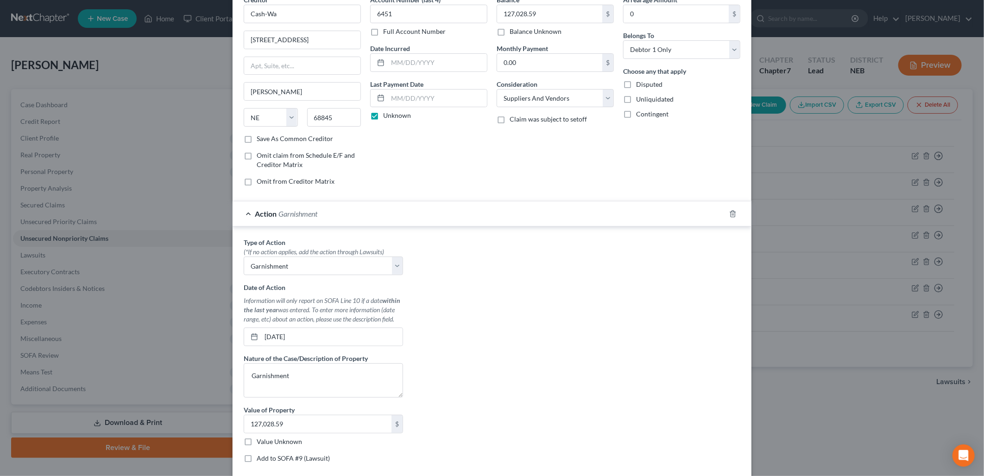
scroll to position [127, 0]
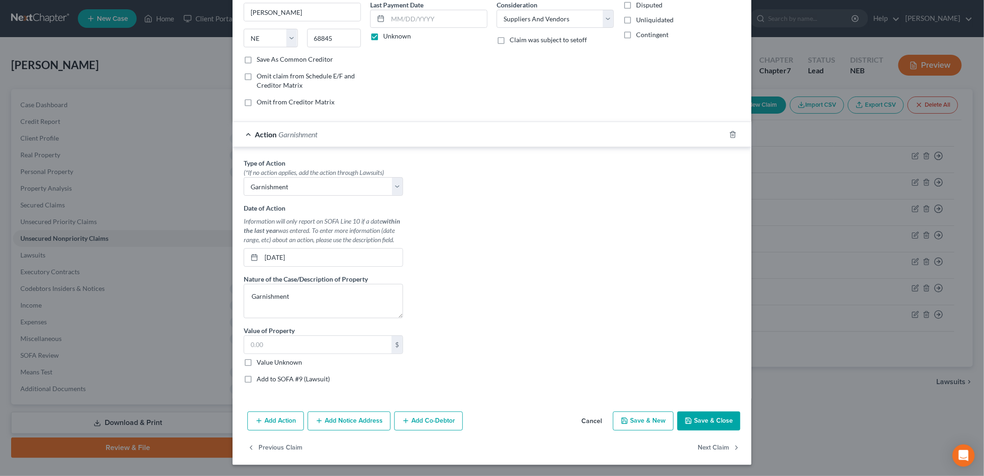
click at [702, 415] on button "Save & Close" at bounding box center [709, 420] width 63 height 19
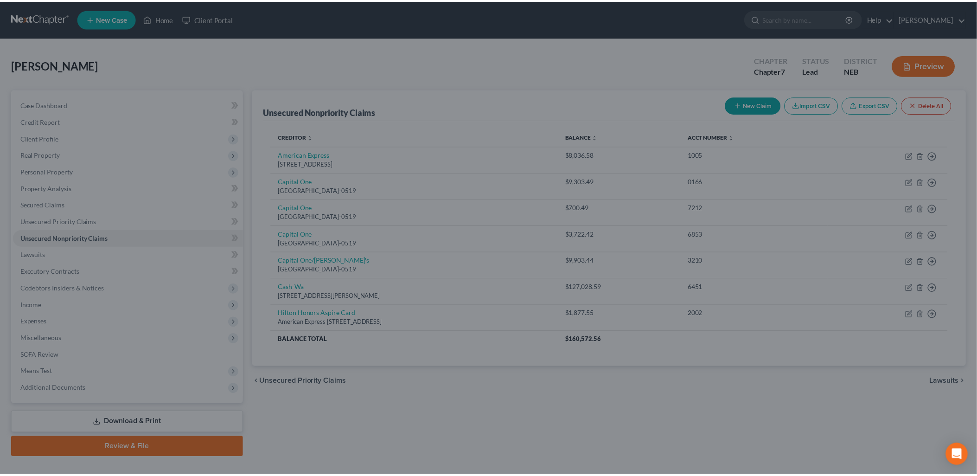
scroll to position [0, 0]
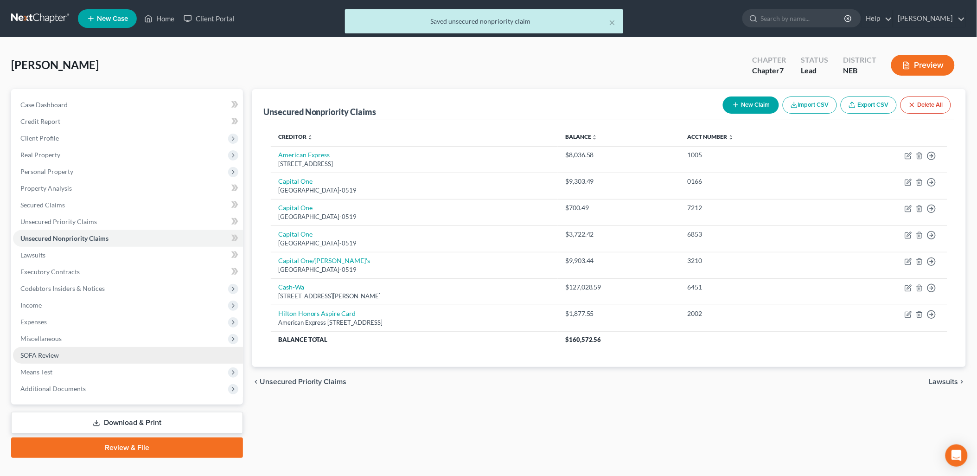
click at [59, 357] on link "SOFA Review" at bounding box center [128, 355] width 230 height 17
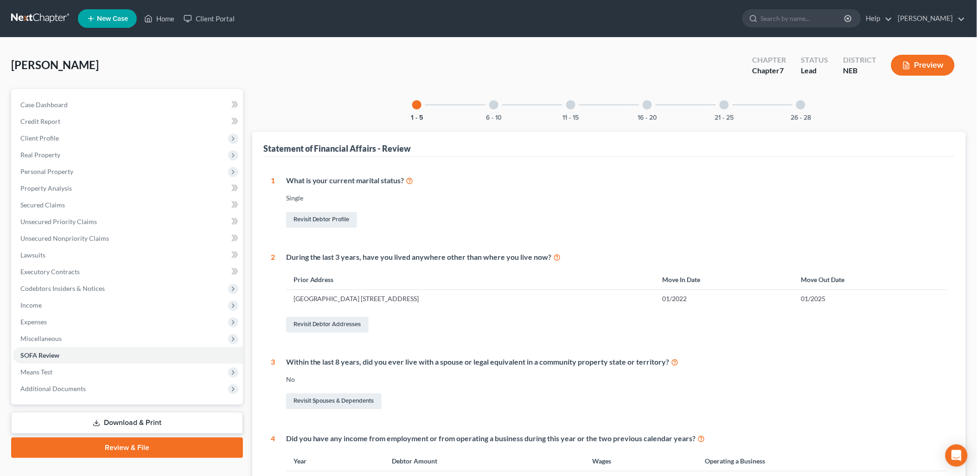
click at [490, 108] on div "6 - 10" at bounding box center [494, 105] width 32 height 32
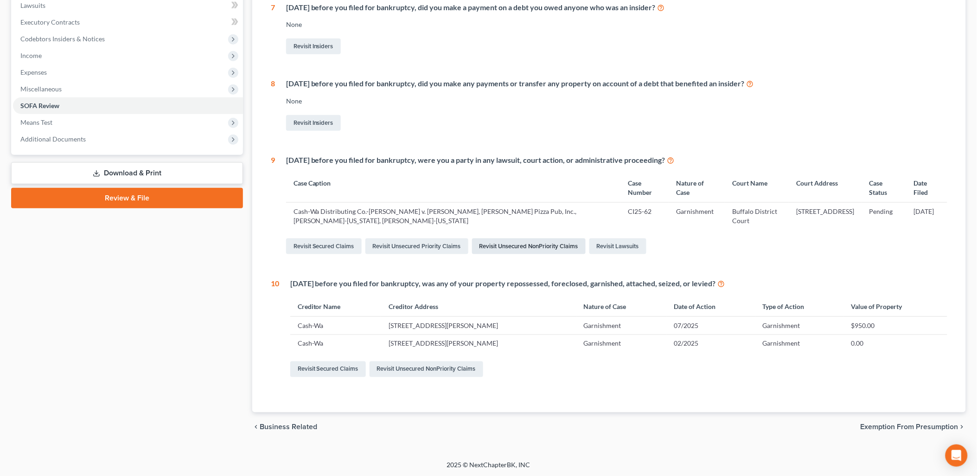
scroll to position [250, 0]
click at [401, 369] on link "Revisit Unsecured NonPriority Claims" at bounding box center [426, 368] width 114 height 16
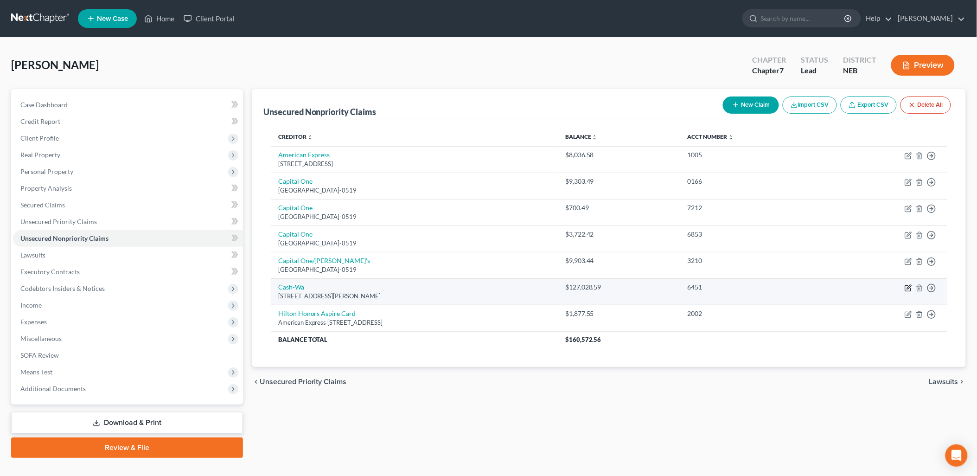
click at [906, 287] on icon "button" at bounding box center [907, 287] width 7 height 7
select select "30"
select select "18"
select select "0"
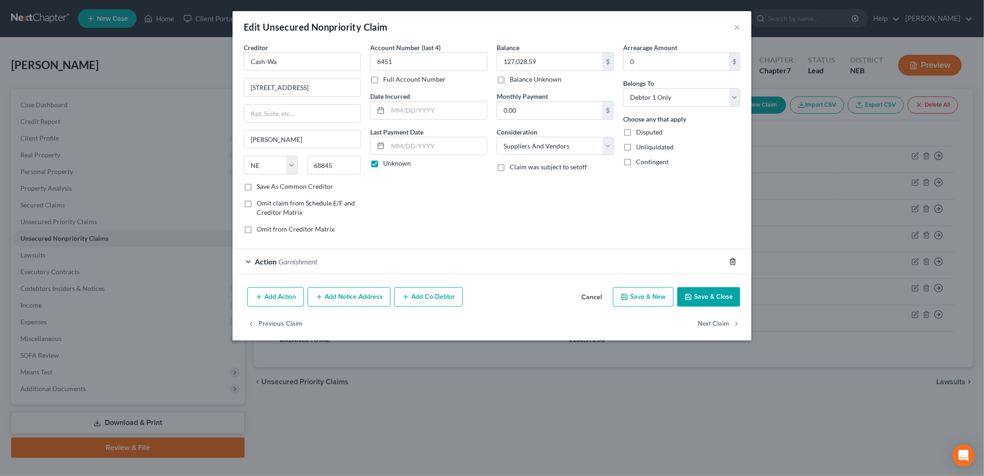
click at [733, 260] on icon "button" at bounding box center [732, 261] width 7 height 7
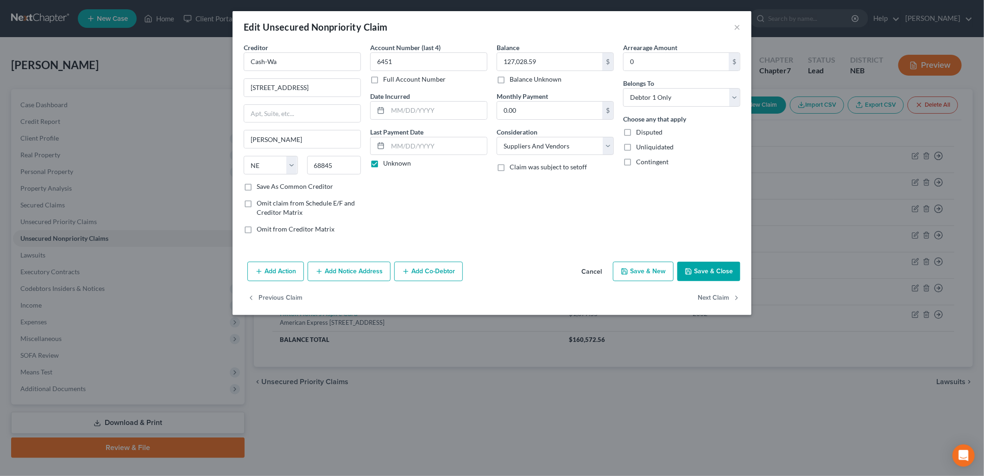
click at [706, 265] on button "Save & Close" at bounding box center [709, 270] width 63 height 19
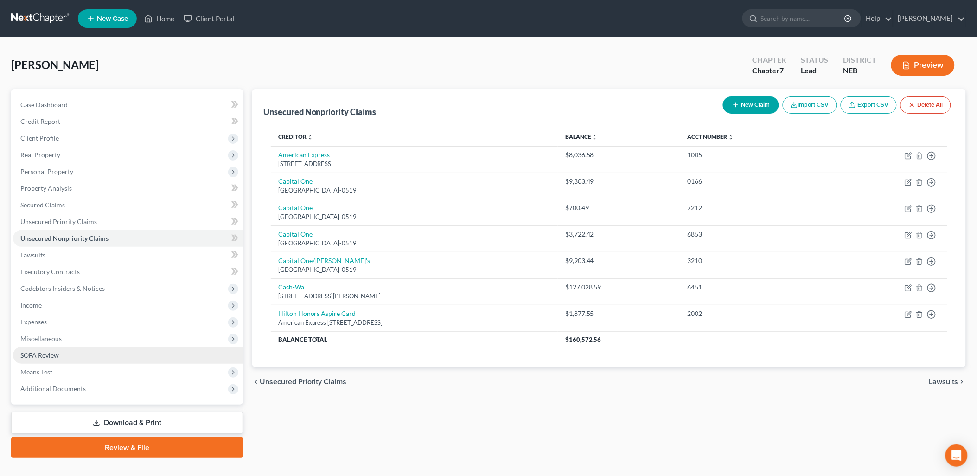
click at [161, 347] on link "SOFA Review" at bounding box center [128, 355] width 230 height 17
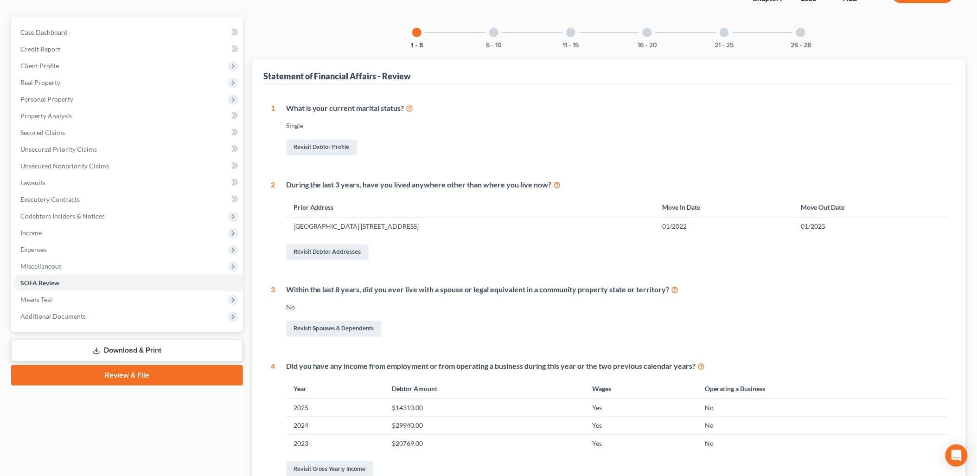
scroll to position [43, 0]
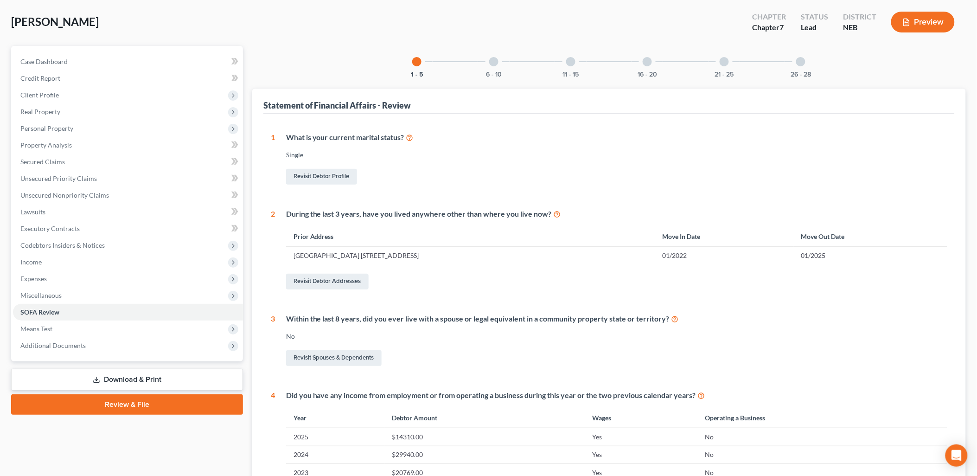
click at [500, 63] on div "6 - 10" at bounding box center [494, 62] width 32 height 32
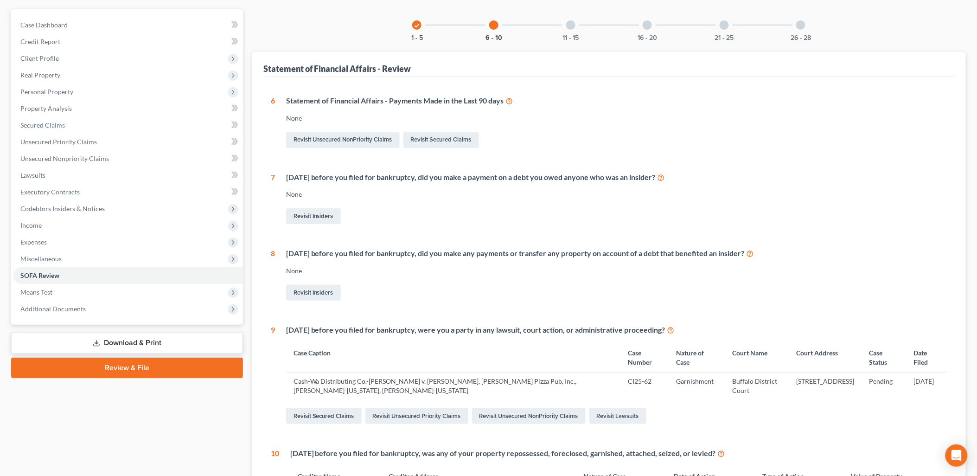
scroll to position [77, 0]
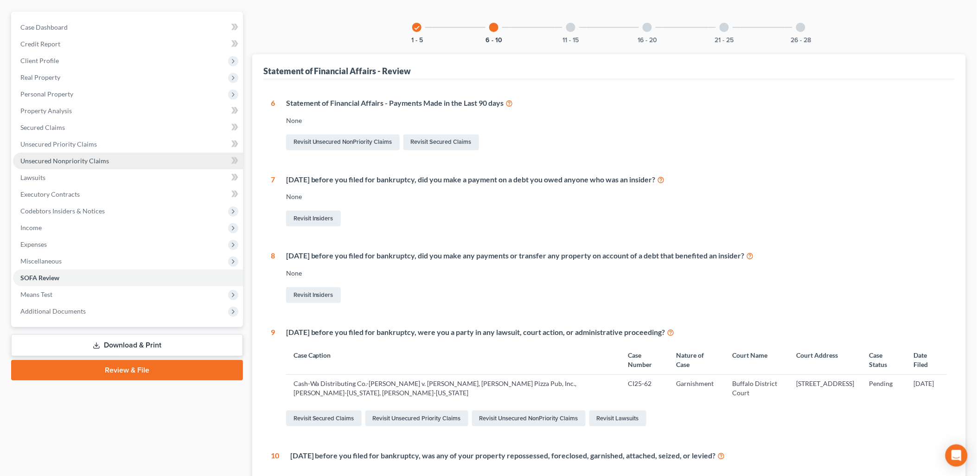
click at [109, 161] on link "Unsecured Nonpriority Claims" at bounding box center [128, 160] width 230 height 17
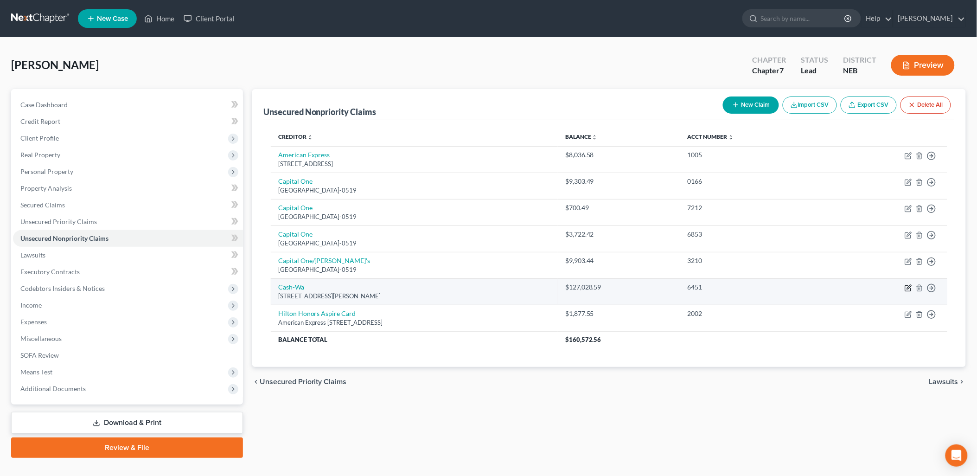
click at [907, 287] on icon "button" at bounding box center [909, 287] width 4 height 4
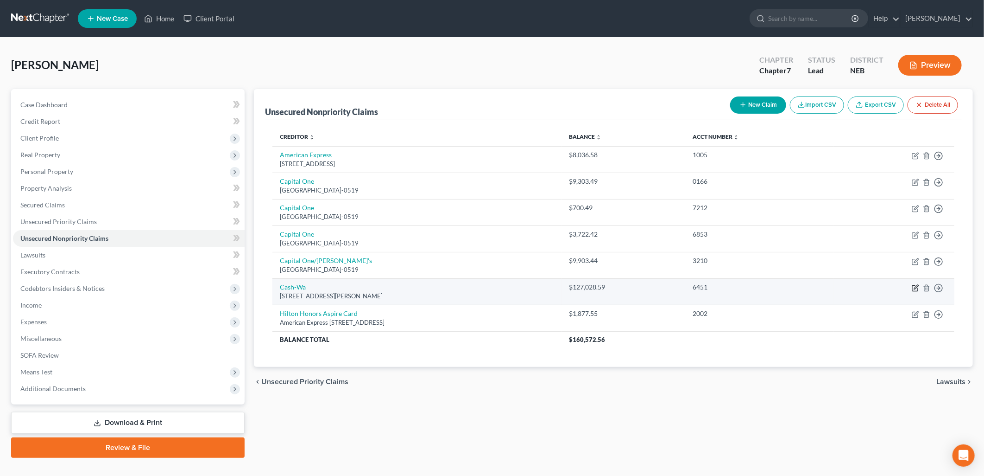
select select "30"
select select "18"
select select "0"
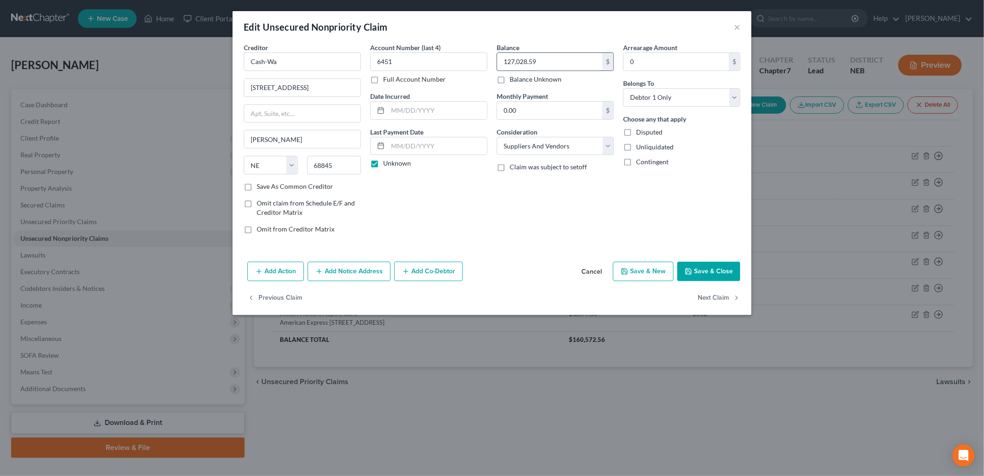
click at [552, 62] on input "127,028.59" at bounding box center [549, 62] width 105 height 18
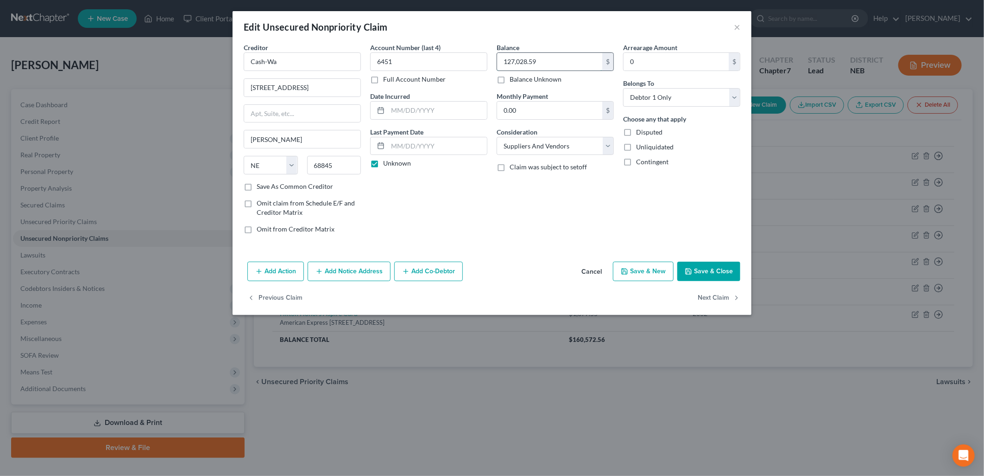
click at [552, 62] on input "127,028.59" at bounding box center [549, 62] width 105 height 18
click at [534, 63] on input "127,028.59" at bounding box center [549, 62] width 105 height 18
drag, startPoint x: 540, startPoint y: 62, endPoint x: 517, endPoint y: 61, distance: 22.7
click at [517, 61] on input "127,028.59" at bounding box center [549, 62] width 105 height 18
type input "127,149.54"
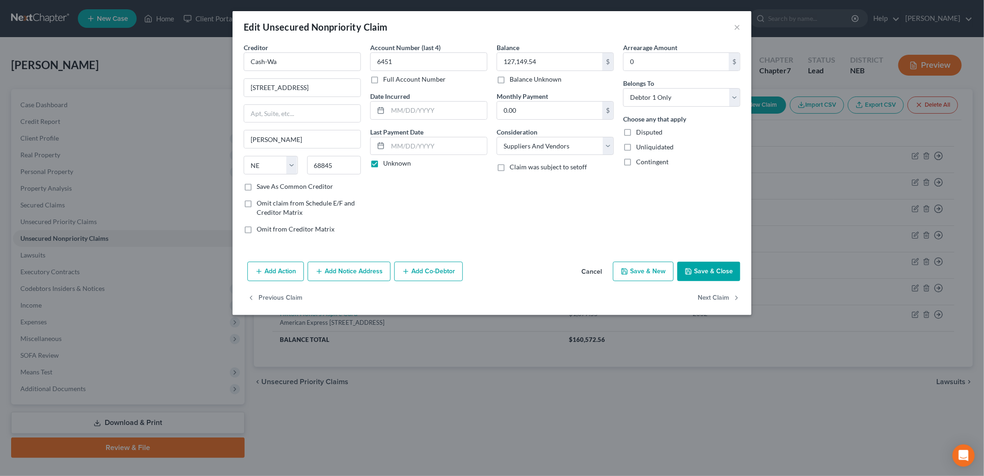
drag, startPoint x: 709, startPoint y: 266, endPoint x: 670, endPoint y: 285, distance: 43.5
click at [709, 266] on button "Save & Close" at bounding box center [709, 270] width 63 height 19
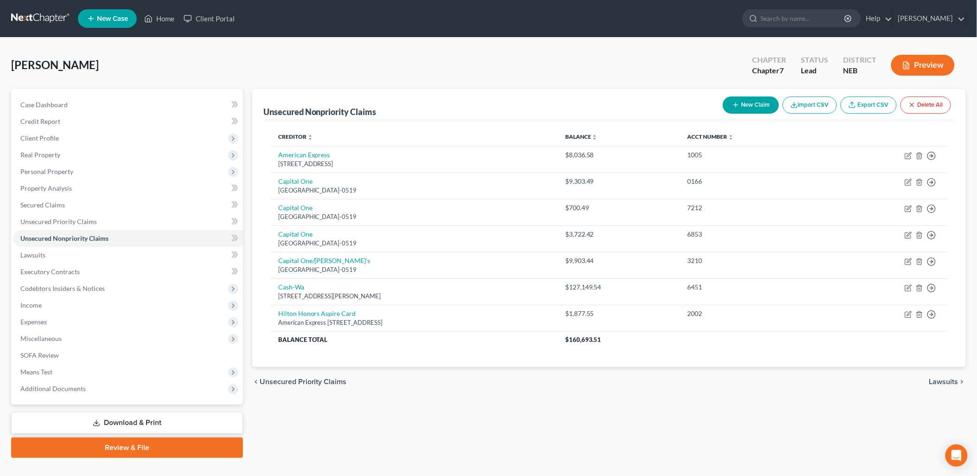
click at [171, 419] on link "Download & Print" at bounding box center [127, 423] width 232 height 22
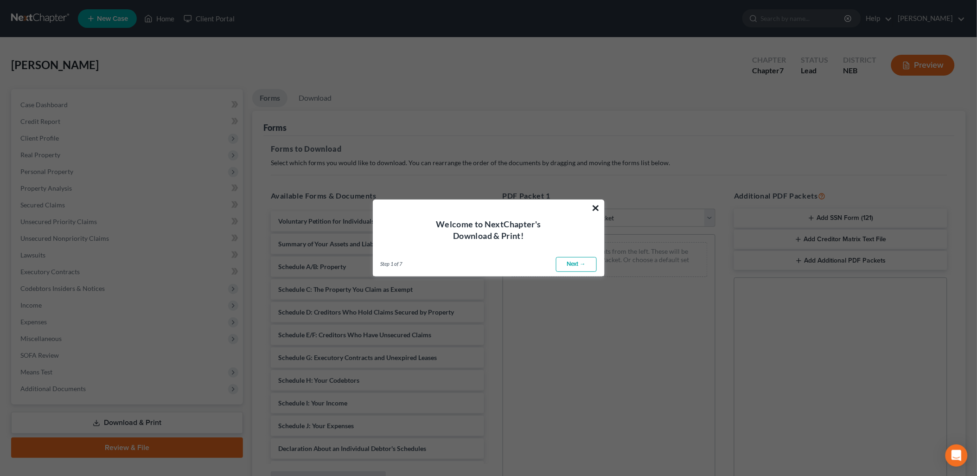
click at [592, 204] on button "×" at bounding box center [595, 207] width 9 height 15
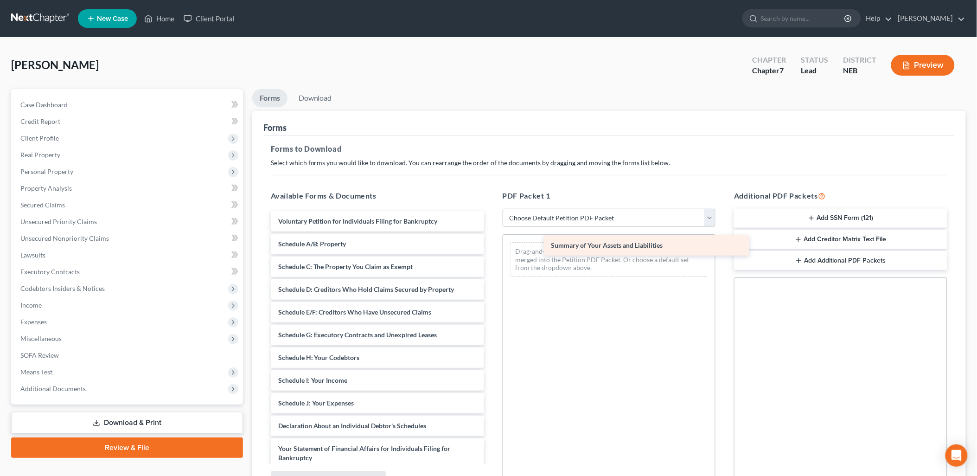
drag, startPoint x: 350, startPoint y: 244, endPoint x: 622, endPoint y: 246, distance: 272.1
click at [491, 246] on div "Summary of Your Assets and Liabilities Voluntary Petition for Individuals Filin…" at bounding box center [377, 417] width 228 height 412
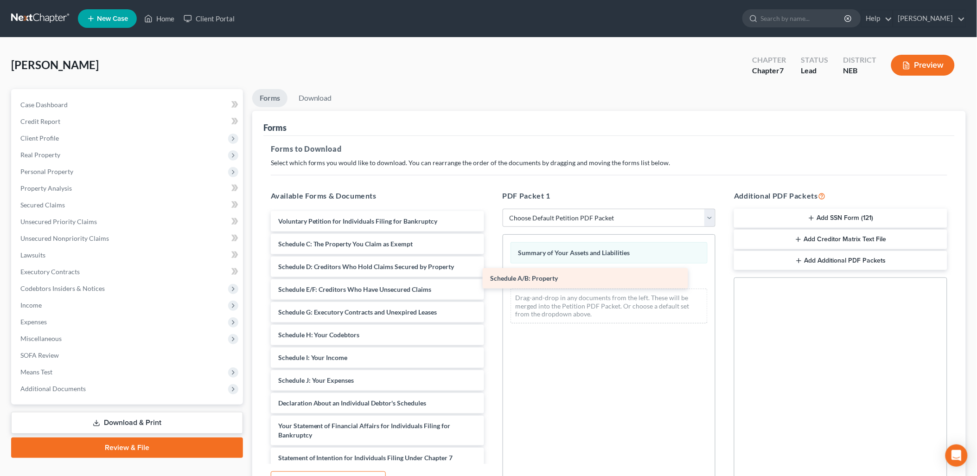
drag, startPoint x: 438, startPoint y: 244, endPoint x: 663, endPoint y: 279, distance: 228.3
click at [491, 279] on div "Schedule A/B: Property Voluntary Petition for Individuals Filing for Bankruptcy…" at bounding box center [377, 405] width 228 height 389
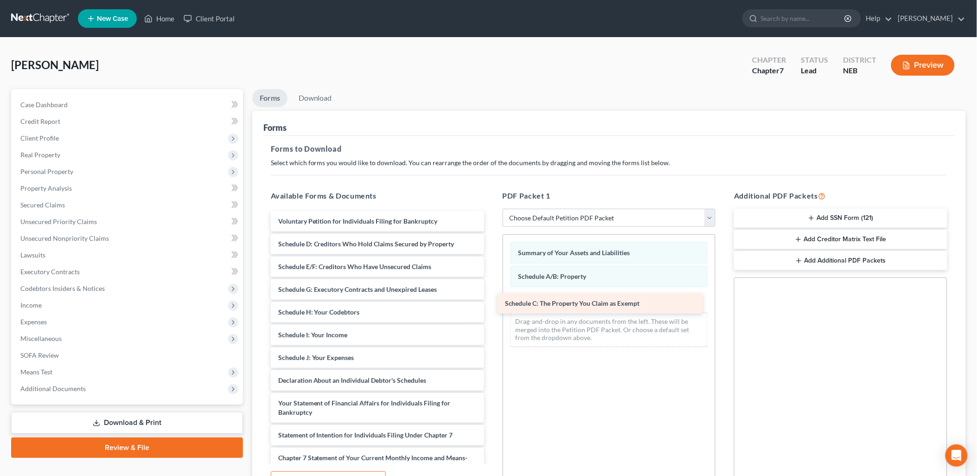
drag, startPoint x: 397, startPoint y: 248, endPoint x: 623, endPoint y: 308, distance: 234.4
click at [491, 308] on div "Schedule C: The Property You Claim as Exempt Voluntary Petition for Individuals…" at bounding box center [377, 394] width 228 height 366
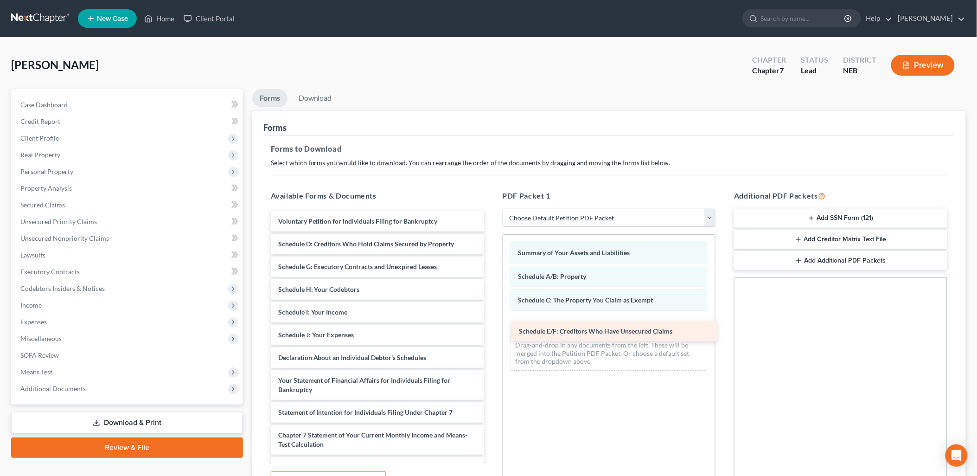
drag, startPoint x: 410, startPoint y: 266, endPoint x: 651, endPoint y: 331, distance: 249.6
click at [491, 331] on div "Schedule E/F: Creditors Who Have Unsecured Claims Voluntary Petition for Indivi…" at bounding box center [377, 382] width 228 height 343
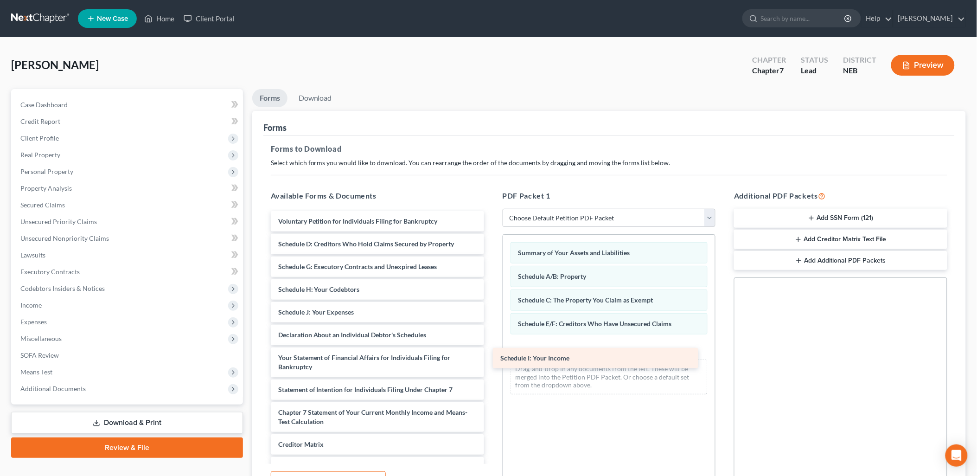
drag, startPoint x: 386, startPoint y: 313, endPoint x: 621, endPoint y: 358, distance: 239.2
click at [491, 358] on div "Schedule I: Your Income Voluntary Petition for Individuals Filing for Bankruptc…" at bounding box center [377, 371] width 228 height 321
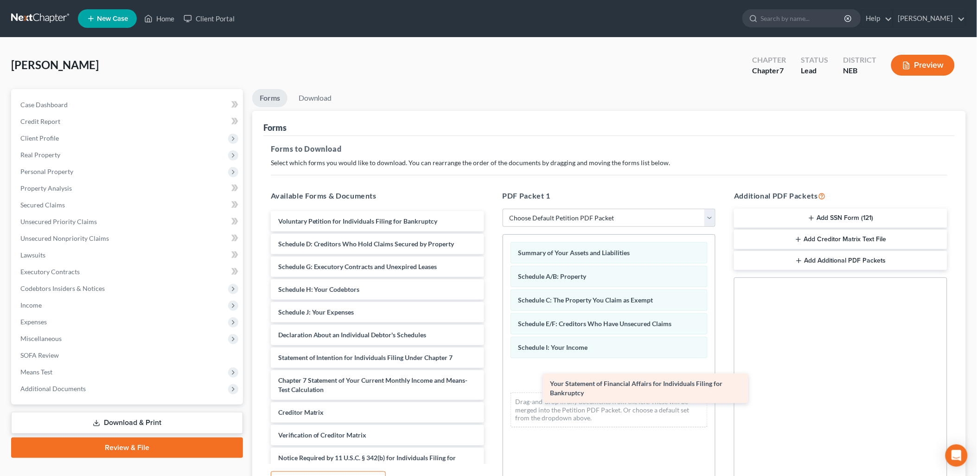
drag, startPoint x: 400, startPoint y: 365, endPoint x: 672, endPoint y: 390, distance: 273.2
click at [491, 390] on div "Your Statement of Financial Affairs for Individuals Filing for Bankruptcy Volun…" at bounding box center [377, 355] width 228 height 289
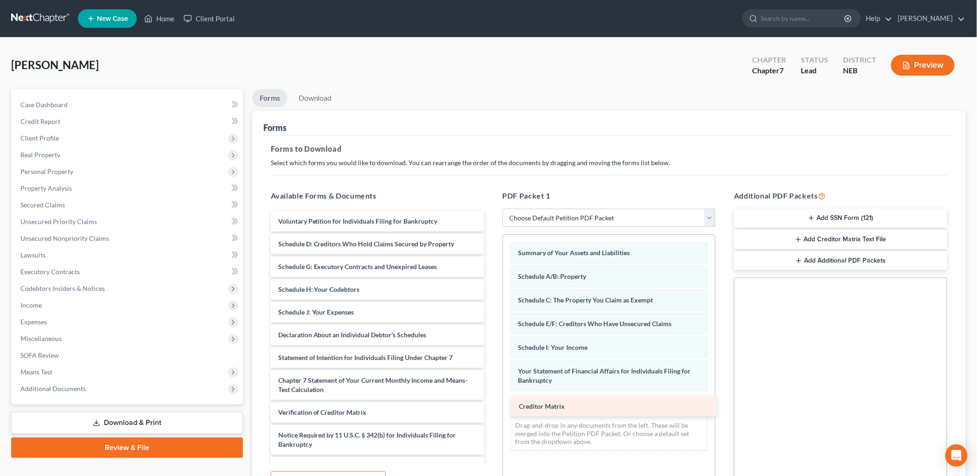
drag, startPoint x: 401, startPoint y: 415, endPoint x: 642, endPoint y: 410, distance: 241.1
click at [491, 410] on div "Creditor Matrix Voluntary Petition for Individuals Filing for Bankruptcy Schedu…" at bounding box center [377, 344] width 228 height 266
click at [797, 236] on icon "button" at bounding box center [797, 238] width 7 height 7
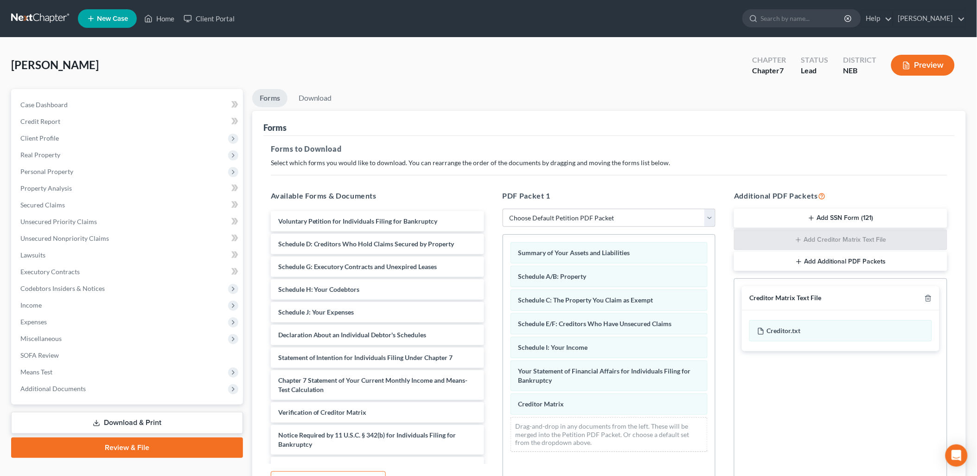
scroll to position [15, 0]
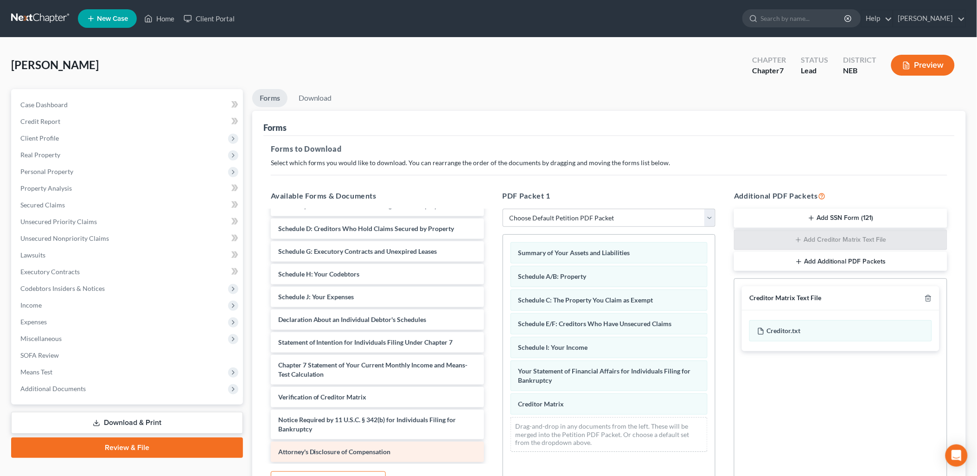
click at [389, 450] on span "Attorney's Disclosure of Compensation" at bounding box center [334, 451] width 113 height 8
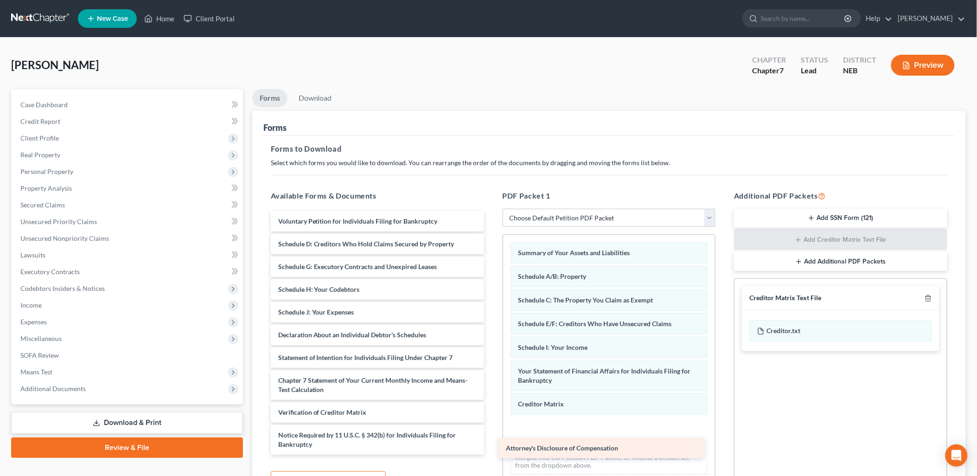
drag, startPoint x: 389, startPoint y: 450, endPoint x: 617, endPoint y: 444, distance: 228.1
click at [491, 445] on div "Attorney's Disclosure of Compensation Voluntary Petition for Individuals Filing…" at bounding box center [377, 332] width 228 height 243
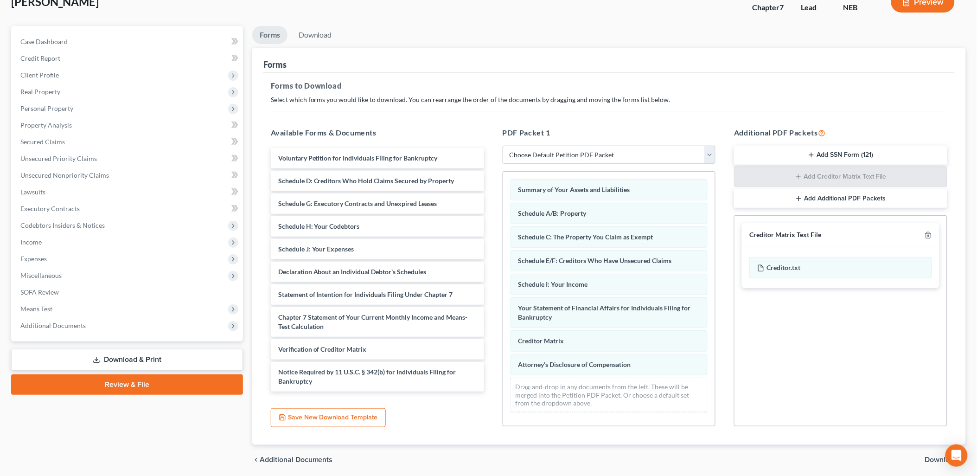
scroll to position [45, 0]
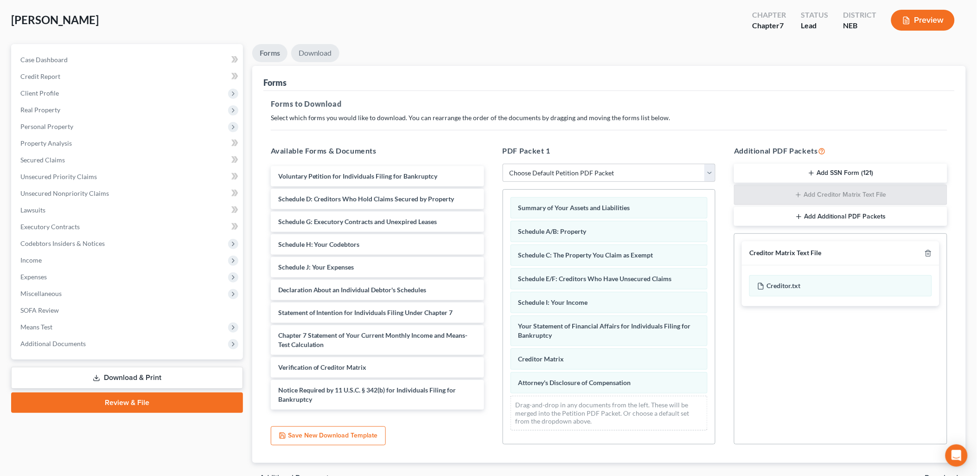
drag, startPoint x: 314, startPoint y: 51, endPoint x: 317, endPoint y: 63, distance: 12.2
click at [314, 50] on link "Download" at bounding box center [315, 53] width 48 height 18
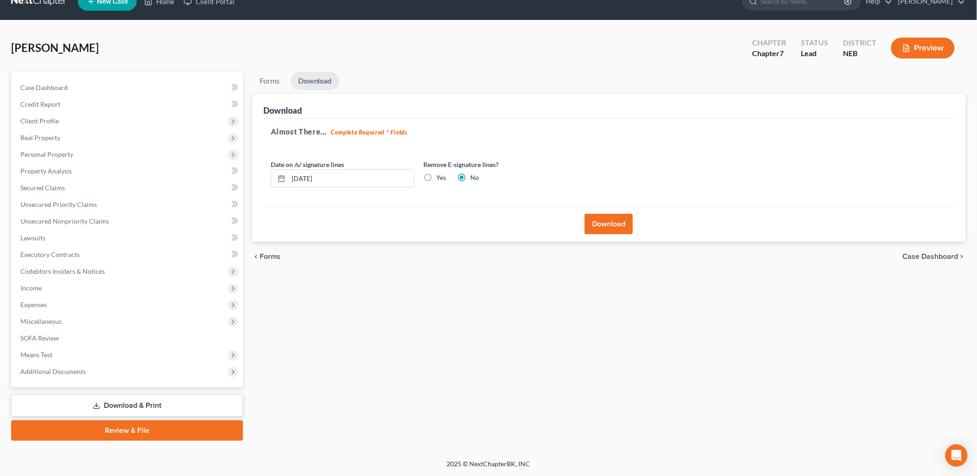
scroll to position [16, 0]
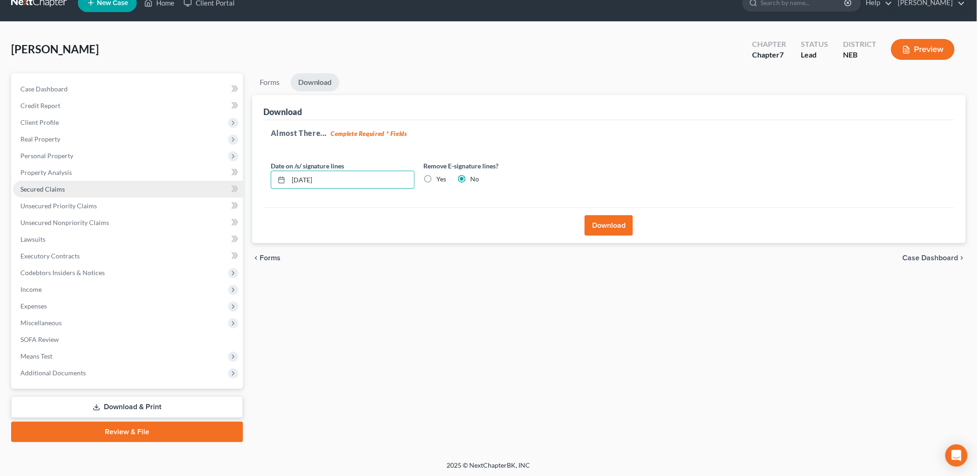
drag, startPoint x: 332, startPoint y: 181, endPoint x: 205, endPoint y: 181, distance: 127.0
click at [205, 181] on div "Petition Navigation Case Dashboard Payments Invoices Payments Payments Credit R…" at bounding box center [488, 257] width 964 height 368
click at [437, 178] on label "Yes" at bounding box center [442, 178] width 10 height 9
click at [440, 178] on input "Yes" at bounding box center [443, 177] width 6 height 6
radio input "true"
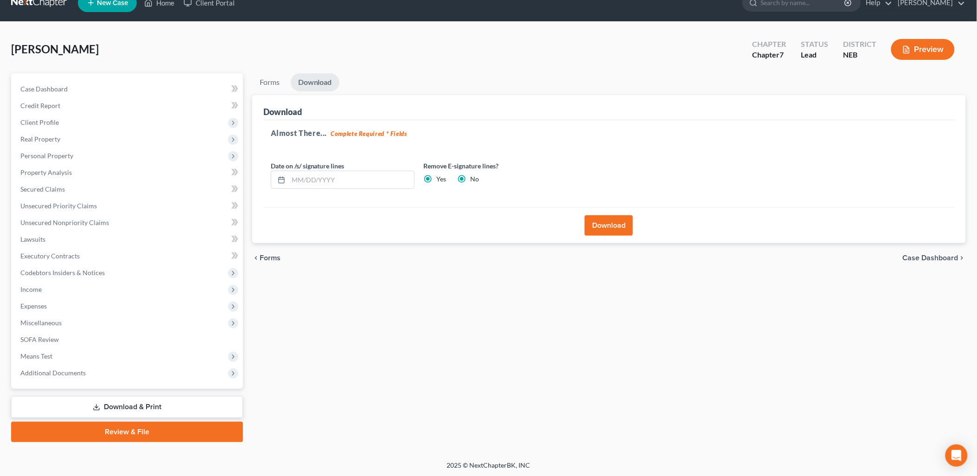
radio input "false"
click at [601, 222] on button "Download" at bounding box center [608, 225] width 48 height 20
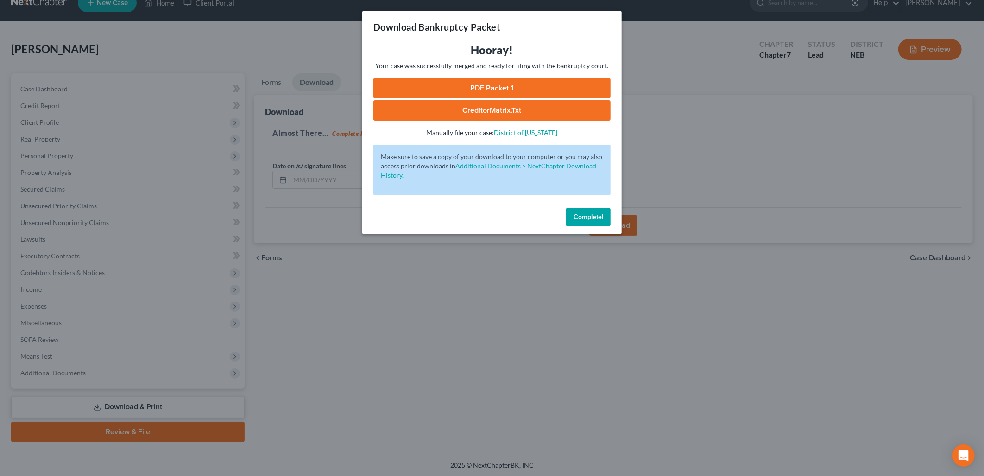
click at [529, 92] on link "PDF Packet 1" at bounding box center [492, 88] width 237 height 20
click at [594, 223] on button "Complete!" at bounding box center [588, 217] width 44 height 19
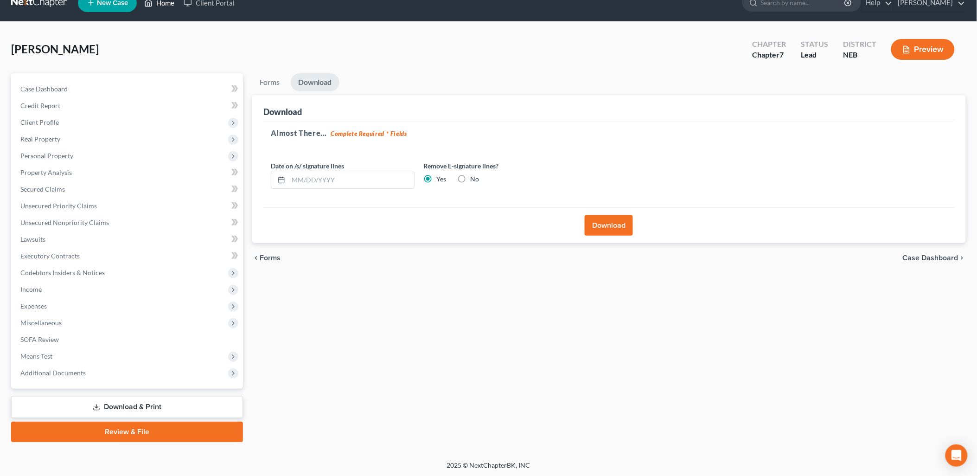
click at [163, 2] on link "Home" at bounding box center [159, 2] width 39 height 17
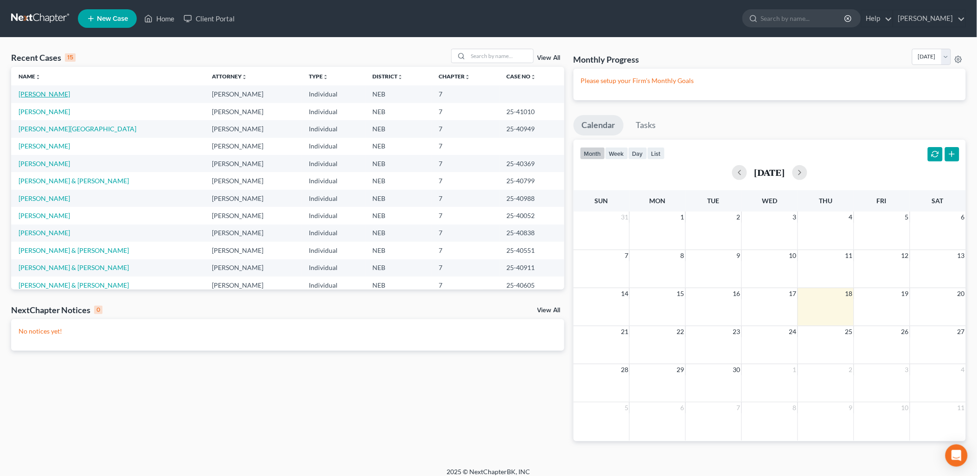
click at [38, 96] on link "Winberg, Billy" at bounding box center [44, 94] width 51 height 8
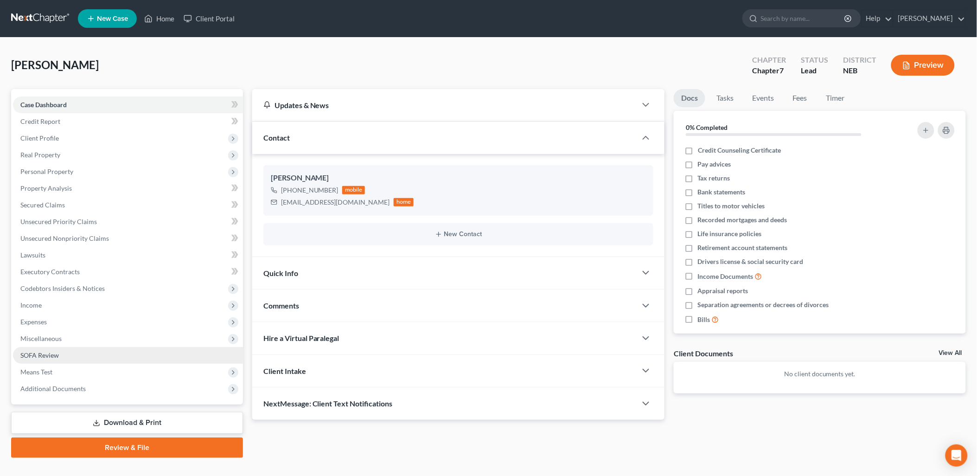
click at [103, 353] on link "SOFA Review" at bounding box center [128, 355] width 230 height 17
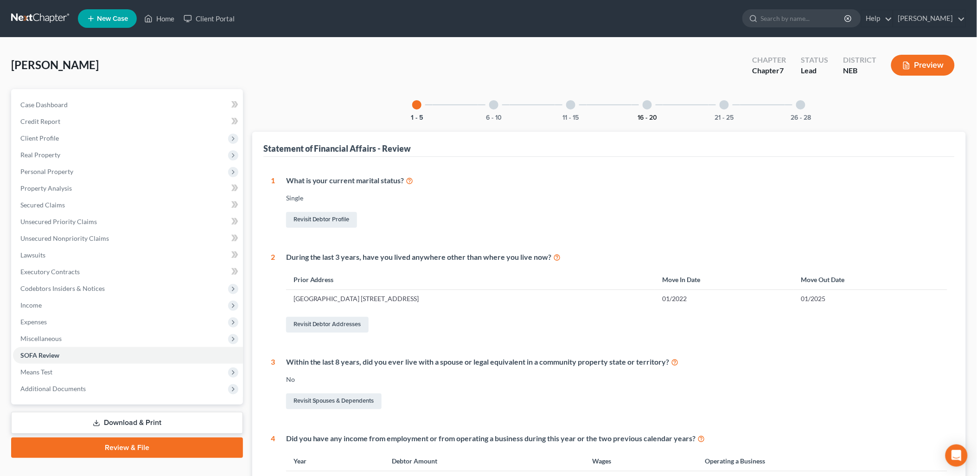
click at [638, 114] on button "16 - 20" at bounding box center [646, 117] width 19 height 6
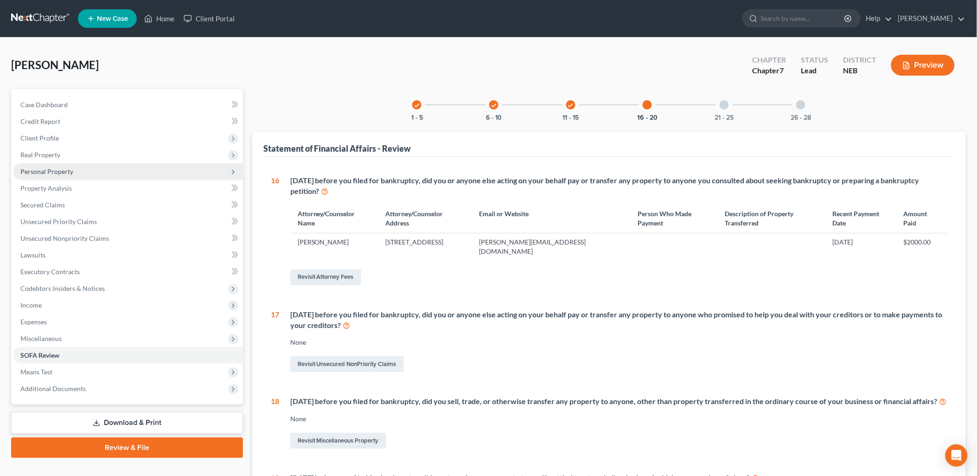
click at [83, 174] on span "Personal Property" at bounding box center [128, 171] width 230 height 17
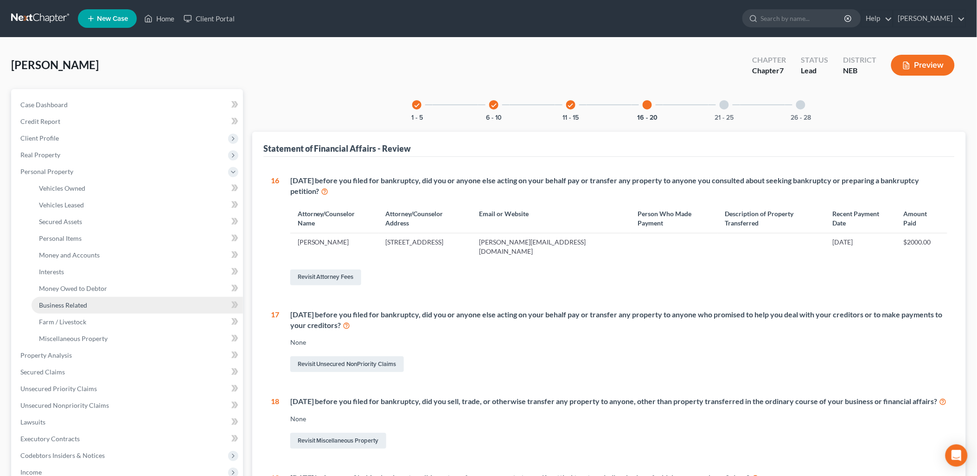
click at [95, 304] on link "Business Related" at bounding box center [137, 305] width 211 height 17
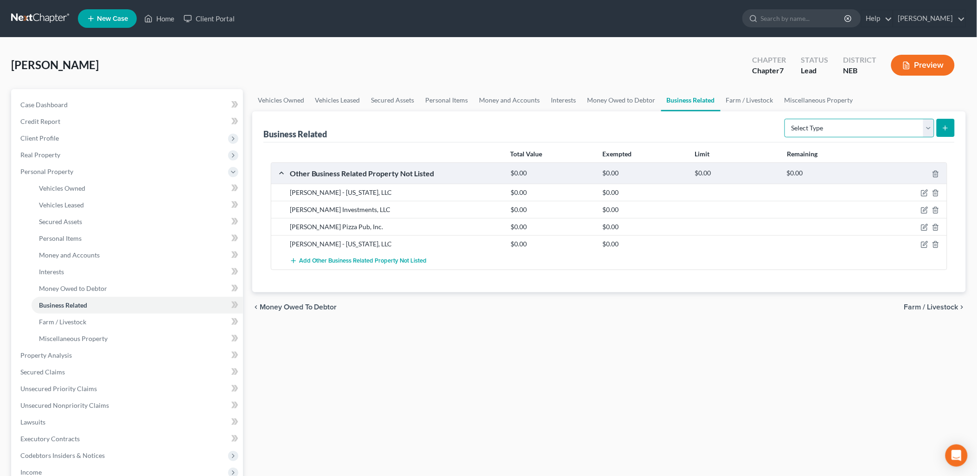
click at [838, 135] on select "Select Type Customer Lists Franchises Inventory Licenses Machinery Office Equip…" at bounding box center [859, 128] width 150 height 19
click at [714, 440] on div "Vehicles Owned Vehicles Leased Secured Assets Personal Items Money and Accounts…" at bounding box center [608, 356] width 723 height 535
click at [921, 63] on button "Preview" at bounding box center [922, 65] width 63 height 21
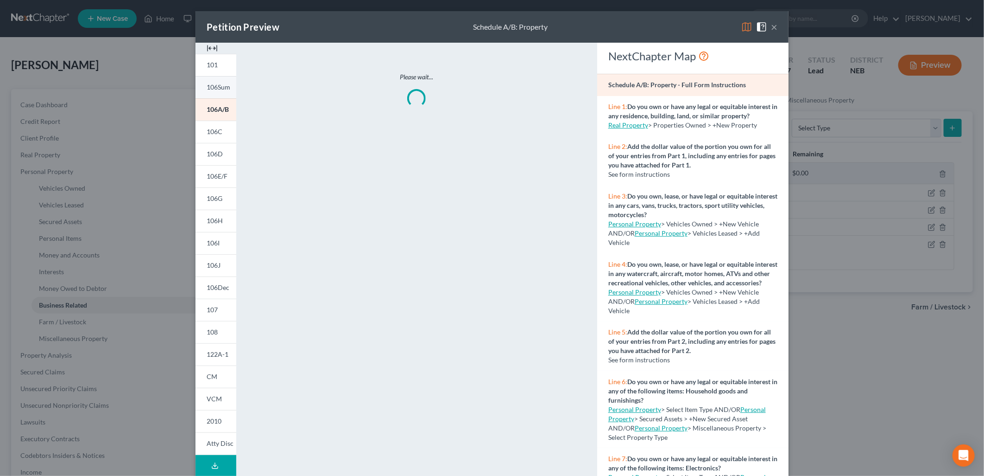
click at [219, 90] on span "106Sum" at bounding box center [219, 87] width 24 height 8
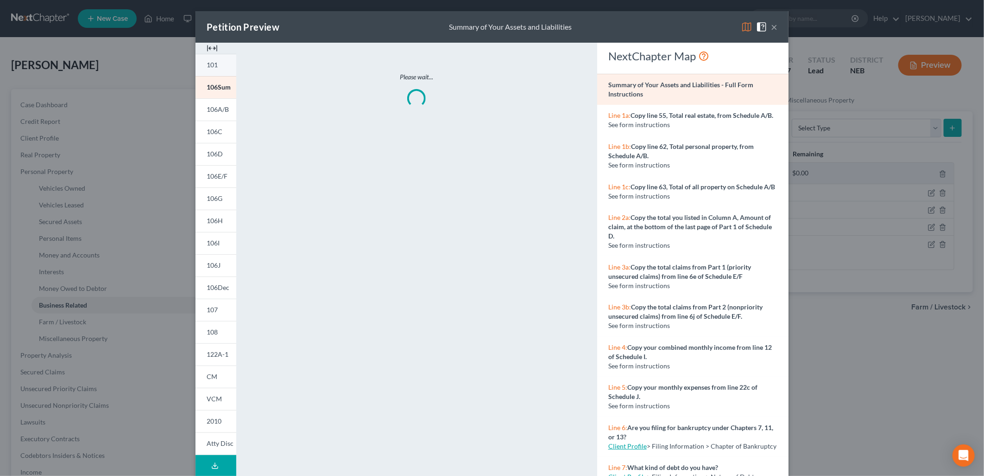
click at [218, 68] on link "101" at bounding box center [216, 65] width 41 height 22
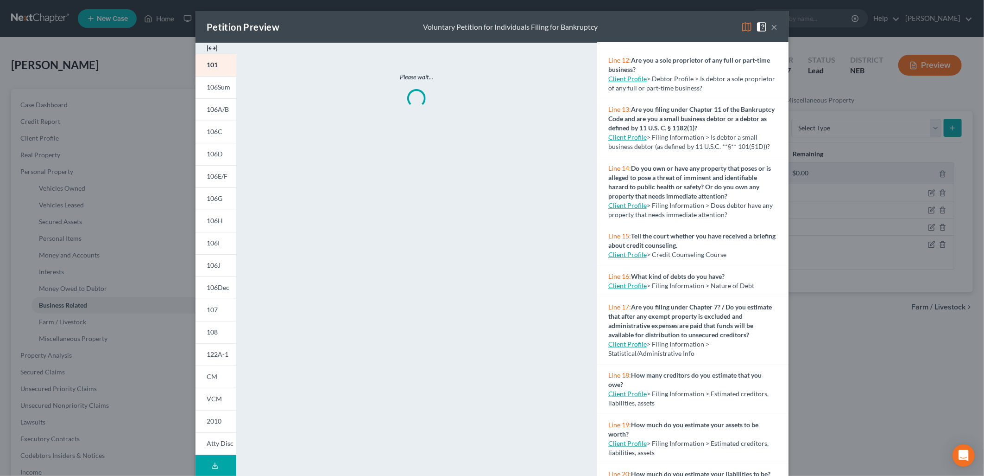
scroll to position [38, 0]
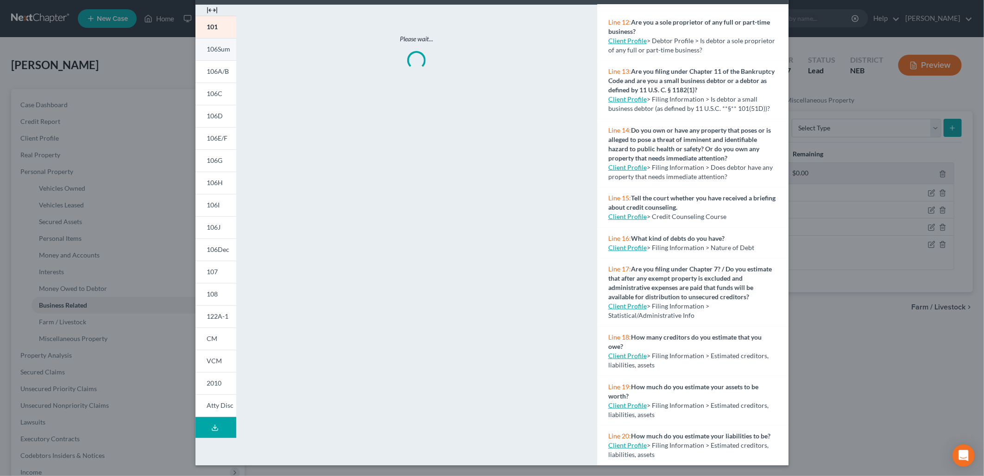
click at [215, 44] on link "106Sum" at bounding box center [216, 49] width 41 height 22
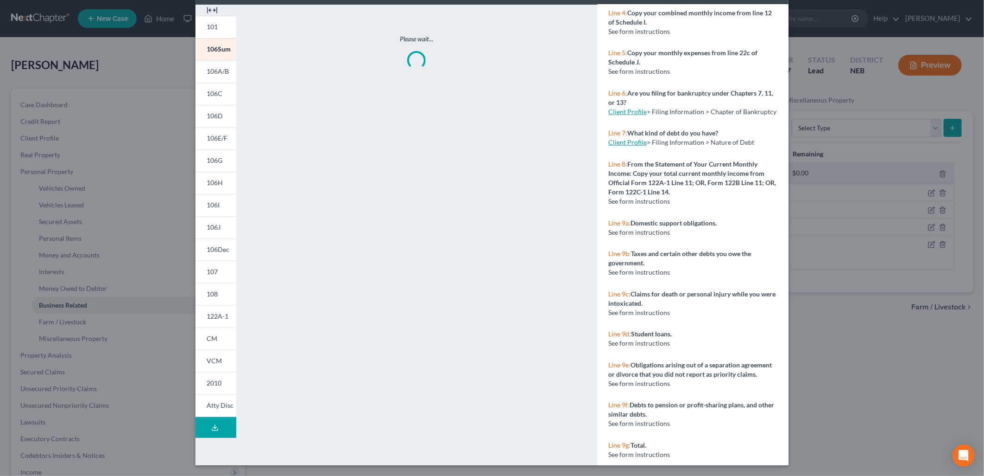
scroll to position [332, 0]
click at [819, 338] on div "Petition Preview Summary of Your Assets and Liabilities × 101 106Sum 106A/B 106…" at bounding box center [492, 238] width 984 height 476
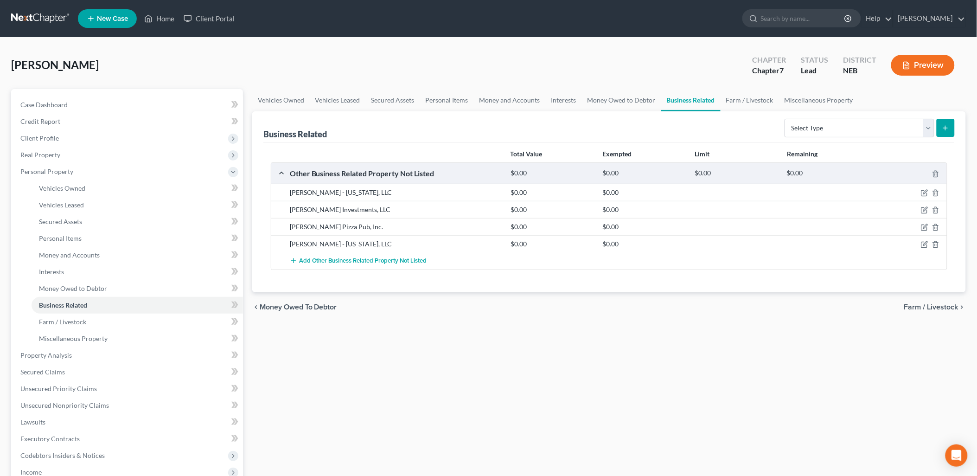
click at [937, 67] on button "Preview" at bounding box center [922, 65] width 63 height 21
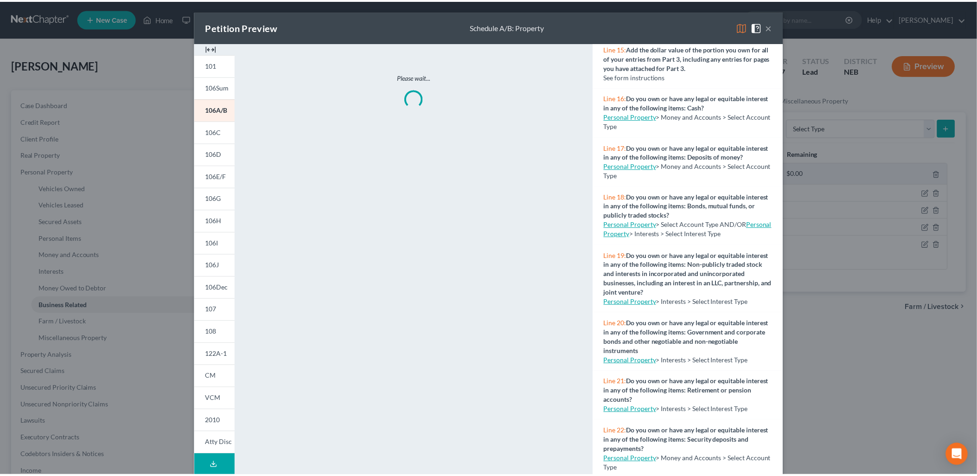
scroll to position [875, 0]
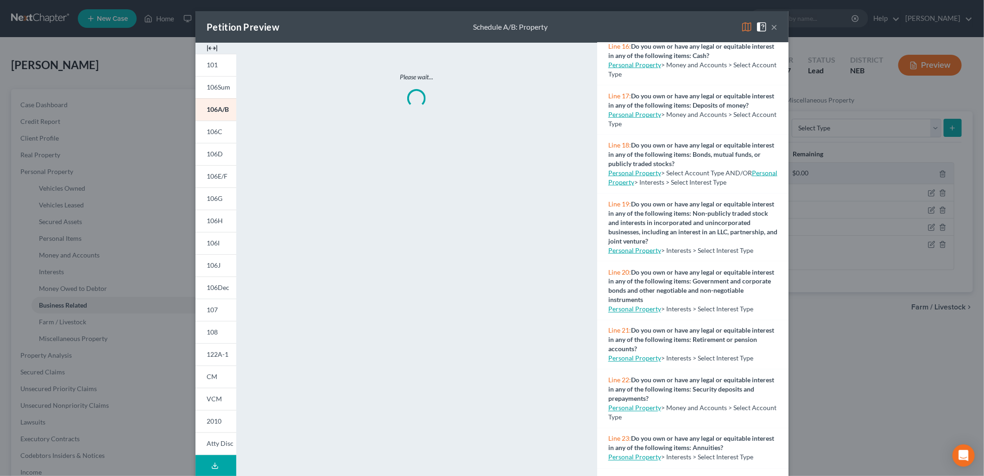
click at [635, 254] on link "Personal Property" at bounding box center [635, 250] width 53 height 8
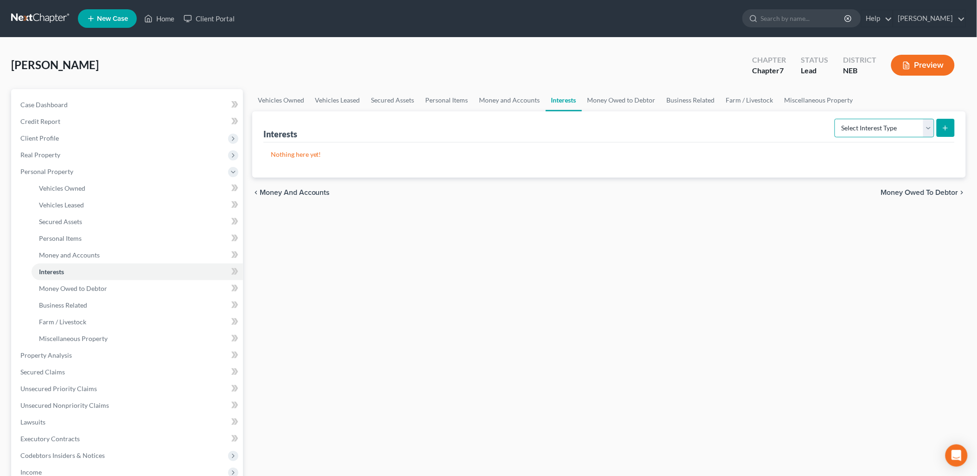
click at [911, 135] on select "Select Interest Type 401K Annuity Bond Education IRA Government Bond Government…" at bounding box center [884, 128] width 100 height 19
drag, startPoint x: 339, startPoint y: 233, endPoint x: 277, endPoint y: 127, distance: 123.0
click at [339, 233] on div "Vehicles Owned Vehicles Leased Secured Assets Personal Items Money and Accounts…" at bounding box center [608, 356] width 723 height 535
